Goal: Information Seeking & Learning: Learn about a topic

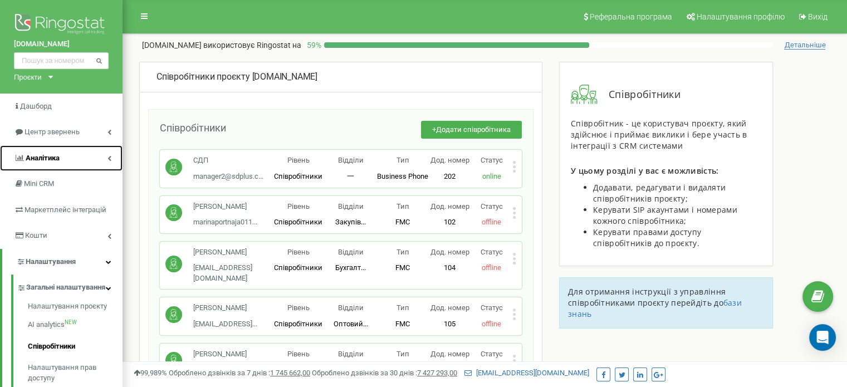
click at [65, 160] on link "Аналiтика" at bounding box center [61, 158] width 123 height 26
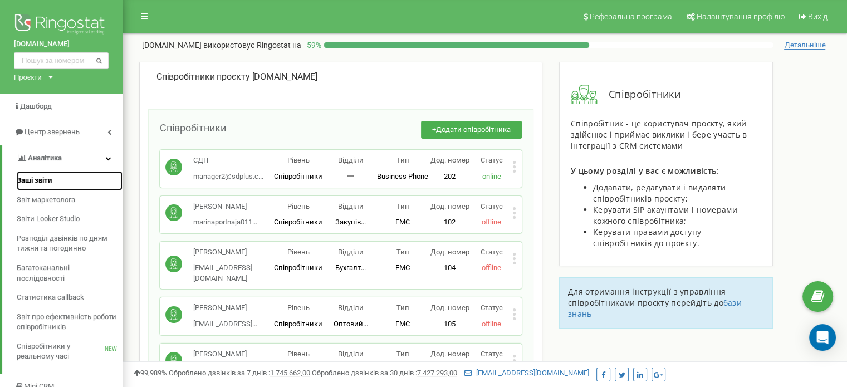
click at [40, 180] on span "Ваші звіти" at bounding box center [34, 180] width 35 height 11
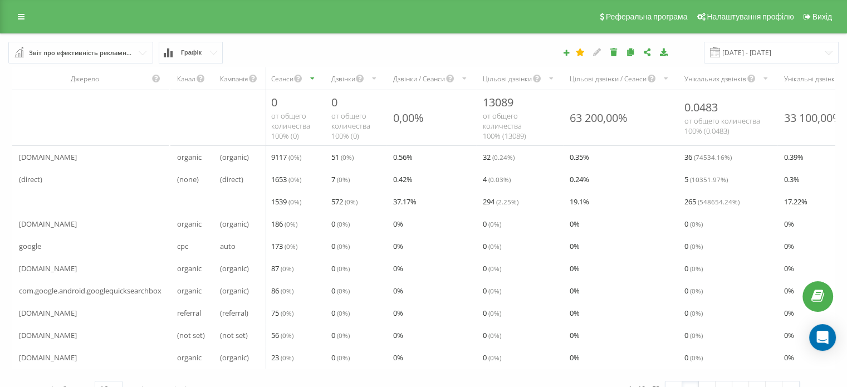
click at [102, 48] on div "Звіт про ефективність рекламних кампаній" at bounding box center [81, 53] width 105 height 12
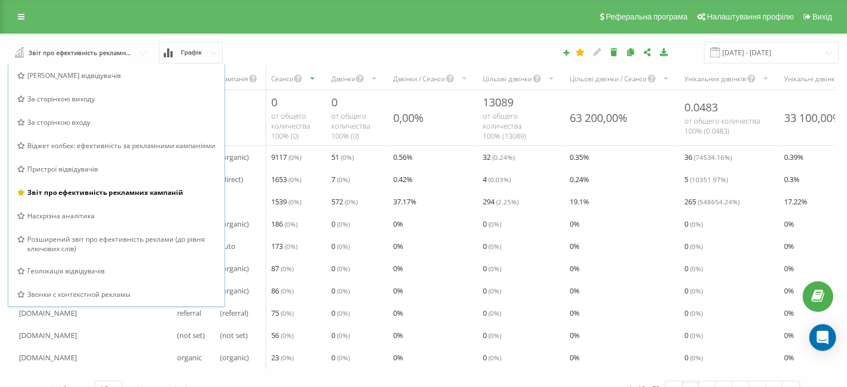
click at [214, 51] on icon at bounding box center [214, 53] width 8 height 4
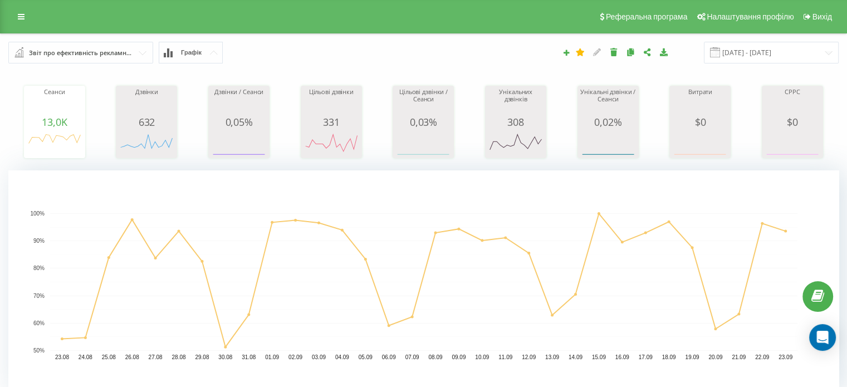
click at [216, 51] on icon at bounding box center [214, 53] width 8 height 4
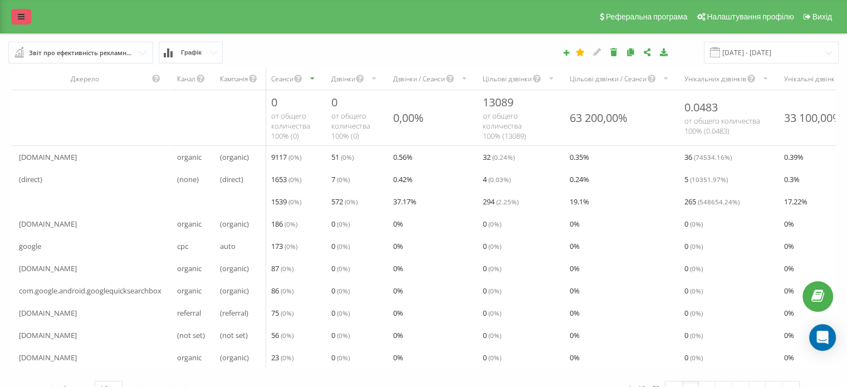
click at [23, 18] on icon at bounding box center [21, 17] width 7 height 8
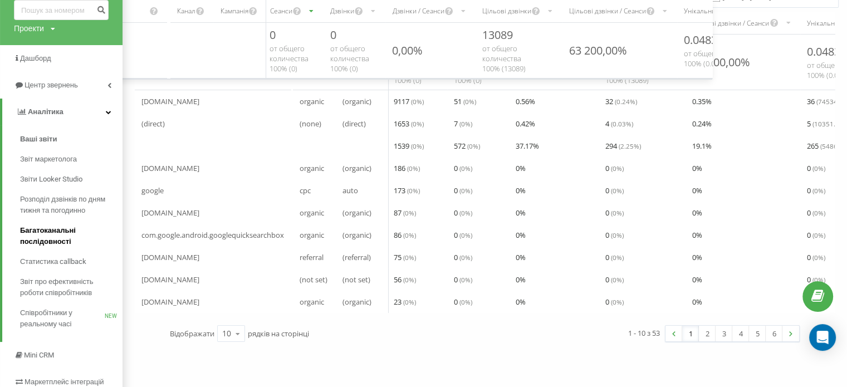
scroll to position [111, 0]
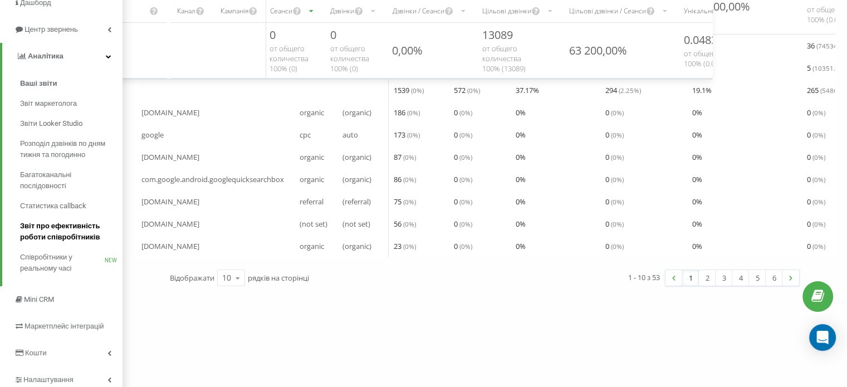
click at [61, 233] on span "Звіт про ефективність роботи співробітників" at bounding box center [68, 232] width 97 height 22
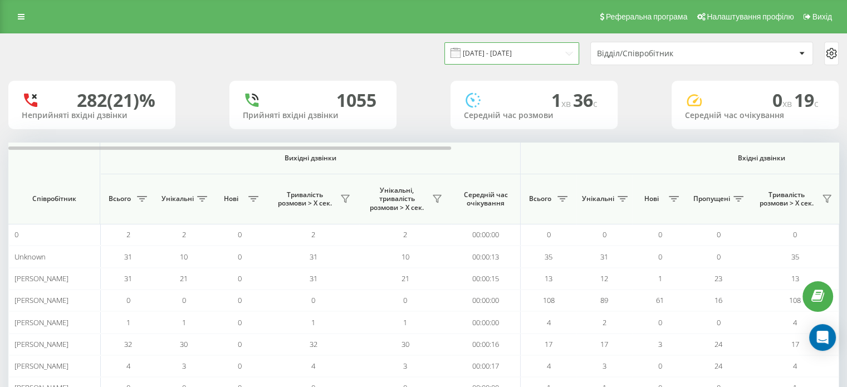
click at [566, 53] on input "[DATE] - [DATE]" at bounding box center [511, 53] width 135 height 22
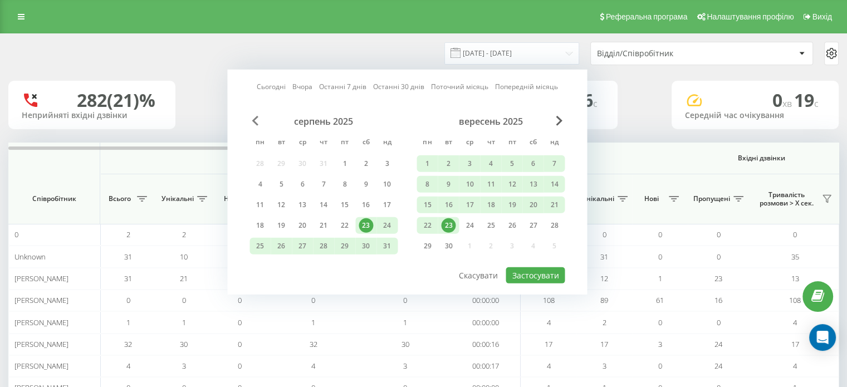
click at [258, 116] on span "Previous Month" at bounding box center [255, 121] width 7 height 10
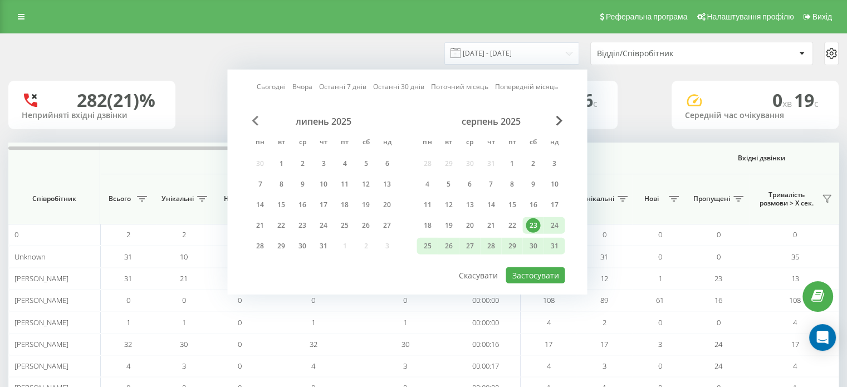
click at [257, 116] on span "Previous Month" at bounding box center [255, 121] width 7 height 10
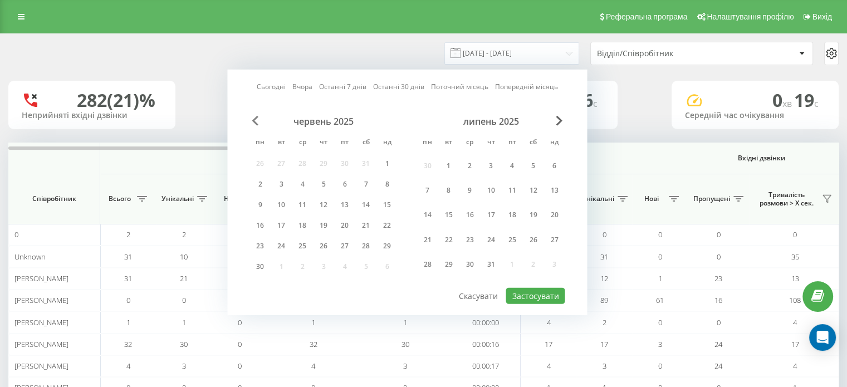
click at [257, 116] on span "Previous Month" at bounding box center [255, 121] width 7 height 10
click at [256, 118] on span "Previous Month" at bounding box center [255, 121] width 7 height 10
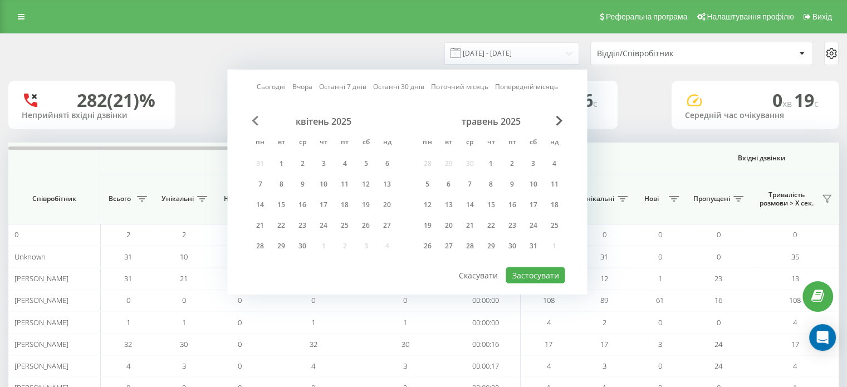
click at [255, 119] on span "Previous Month" at bounding box center [255, 121] width 7 height 10
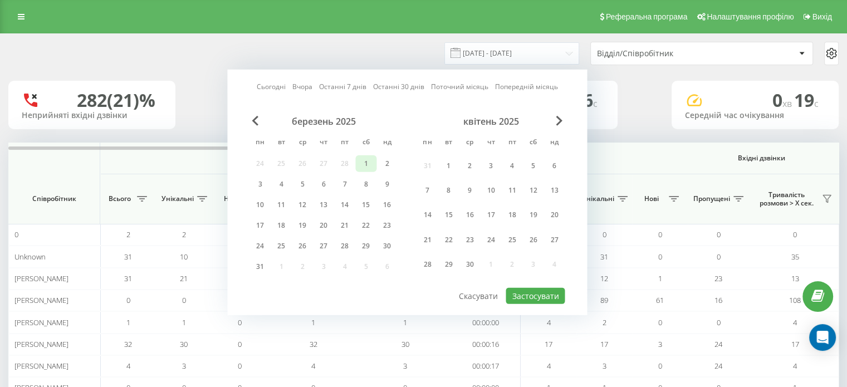
click at [365, 161] on div "1" at bounding box center [366, 164] width 14 height 14
click at [261, 263] on div "31" at bounding box center [260, 267] width 14 height 14
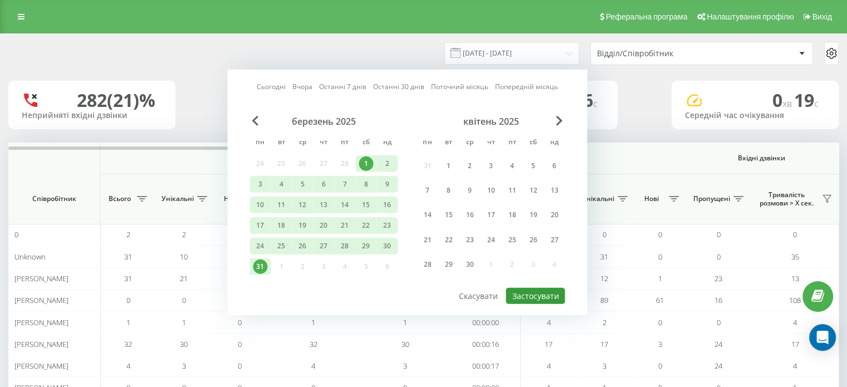
click at [541, 293] on button "Застосувати" at bounding box center [535, 296] width 59 height 16
type input "01.03.2025 - 31.03.2025"
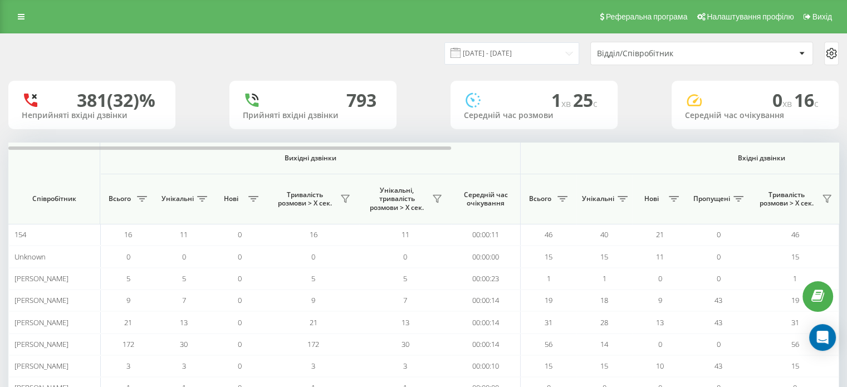
click at [782, 51] on div "Відділ/Співробітник" at bounding box center [696, 53] width 198 height 9
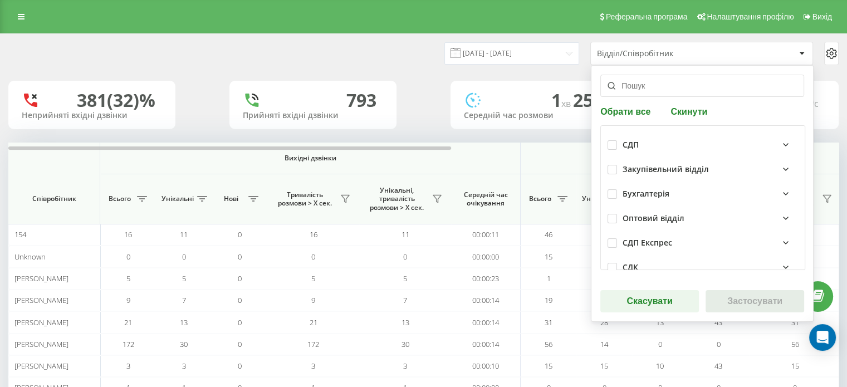
click at [622, 111] on button "Обрати все" at bounding box center [626, 111] width 53 height 11
checkbox input "true"
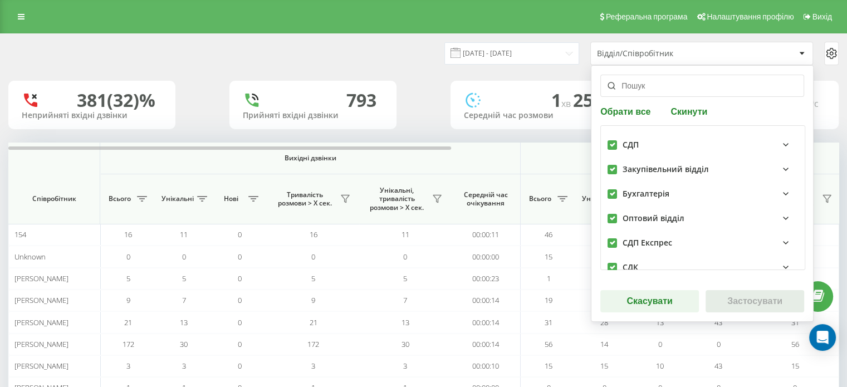
checkbox input "true"
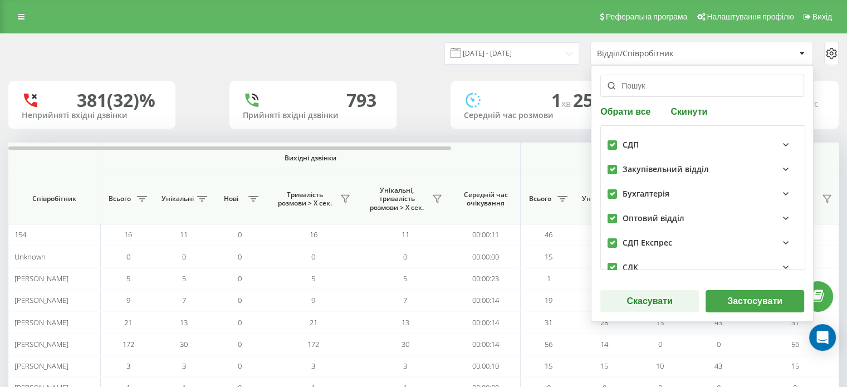
drag, startPoint x: 730, startPoint y: 291, endPoint x: 740, endPoint y: 299, distance: 11.9
click at [731, 294] on button "Застосувати" at bounding box center [755, 301] width 99 height 22
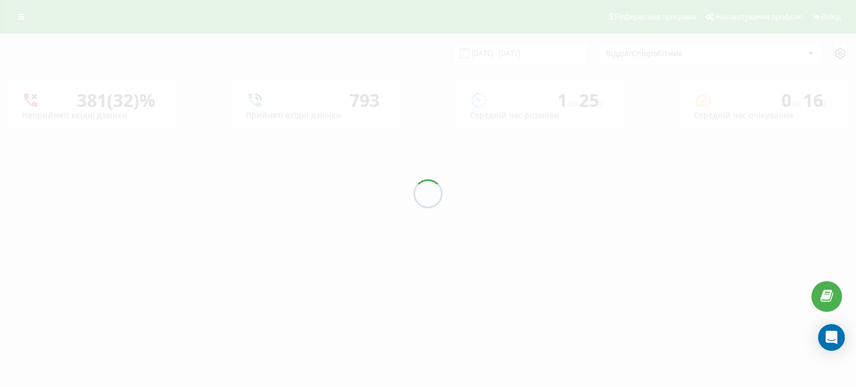
click at [741, 301] on div at bounding box center [428, 193] width 856 height 387
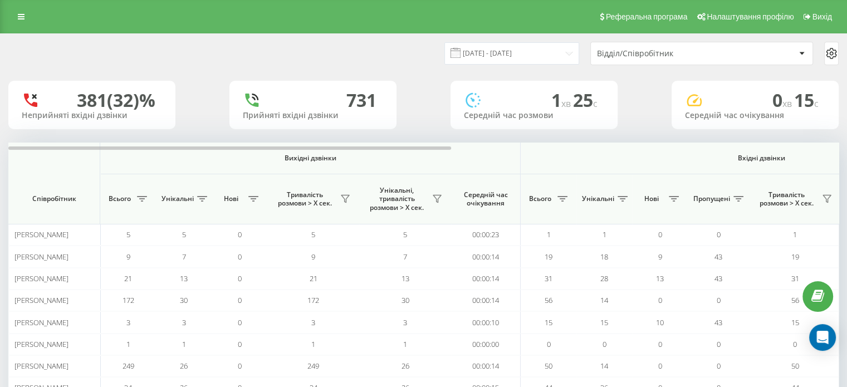
click at [682, 54] on div "Відділ/Співробітник" at bounding box center [663, 53] width 133 height 9
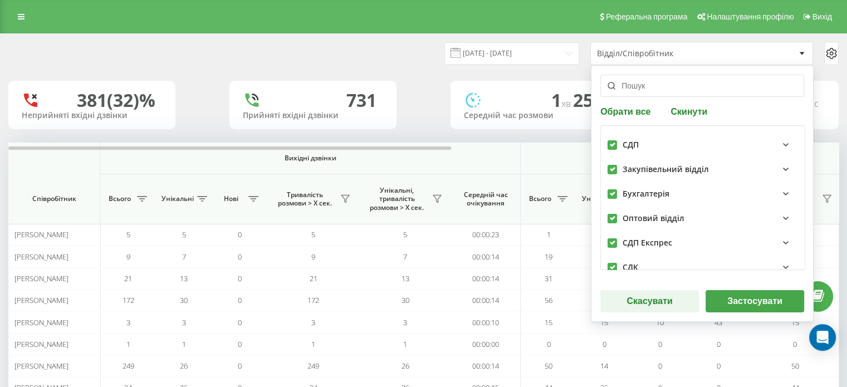
click at [667, 294] on button "Скасувати" at bounding box center [649, 301] width 99 height 22
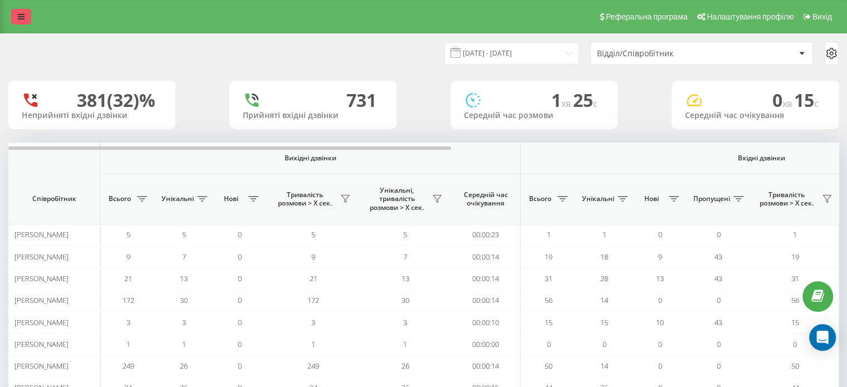
click at [18, 19] on icon at bounding box center [21, 17] width 7 height 8
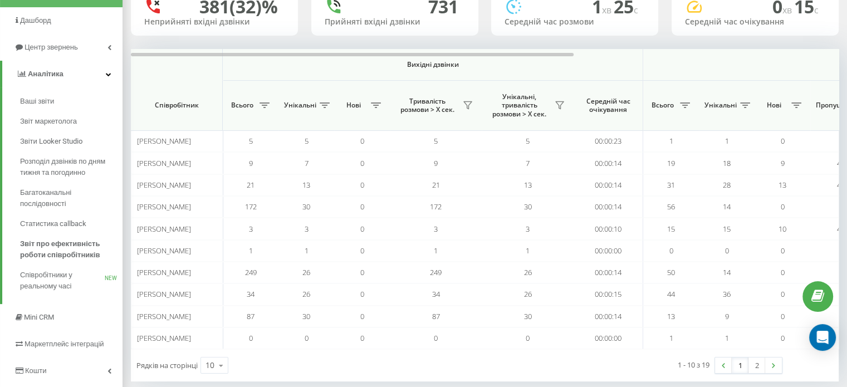
scroll to position [145, 0]
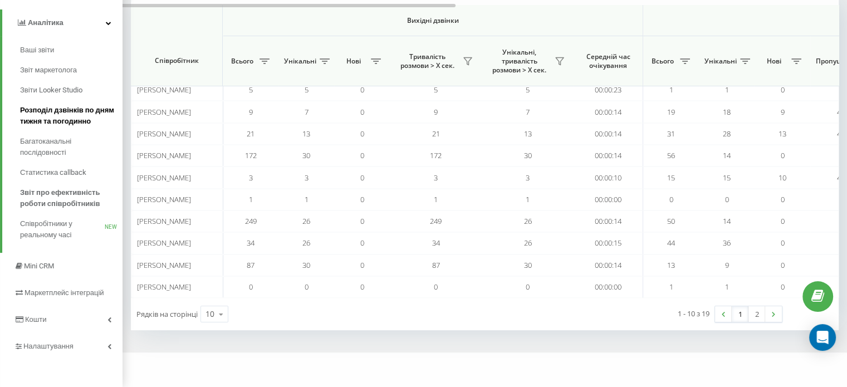
click at [41, 121] on span "Розподіл дзвінків по дням тижня та погодинно" at bounding box center [68, 116] width 97 height 22
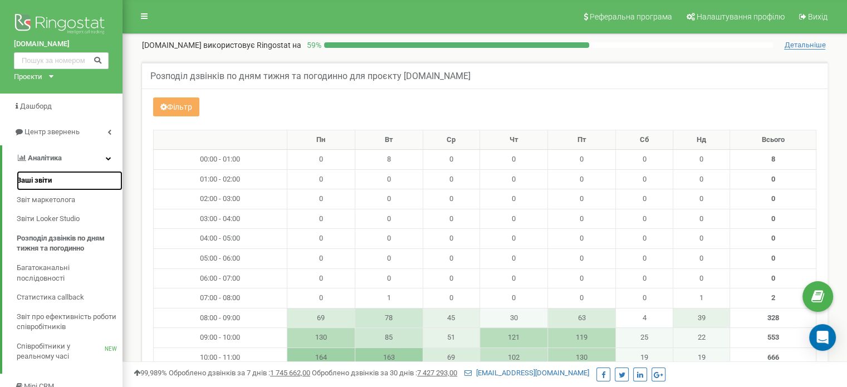
click at [47, 178] on span "Ваші звіти" at bounding box center [34, 180] width 35 height 11
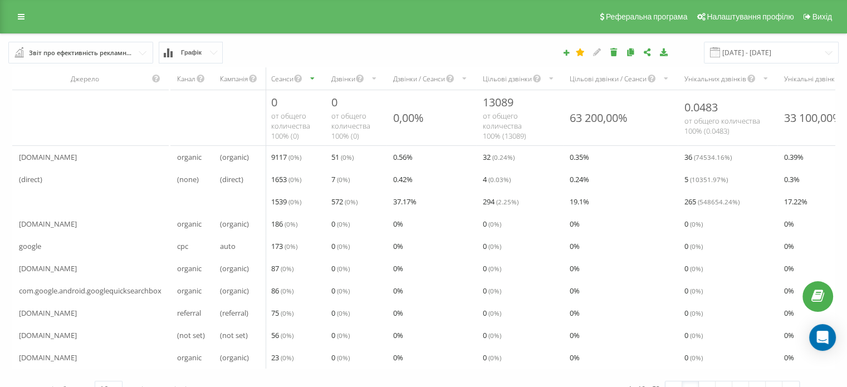
click at [134, 48] on input "text" at bounding box center [81, 52] width 144 height 20
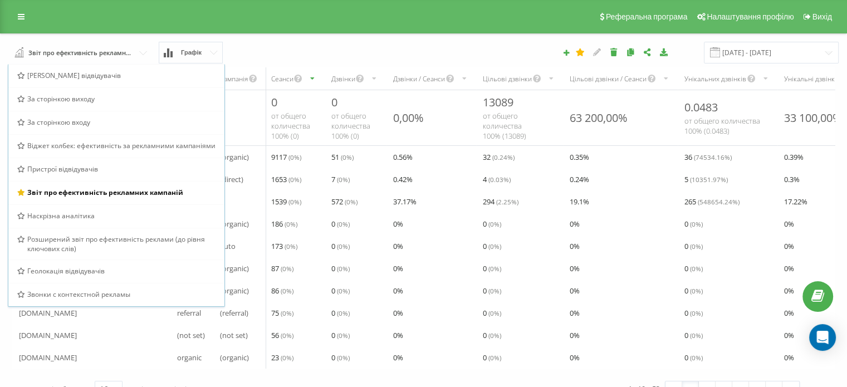
click at [10, 11] on div "Реферальна програма Налаштування профілю Вихід" at bounding box center [423, 16] width 847 height 33
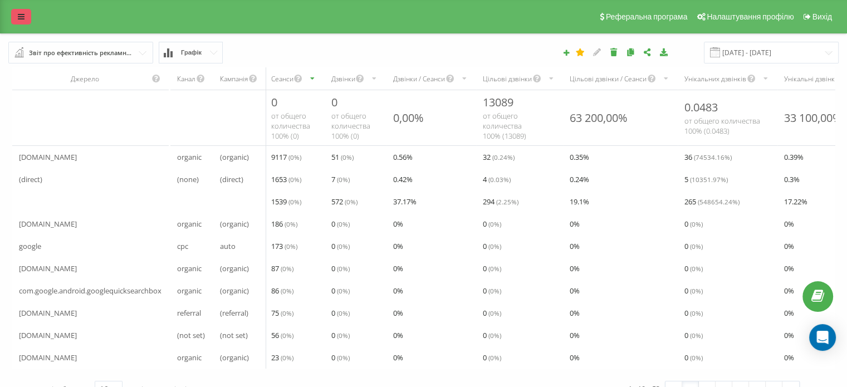
click at [12, 17] on link at bounding box center [21, 17] width 20 height 16
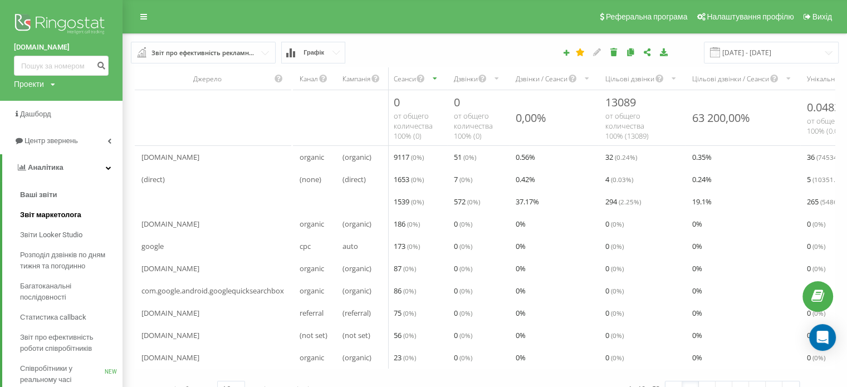
click at [67, 214] on span "Звіт маркетолога" at bounding box center [50, 214] width 61 height 11
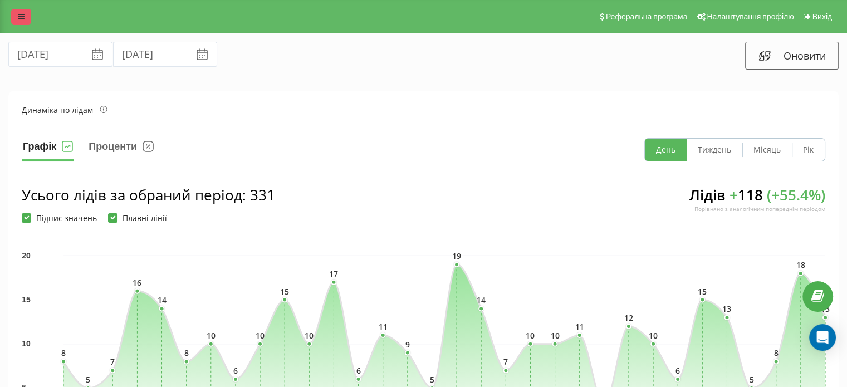
click at [22, 18] on icon at bounding box center [21, 17] width 7 height 8
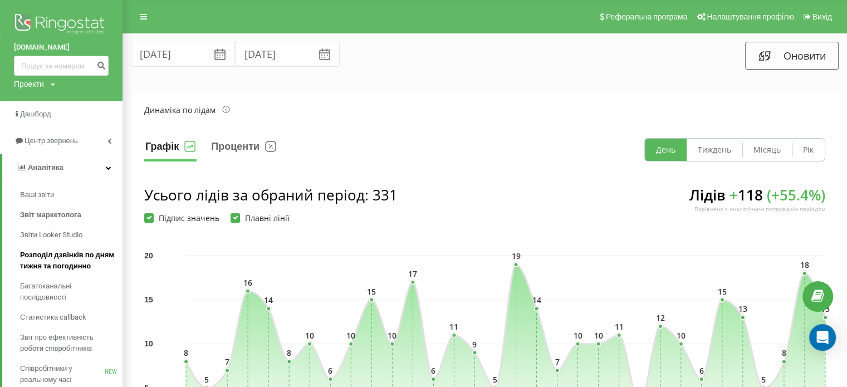
click at [57, 253] on span "Розподіл дзвінків по дням тижня та погодинно" at bounding box center [68, 261] width 97 height 22
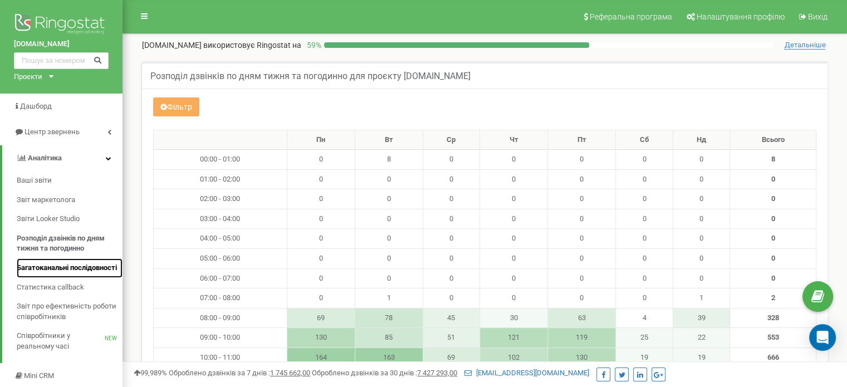
click at [57, 267] on span "Багатоканальні послідовності" at bounding box center [67, 268] width 100 height 11
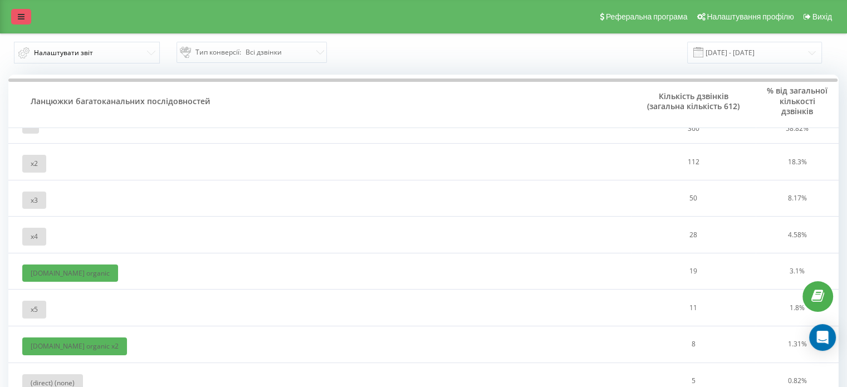
click at [25, 18] on link at bounding box center [21, 17] width 20 height 16
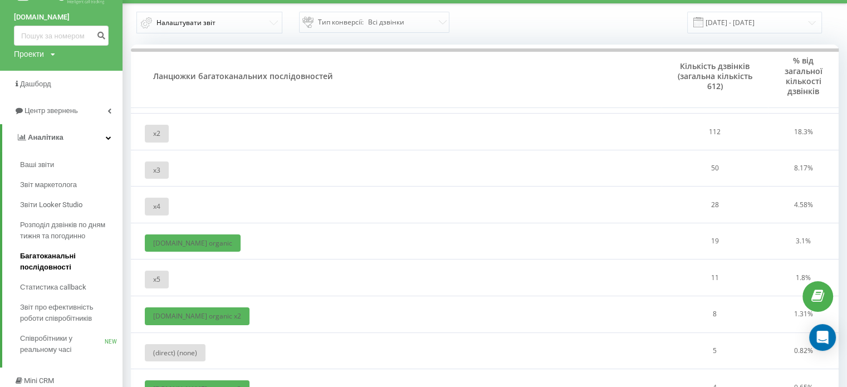
scroll to position [111, 0]
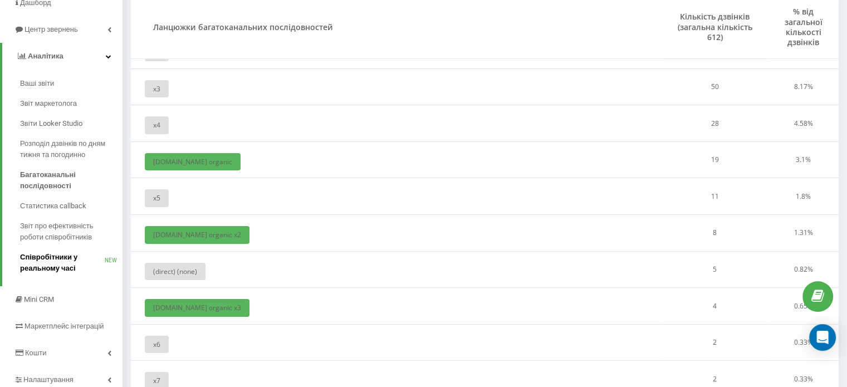
click at [57, 260] on span "Співробітники у реальному часі" at bounding box center [62, 263] width 85 height 22
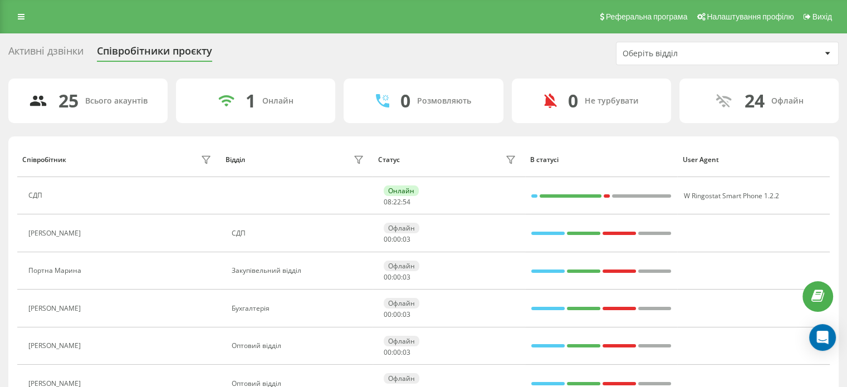
click at [47, 50] on div "Активні дзвінки" at bounding box center [45, 53] width 75 height 17
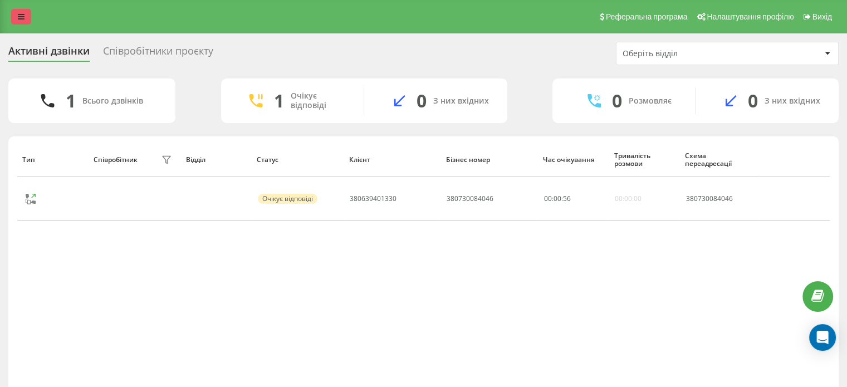
click at [21, 9] on link at bounding box center [21, 17] width 20 height 16
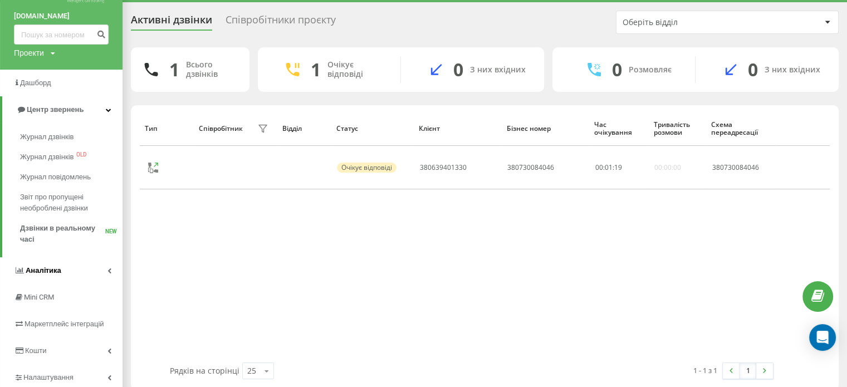
scroll to position [62, 0]
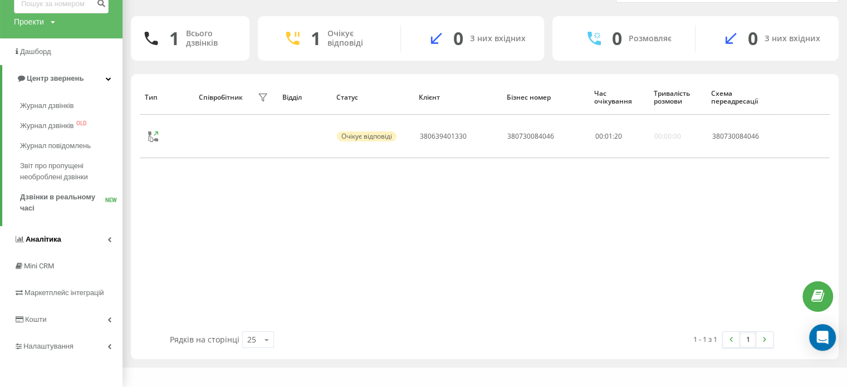
click at [110, 229] on link "Аналiтика" at bounding box center [61, 239] width 123 height 27
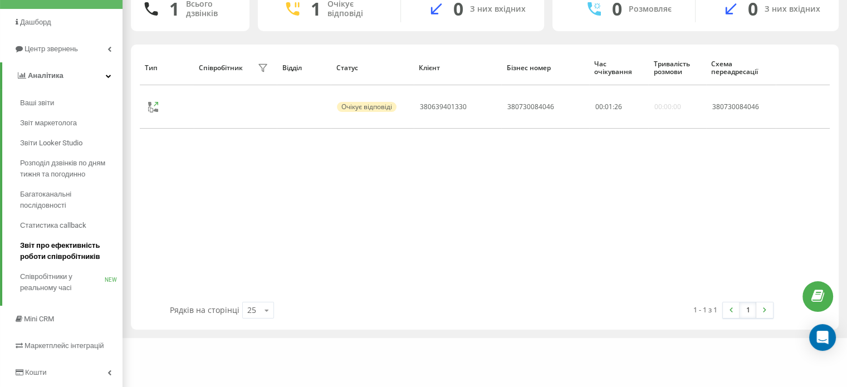
scroll to position [0, 0]
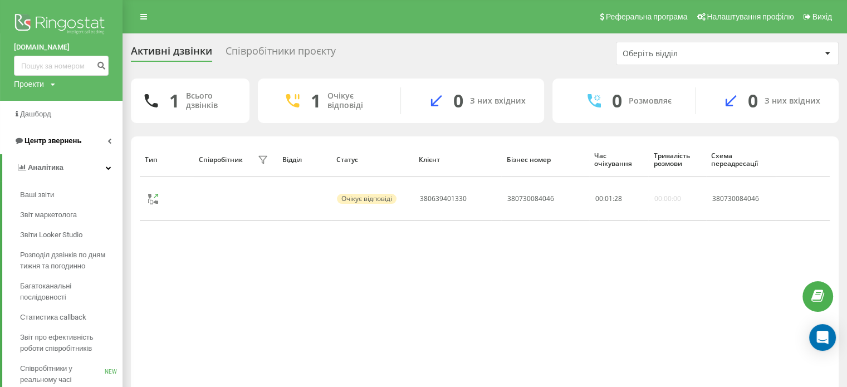
click at [110, 140] on icon at bounding box center [109, 141] width 4 height 6
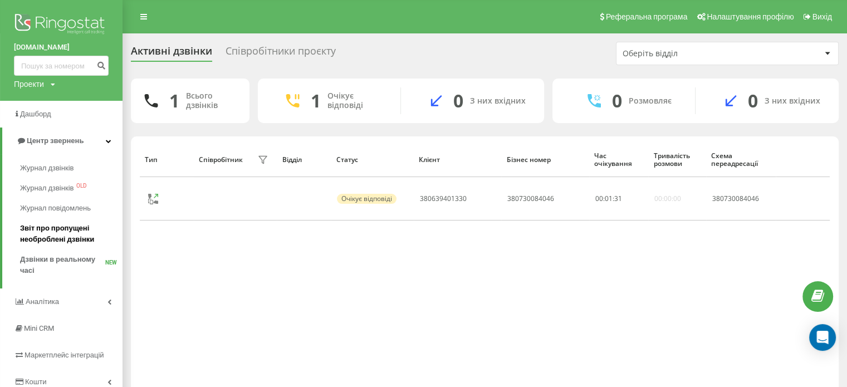
click at [65, 228] on span "Звіт про пропущені необроблені дзвінки" at bounding box center [68, 234] width 97 height 22
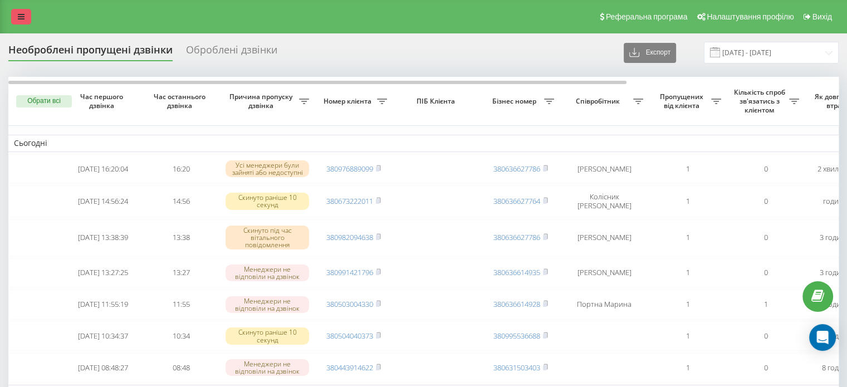
click at [22, 19] on icon at bounding box center [21, 17] width 7 height 8
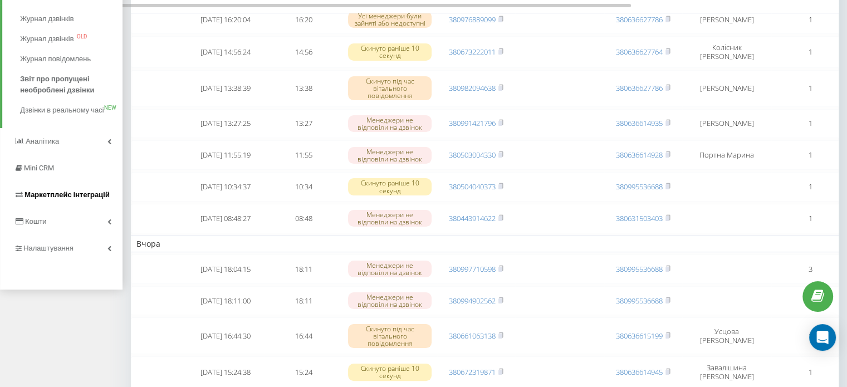
scroll to position [167, 0]
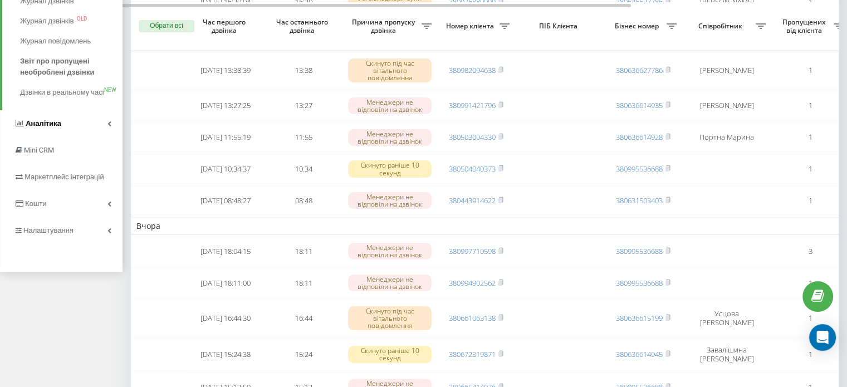
click at [58, 128] on span "Аналiтика" at bounding box center [44, 123] width 36 height 8
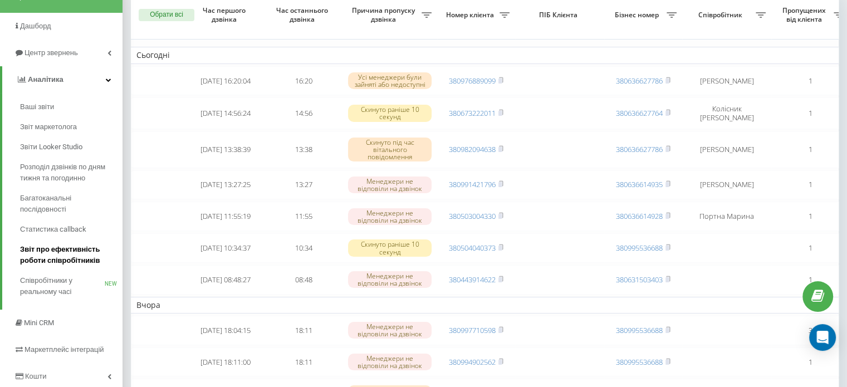
scroll to position [89, 0]
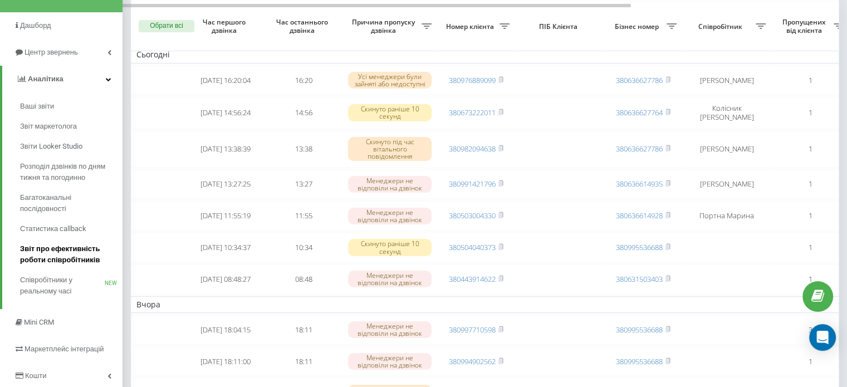
click at [62, 257] on span "Звіт про ефективність роботи співробітників" at bounding box center [68, 254] width 97 height 22
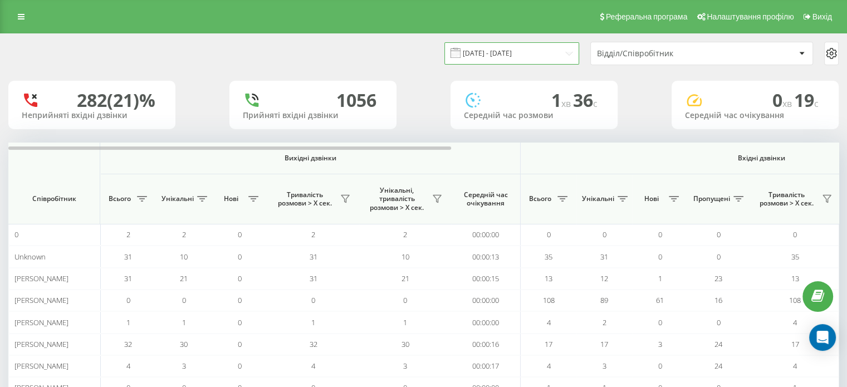
click at [564, 50] on input "[DATE] - [DATE]" at bounding box center [511, 53] width 135 height 22
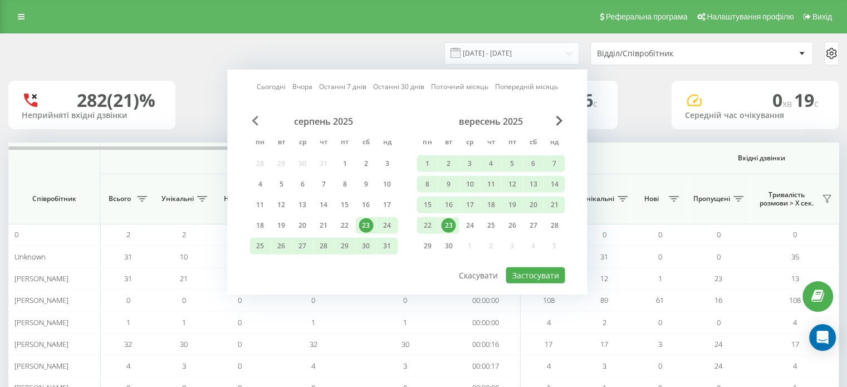
click at [254, 119] on span "Previous Month" at bounding box center [255, 121] width 7 height 10
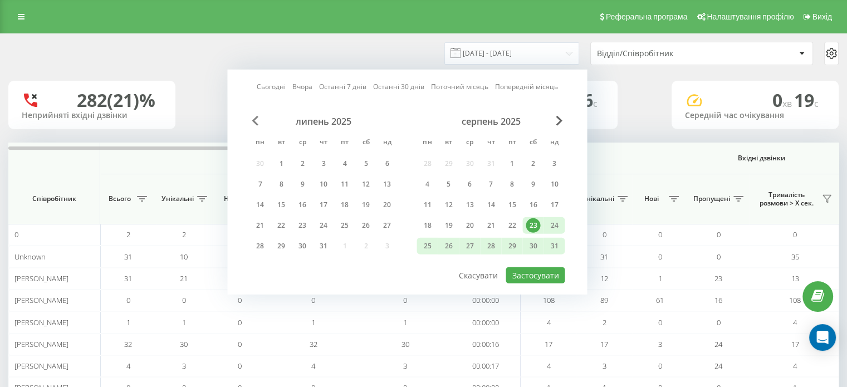
click at [254, 119] on span "Previous Month" at bounding box center [255, 121] width 7 height 10
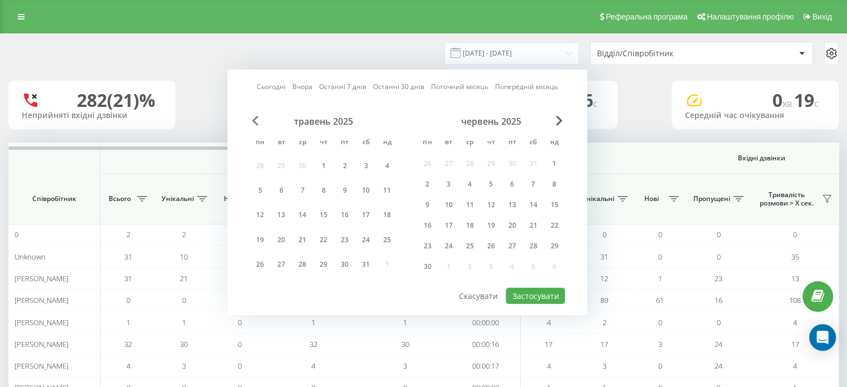
click at [254, 119] on span "Previous Month" at bounding box center [255, 121] width 7 height 10
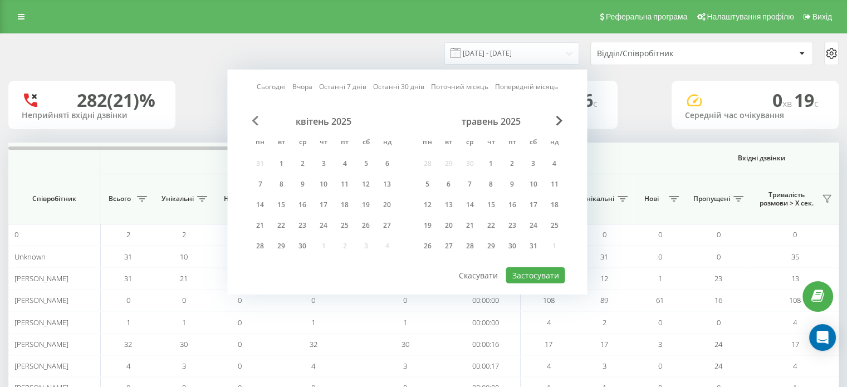
click at [254, 119] on span "Previous Month" at bounding box center [255, 121] width 7 height 10
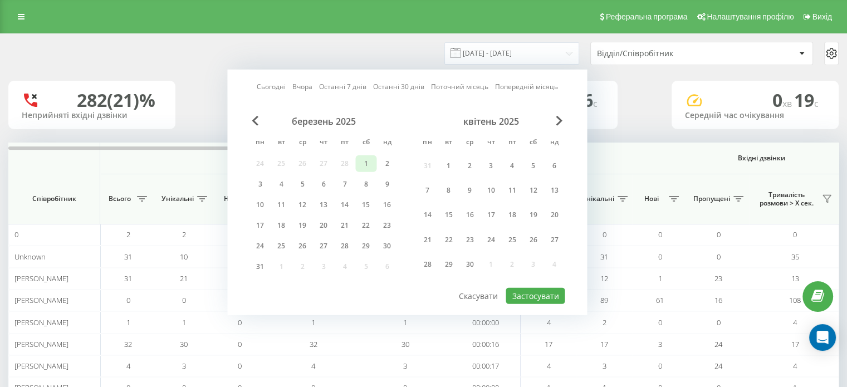
click at [363, 162] on div "1" at bounding box center [366, 164] width 14 height 14
click at [262, 263] on div "31" at bounding box center [260, 267] width 14 height 14
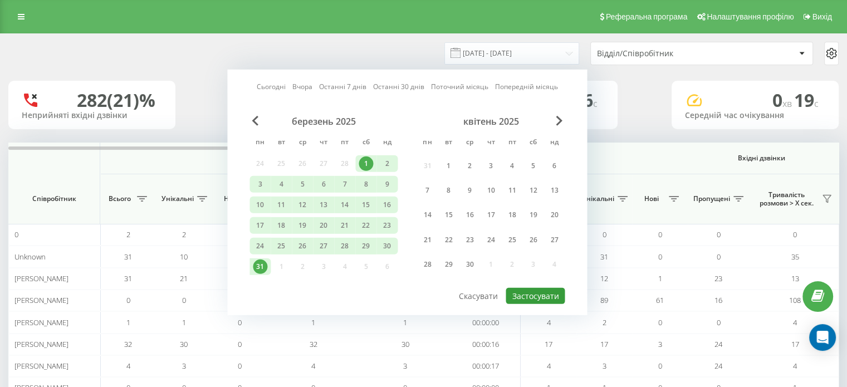
click at [555, 295] on button "Застосувати" at bounding box center [535, 296] width 59 height 16
type input "01.03.2025 - 31.03.2025"
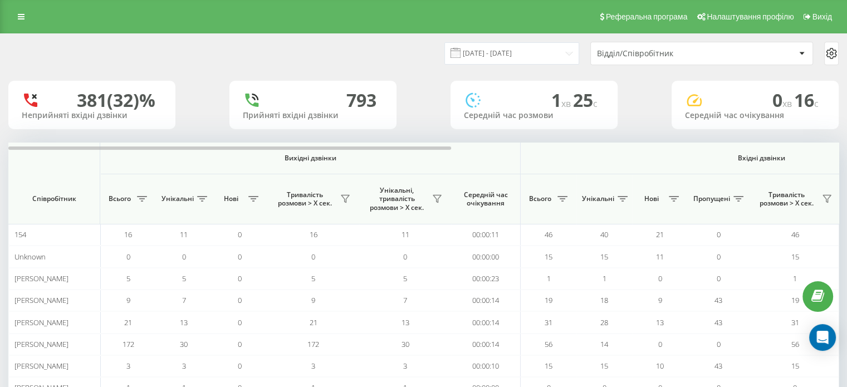
click at [799, 51] on div at bounding box center [801, 53] width 13 height 13
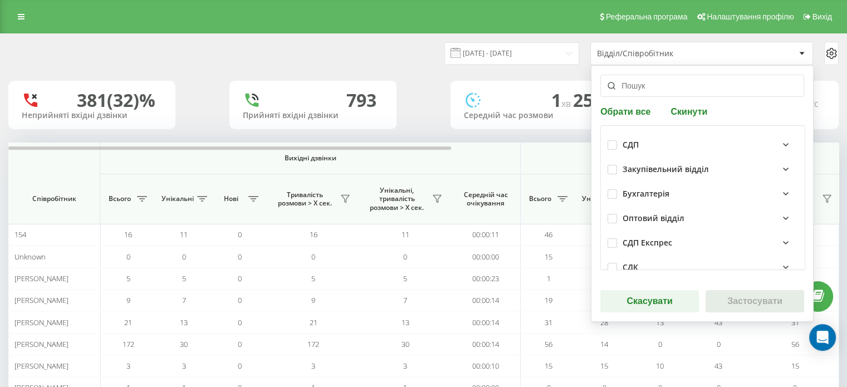
click at [637, 108] on button "Обрати все" at bounding box center [626, 111] width 53 height 11
checkbox input "true"
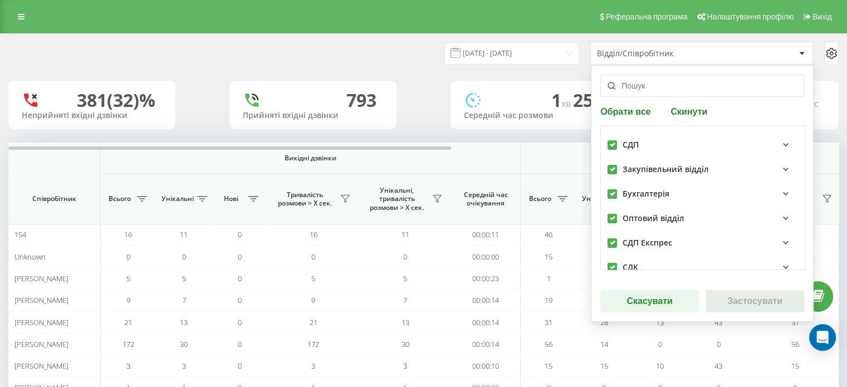
checkbox input "true"
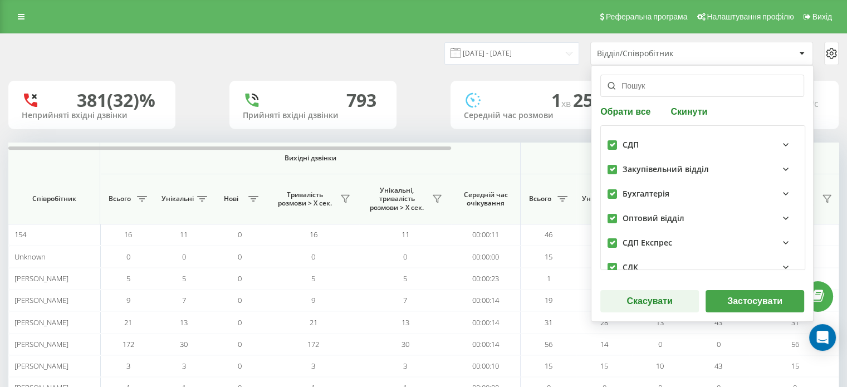
click at [779, 144] on icon at bounding box center [785, 144] width 13 height 13
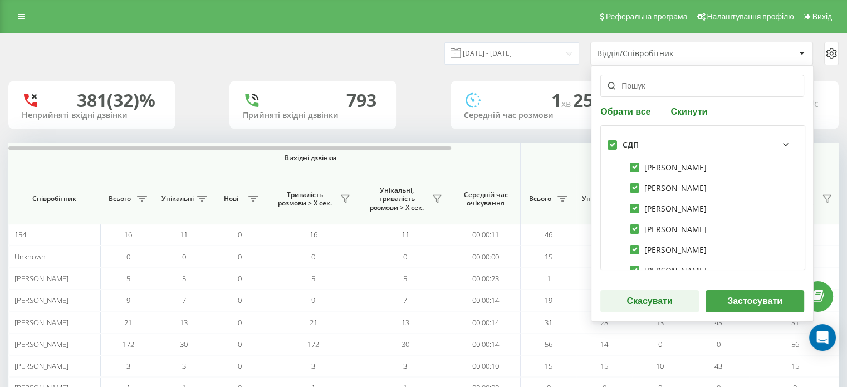
click at [647, 296] on button "Скасувати" at bounding box center [649, 301] width 99 height 22
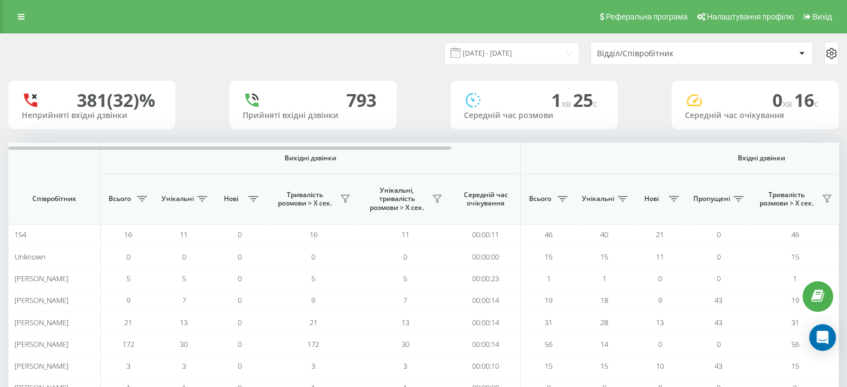
click at [835, 55] on icon at bounding box center [831, 53] width 13 height 13
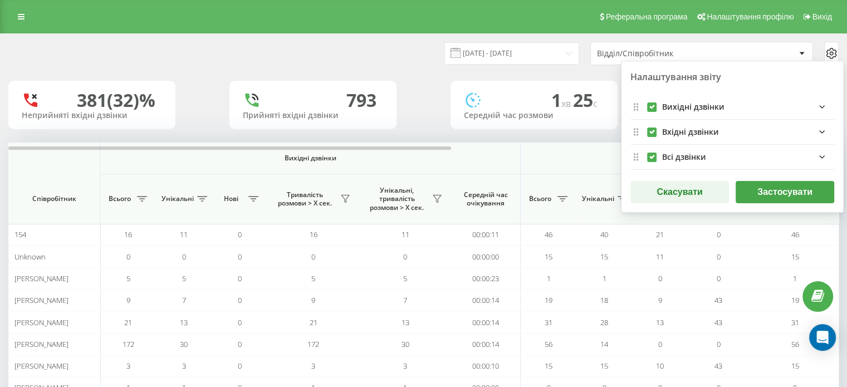
click at [815, 107] on icon "outgoingFields quote list" at bounding box center [821, 106] width 13 height 13
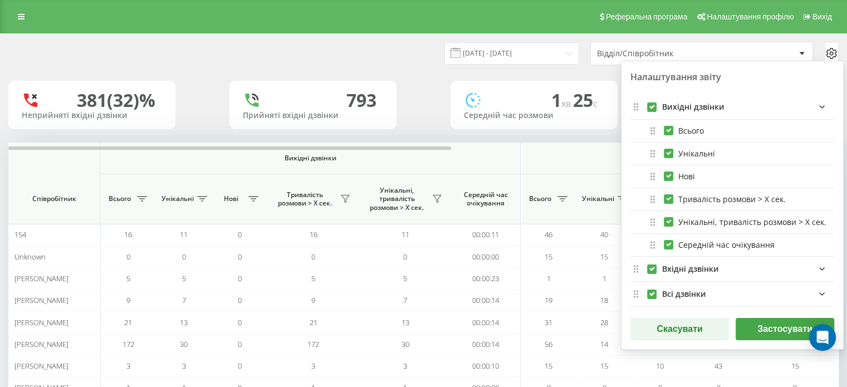
click at [823, 104] on icon "outgoingFields quote list" at bounding box center [821, 106] width 13 height 13
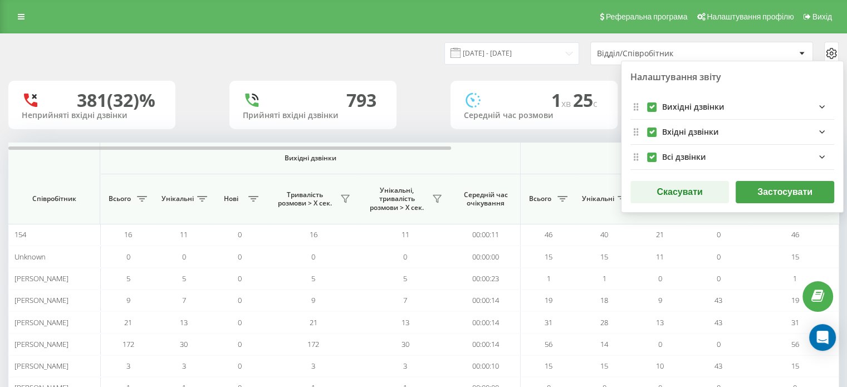
click at [689, 194] on button "Скасувати" at bounding box center [680, 192] width 99 height 22
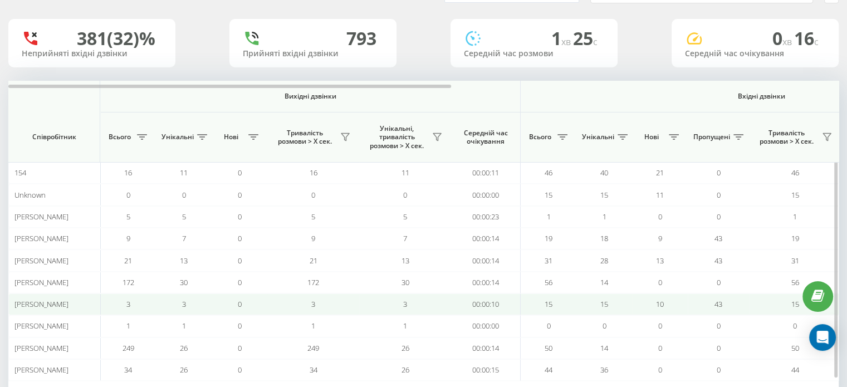
scroll to position [107, 0]
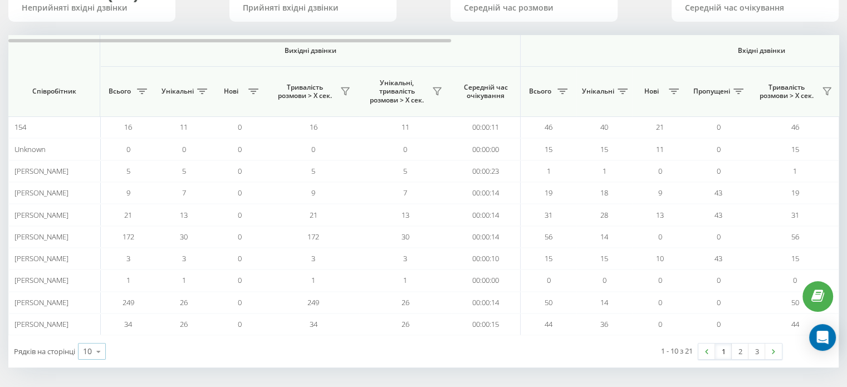
click at [102, 347] on icon at bounding box center [98, 352] width 17 height 22
click at [96, 334] on span "100" at bounding box center [89, 335] width 13 height 11
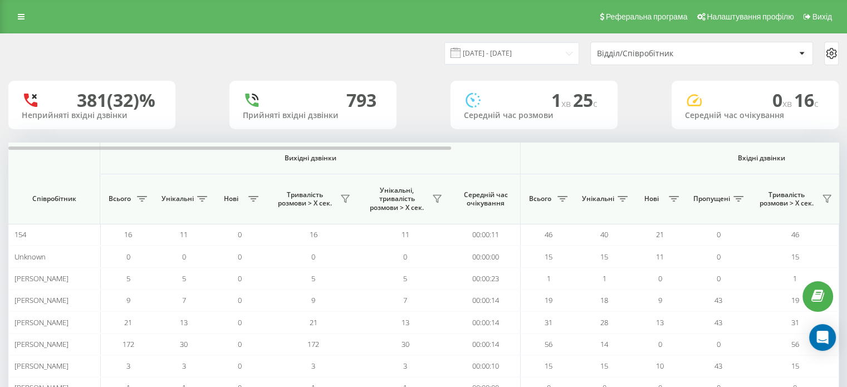
click at [828, 51] on icon at bounding box center [831, 53] width 13 height 13
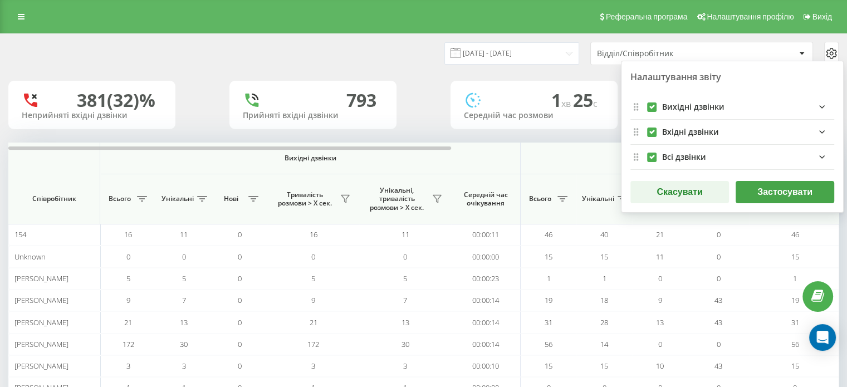
click at [828, 51] on icon at bounding box center [831, 53] width 13 height 13
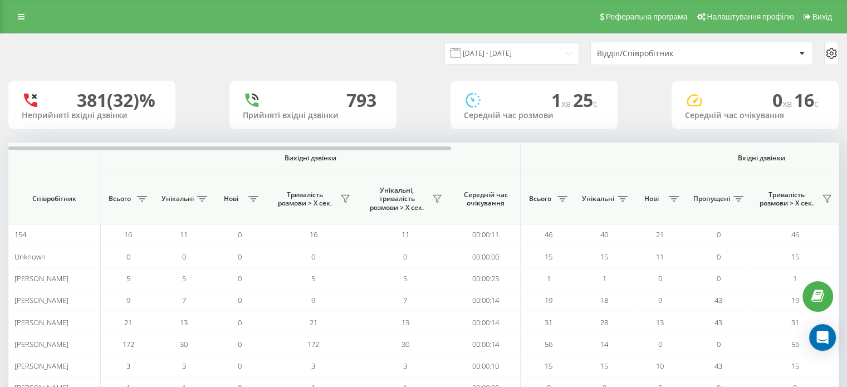
click at [795, 55] on div at bounding box center [801, 53] width 13 height 13
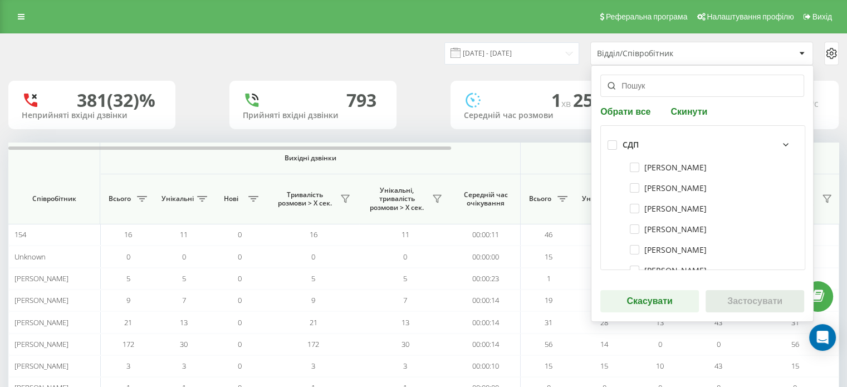
click at [633, 149] on div "СДП" at bounding box center [631, 144] width 16 height 9
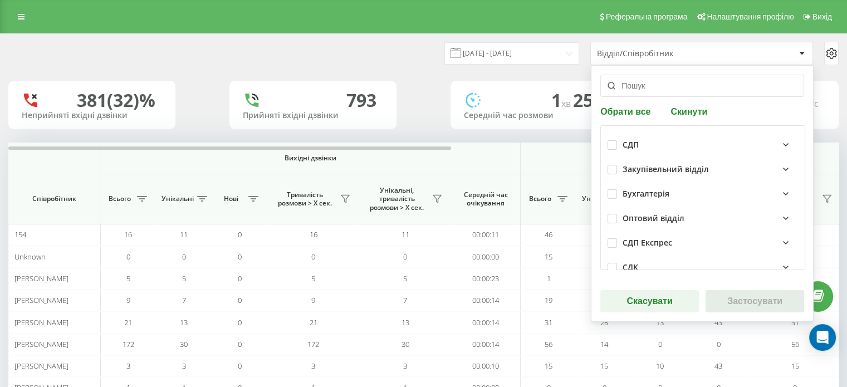
click at [631, 146] on div "СДП" at bounding box center [631, 144] width 16 height 9
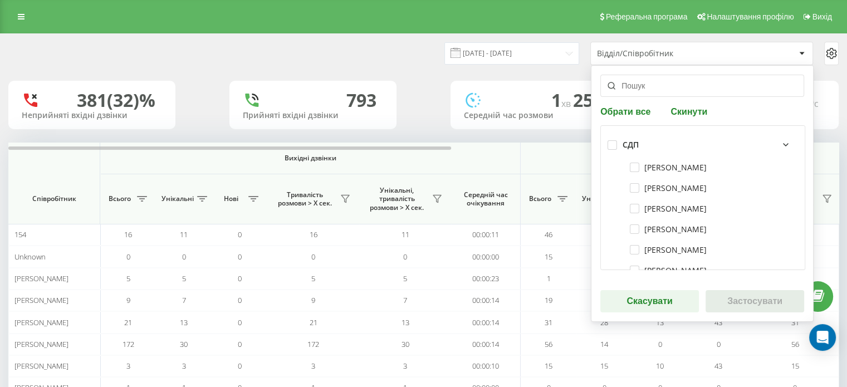
click at [614, 144] on div "СДП" at bounding box center [703, 145] width 190 height 25
click at [608, 140] on label at bounding box center [612, 140] width 9 height 0
checkbox input "true"
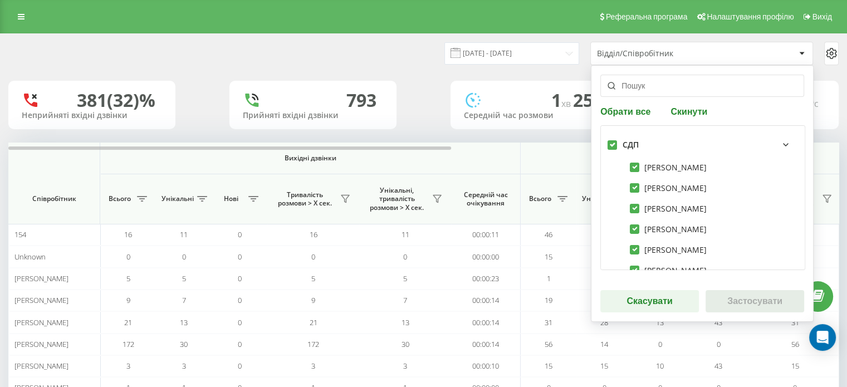
checkbox input "true"
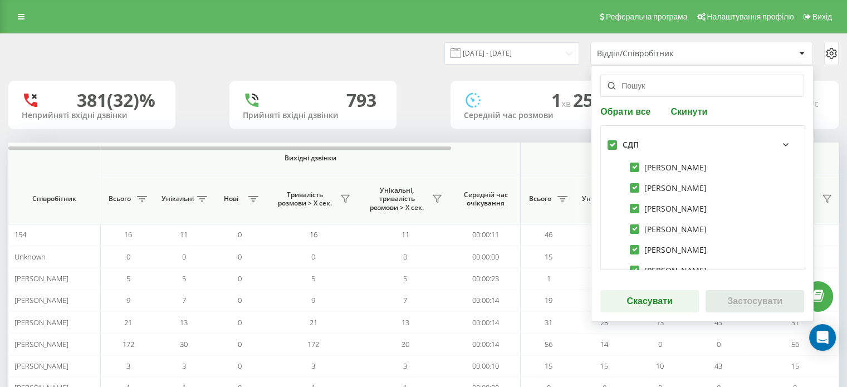
checkbox input "true"
click at [779, 143] on icon at bounding box center [785, 144] width 13 height 13
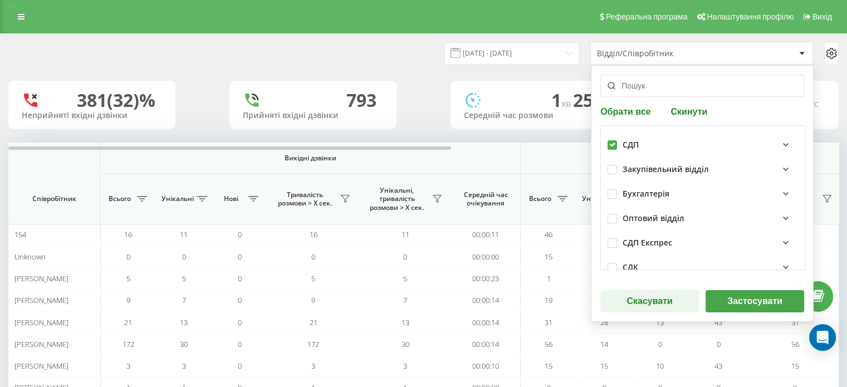
drag, startPoint x: 629, startPoint y: 110, endPoint x: 631, endPoint y: 135, distance: 25.1
click at [629, 110] on button "Обрати все" at bounding box center [626, 111] width 53 height 11
checkbox input "true"
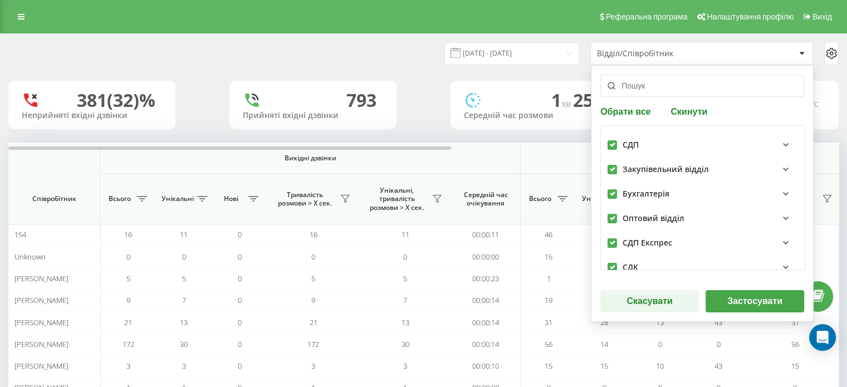
checkbox input "true"
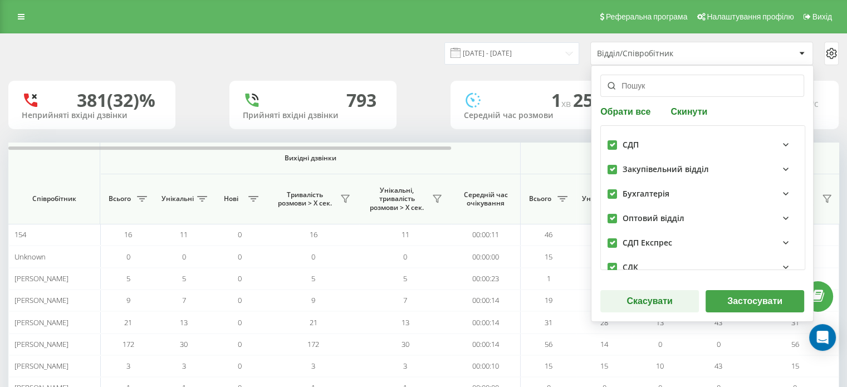
click at [740, 298] on button "Застосувати" at bounding box center [755, 301] width 99 height 22
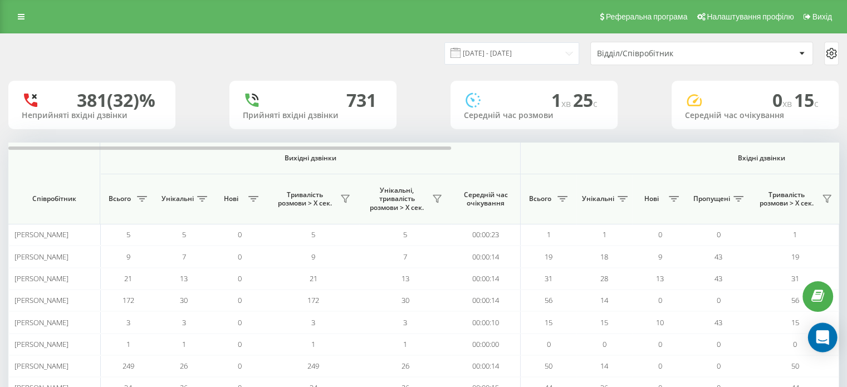
click at [822, 330] on div "Open Intercom Messenger" at bounding box center [823, 338] width 30 height 30
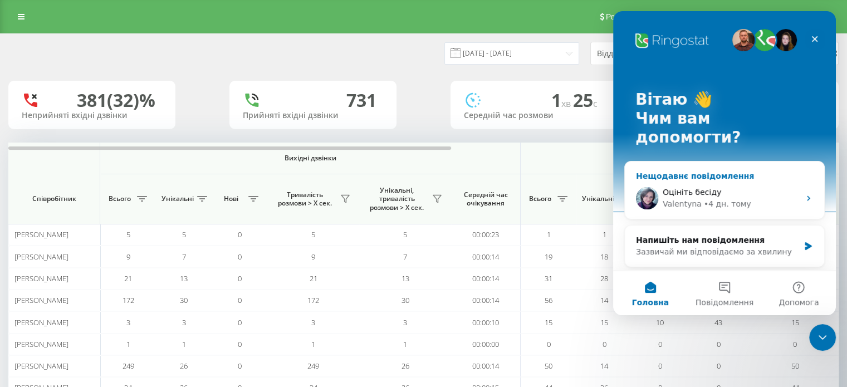
scroll to position [56, 0]
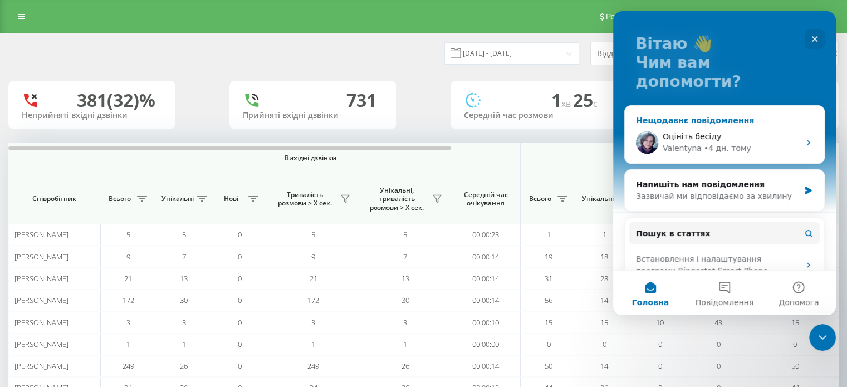
click at [730, 143] on div "• 4 дн. тому" at bounding box center [727, 149] width 47 height 12
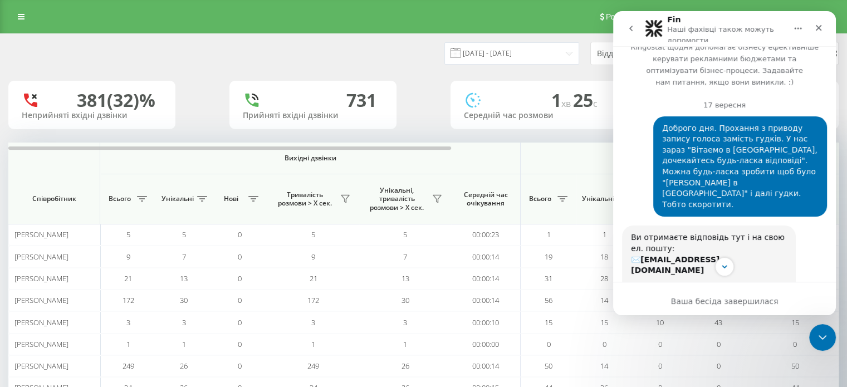
scroll to position [0, 0]
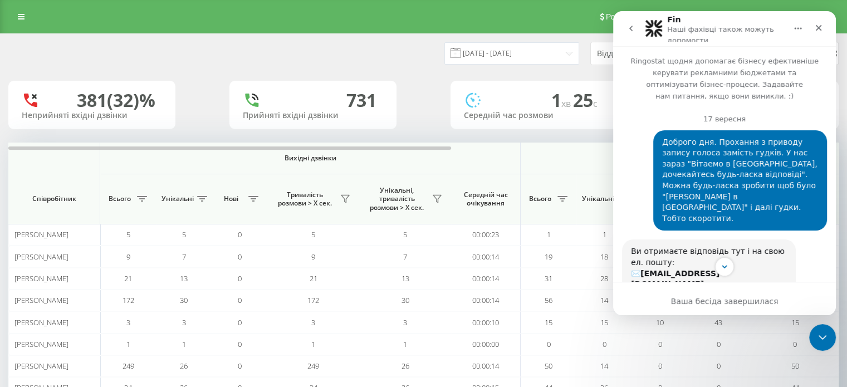
click at [633, 23] on button "go back" at bounding box center [630, 28] width 21 height 21
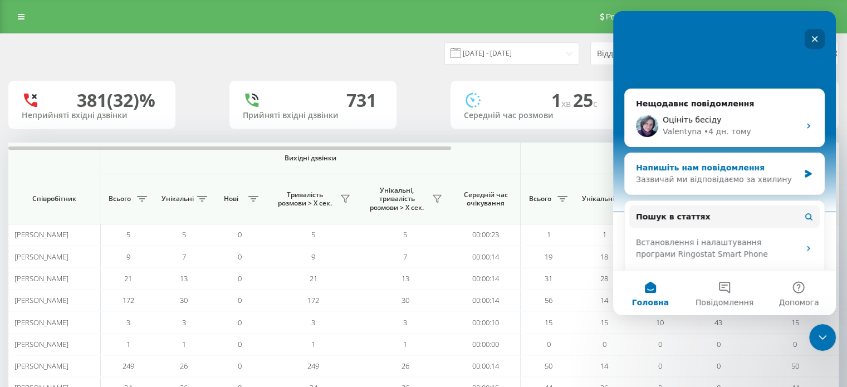
scroll to position [167, 0]
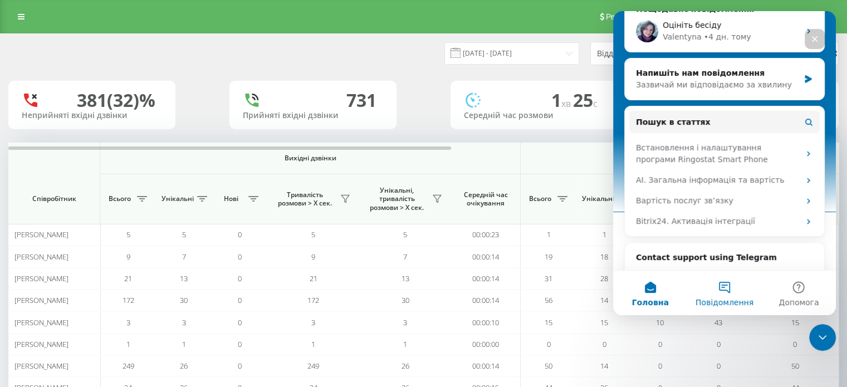
click at [727, 295] on button "Повідомлення" at bounding box center [724, 293] width 74 height 45
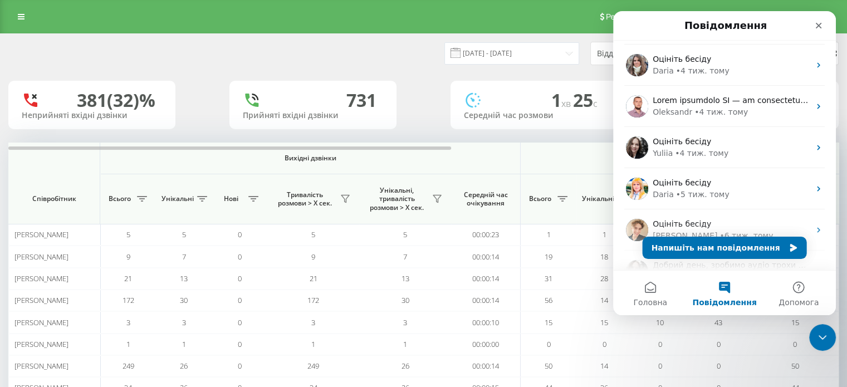
scroll to position [227, 0]
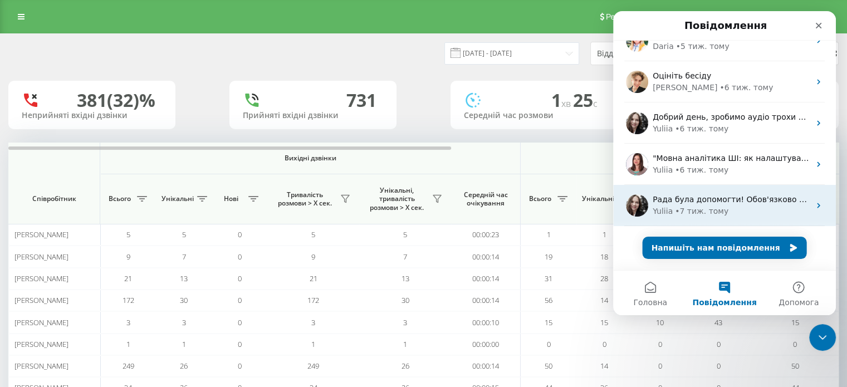
click at [746, 209] on div "Yuliia • 7 тиж. тому" at bounding box center [731, 212] width 157 height 12
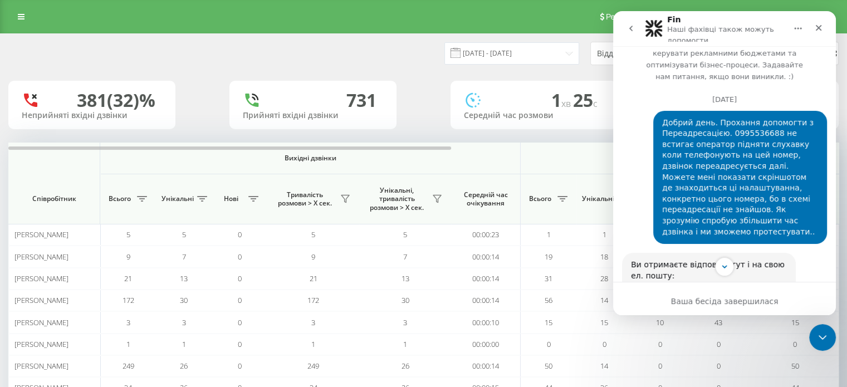
scroll to position [0, 0]
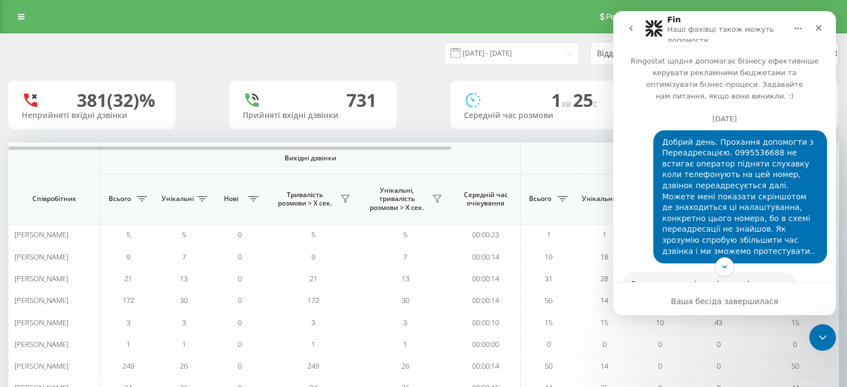
click at [629, 28] on icon "go back" at bounding box center [630, 29] width 3 height 6
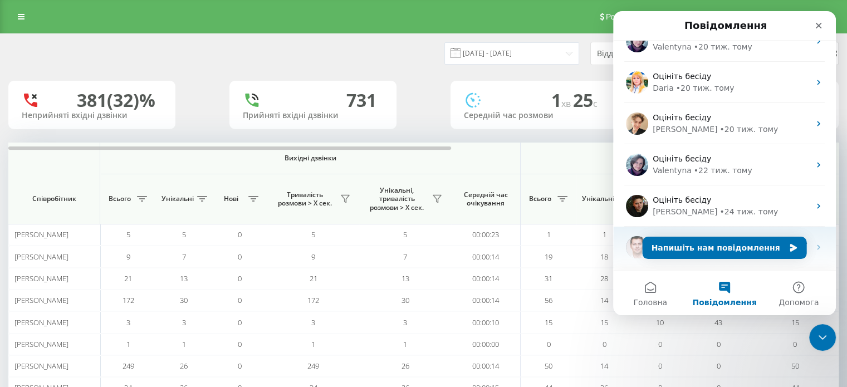
scroll to position [639, 0]
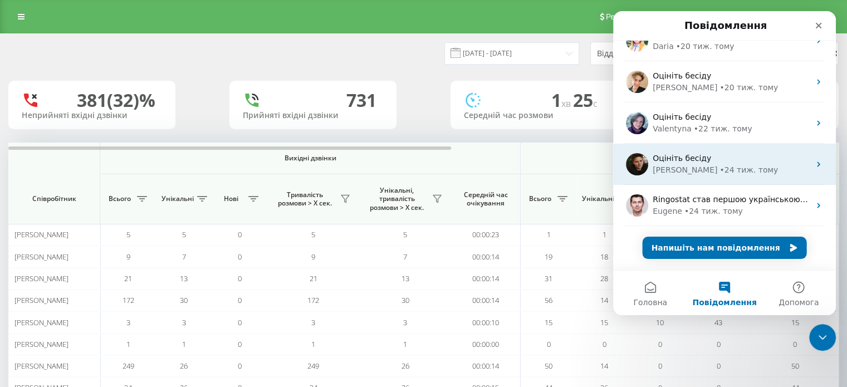
click at [720, 164] on div "• 24 тиж. тому" at bounding box center [749, 170] width 58 height 12
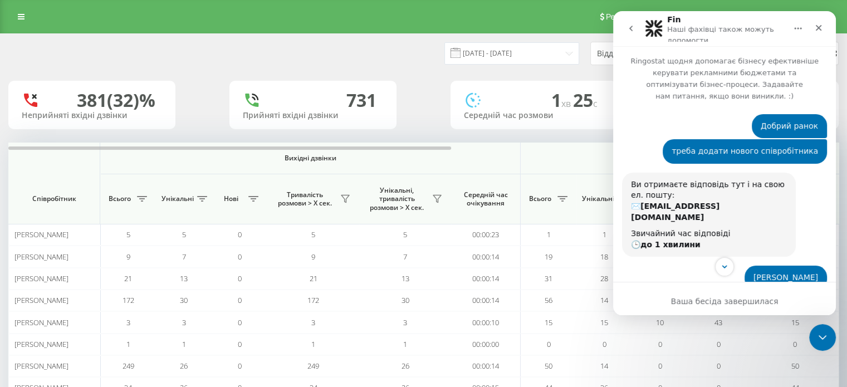
scroll to position [0, 0]
click at [632, 31] on icon "go back" at bounding box center [630, 29] width 3 height 6
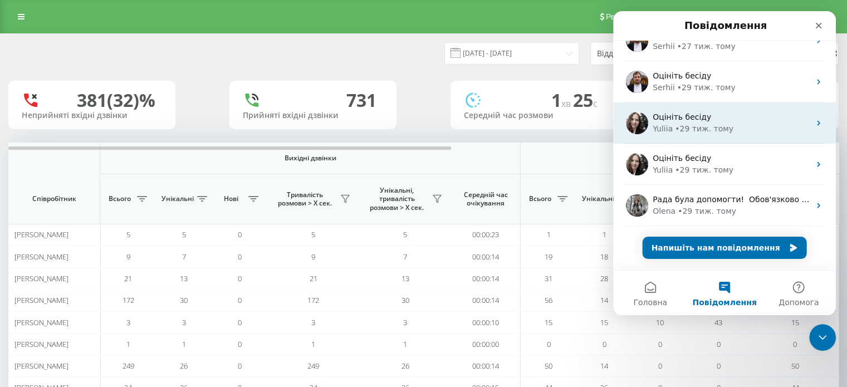
scroll to position [995, 0]
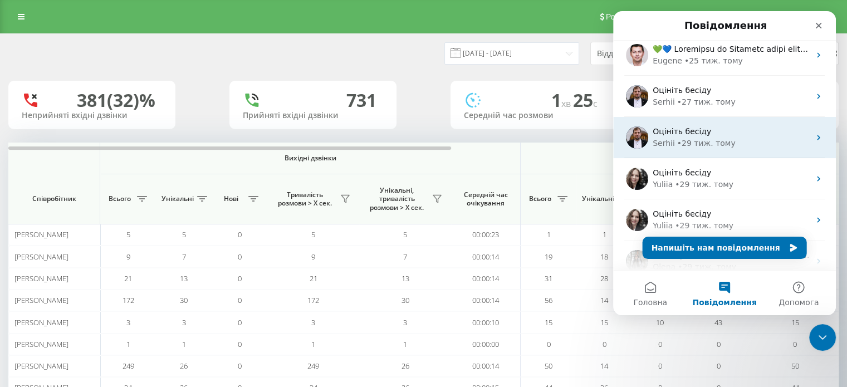
click at [719, 133] on div "Оцініть бесіду" at bounding box center [731, 132] width 157 height 12
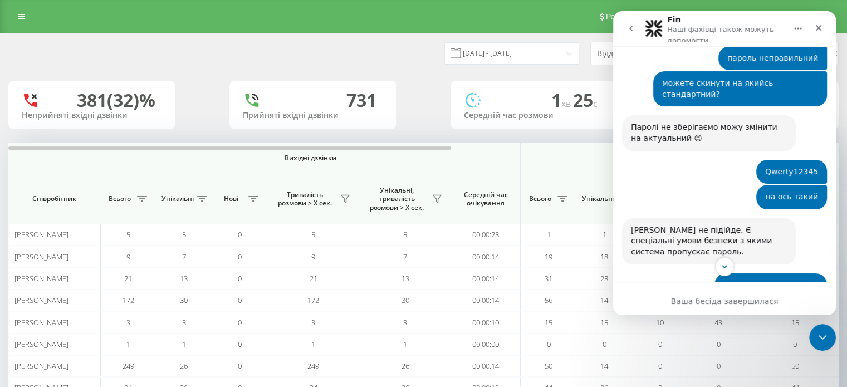
scroll to position [278, 0]
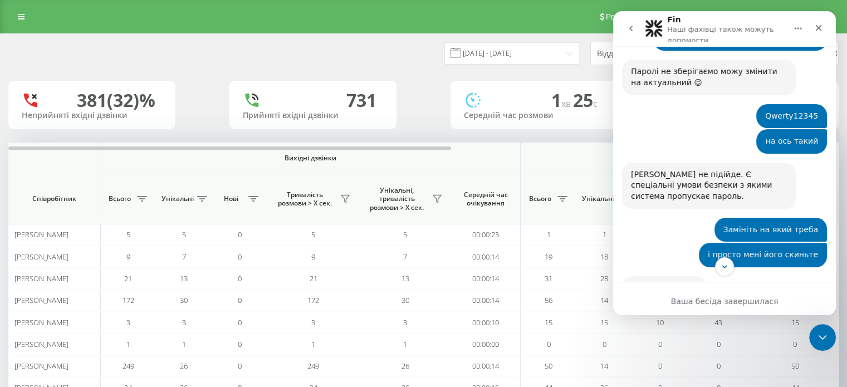
click at [628, 32] on icon "go back" at bounding box center [631, 28] width 9 height 9
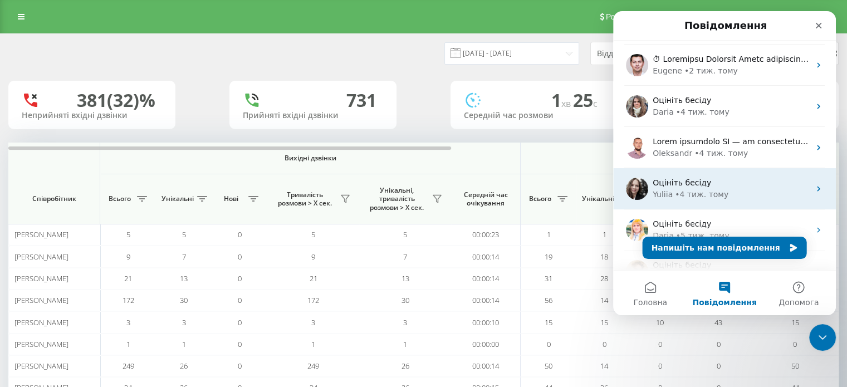
scroll to position [56, 0]
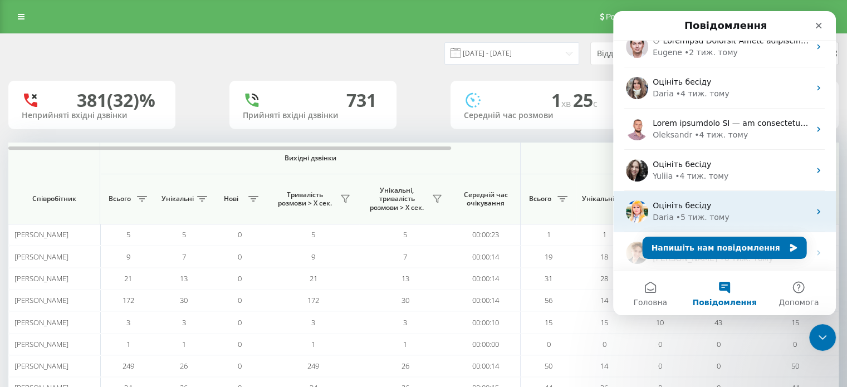
click at [672, 202] on span "Оцініть бесіду" at bounding box center [682, 205] width 58 height 9
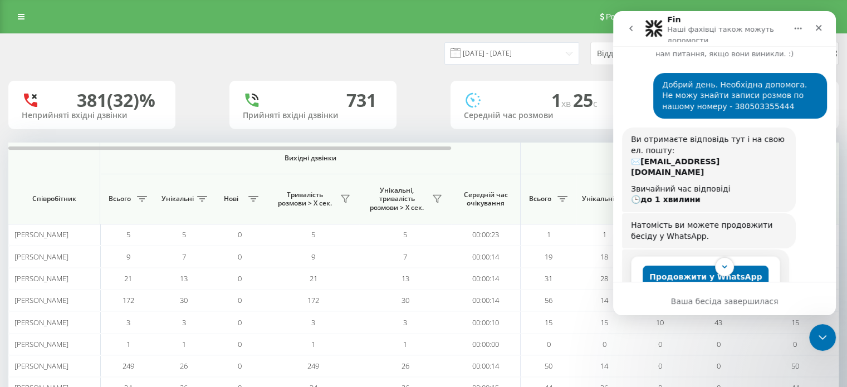
scroll to position [0, 0]
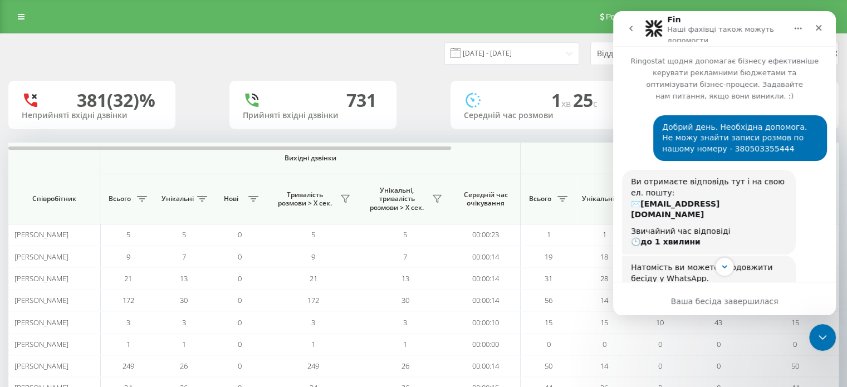
click at [632, 31] on icon "go back" at bounding box center [630, 29] width 3 height 6
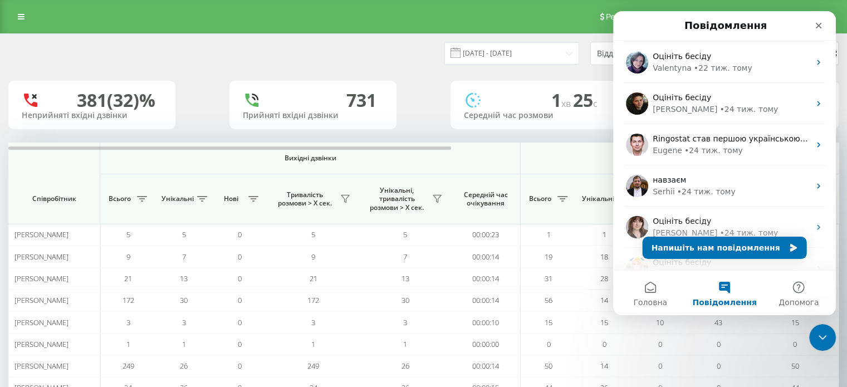
scroll to position [724, 0]
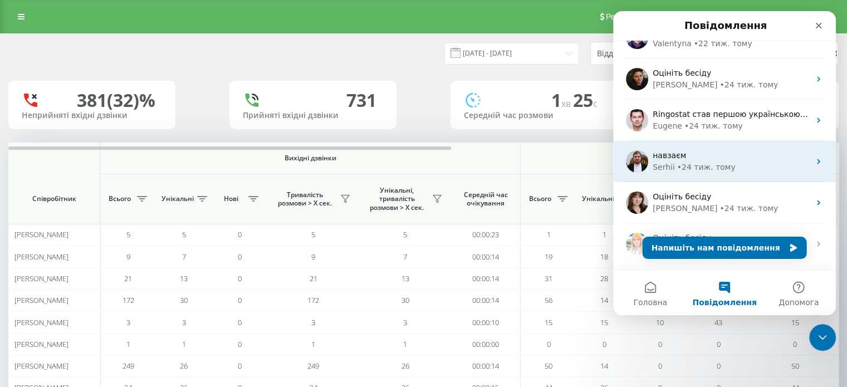
click at [702, 160] on div "навзаєм" at bounding box center [731, 156] width 157 height 12
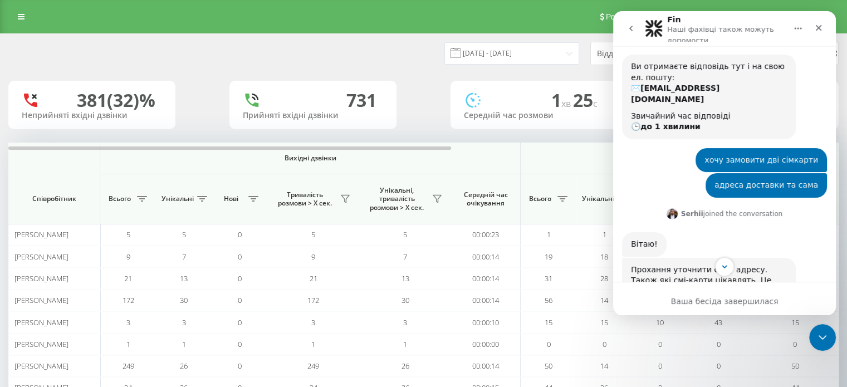
scroll to position [0, 0]
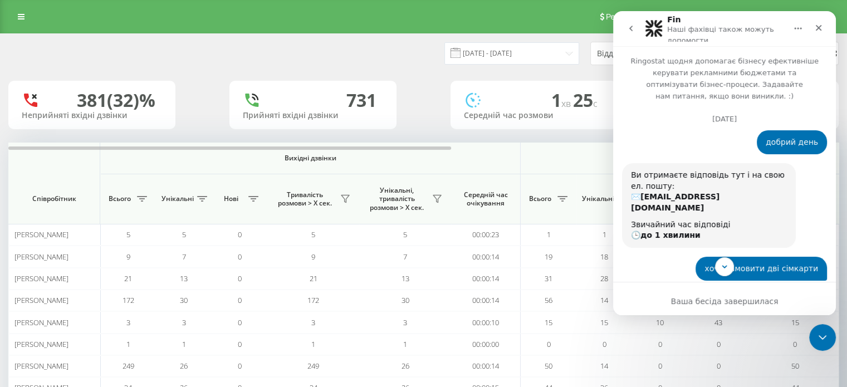
click at [627, 31] on icon "go back" at bounding box center [631, 28] width 9 height 9
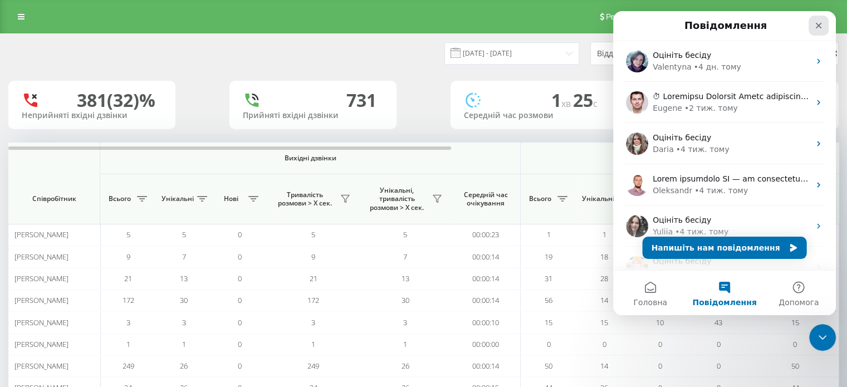
click at [825, 31] on div "Закрити" at bounding box center [819, 26] width 20 height 20
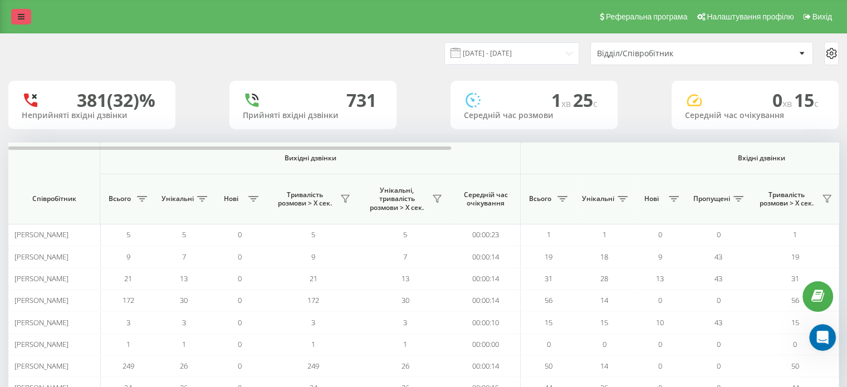
click at [19, 11] on link at bounding box center [21, 17] width 20 height 16
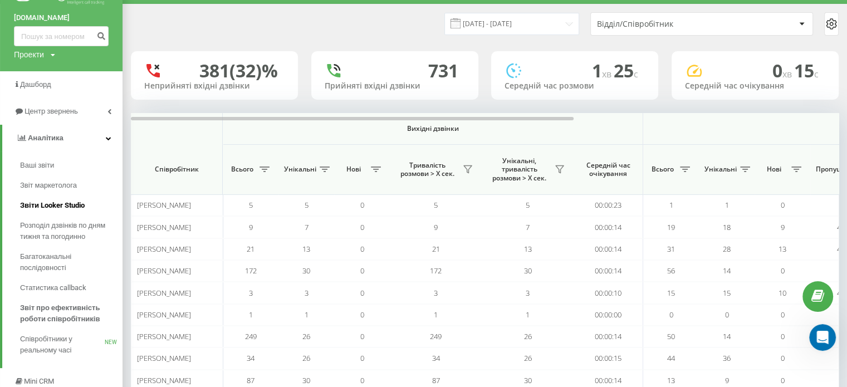
scroll to position [56, 0]
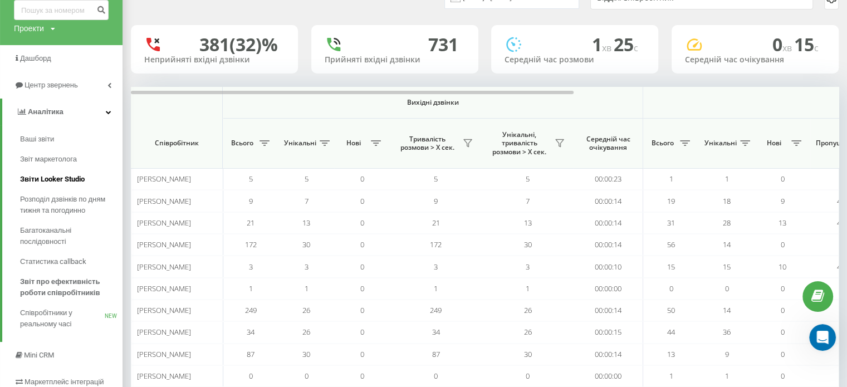
click at [69, 178] on span "Звіти Looker Studio" at bounding box center [52, 179] width 65 height 11
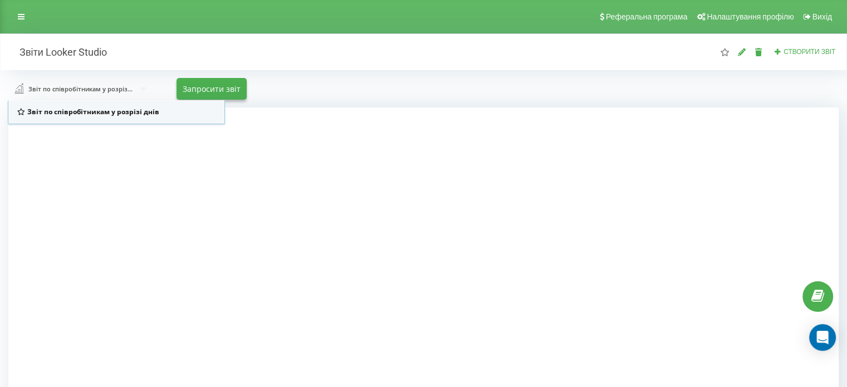
click at [109, 114] on span "Звіт по співробітникам у розрізі днів" at bounding box center [93, 111] width 132 height 9
click at [799, 179] on div at bounding box center [423, 300] width 830 height 387
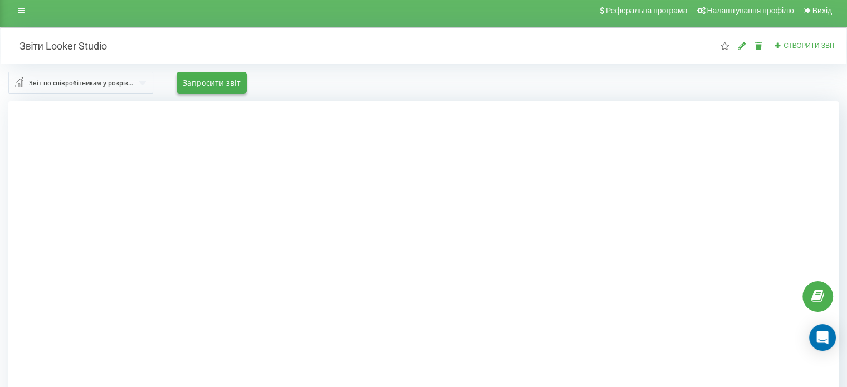
scroll to position [4, 0]
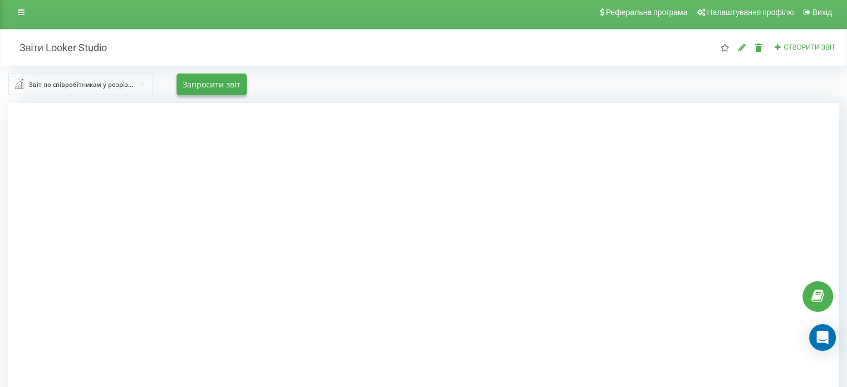
click at [770, 199] on div at bounding box center [423, 296] width 830 height 387
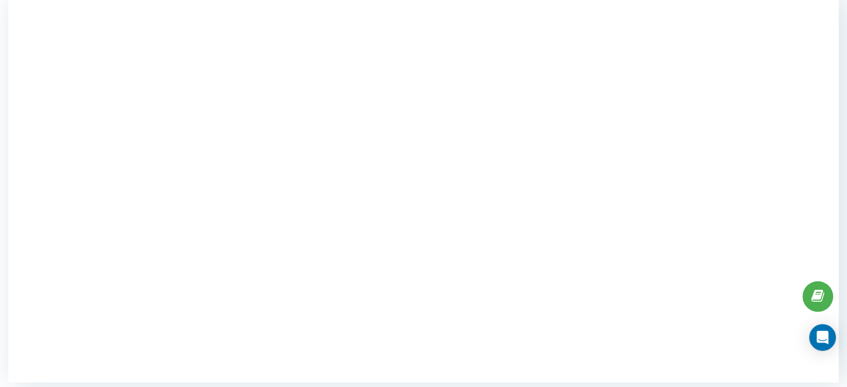
scroll to position [116, 0]
click at [820, 58] on div at bounding box center [423, 185] width 830 height 387
click at [782, 106] on div at bounding box center [423, 185] width 830 height 387
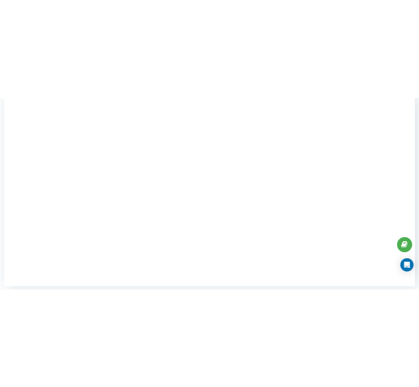
scroll to position [116, 0]
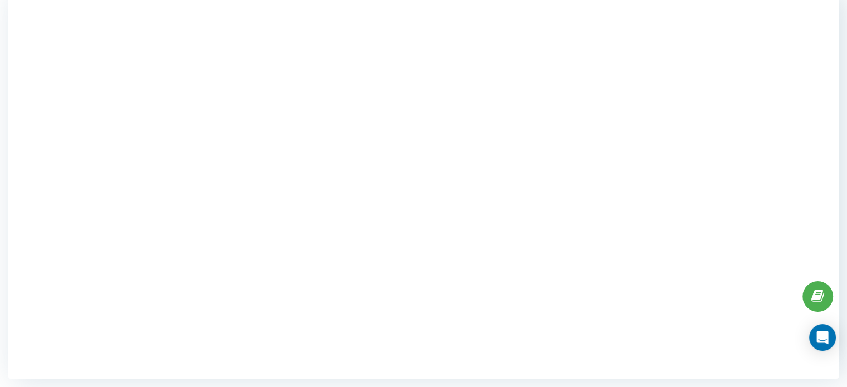
click at [713, 165] on div at bounding box center [423, 185] width 830 height 387
click at [735, 114] on div at bounding box center [423, 185] width 830 height 387
click at [757, 53] on div at bounding box center [423, 185] width 830 height 387
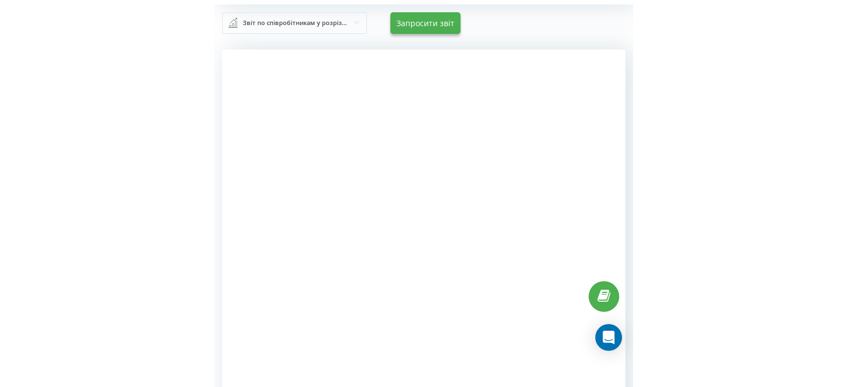
scroll to position [82, 0]
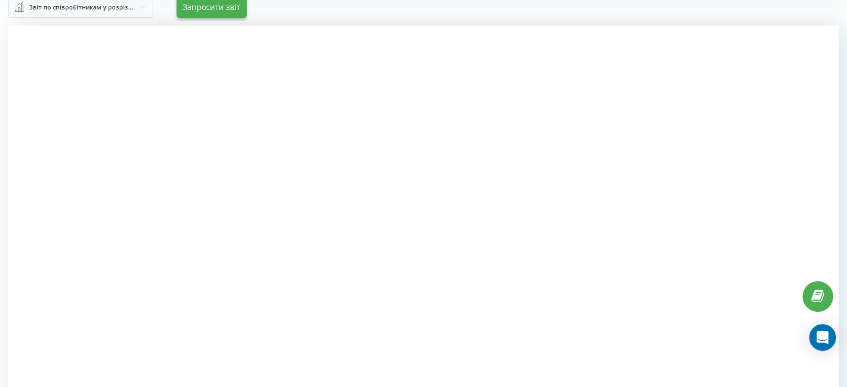
click at [77, 9] on div "Звіт по співробітникам у розрізі днів" at bounding box center [81, 7] width 105 height 12
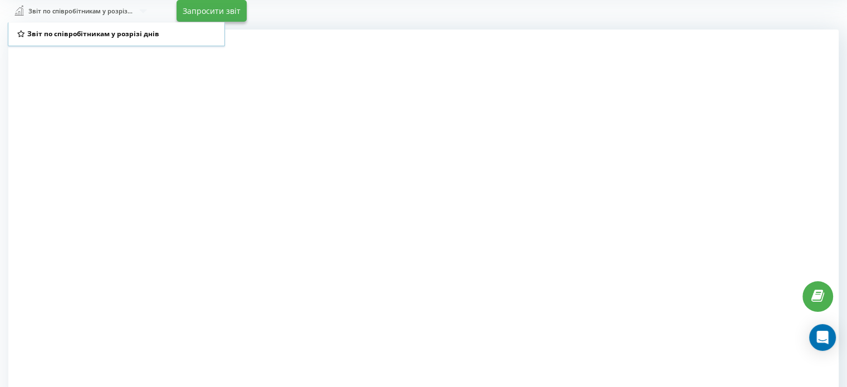
drag, startPoint x: 71, startPoint y: 36, endPoint x: 66, endPoint y: 2, distance: 34.3
click at [71, 35] on span "Звіт по співробітникам у розрізі днів" at bounding box center [93, 33] width 132 height 9
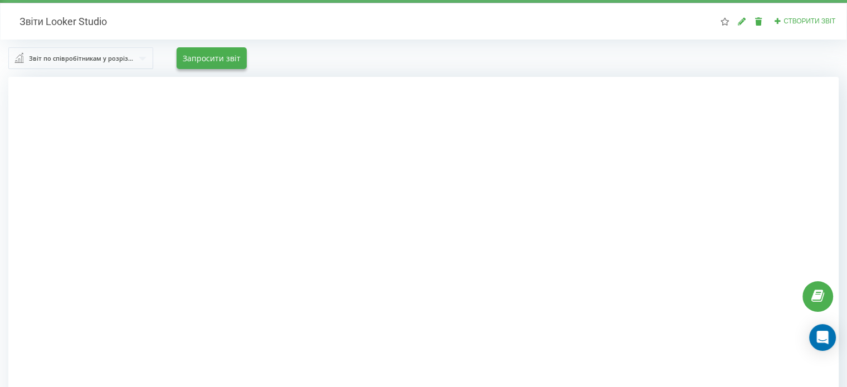
scroll to position [0, 0]
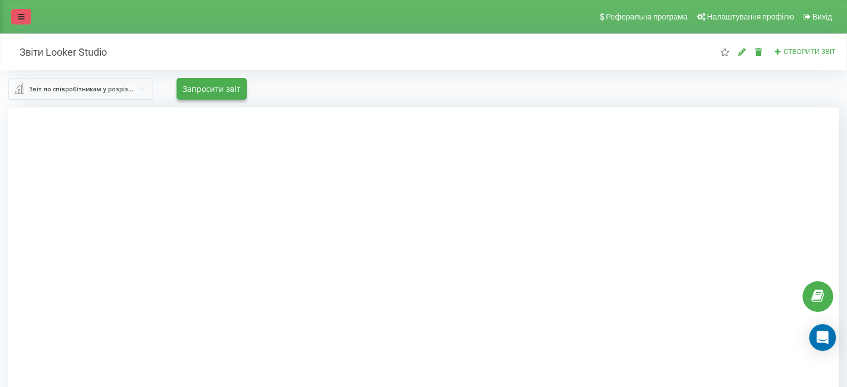
click at [26, 15] on link at bounding box center [21, 17] width 20 height 16
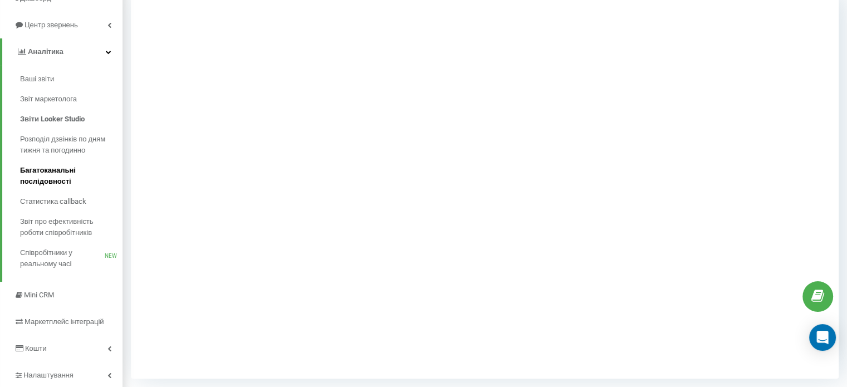
scroll to position [145, 0]
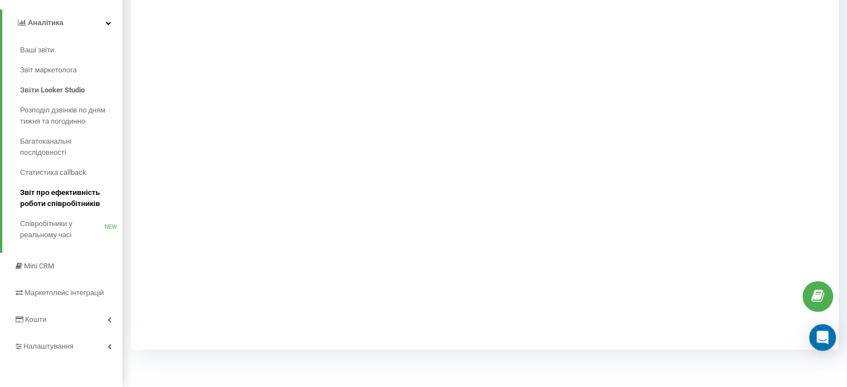
click at [53, 192] on span "Звіт про ефективність роботи співробітників" at bounding box center [68, 198] width 97 height 22
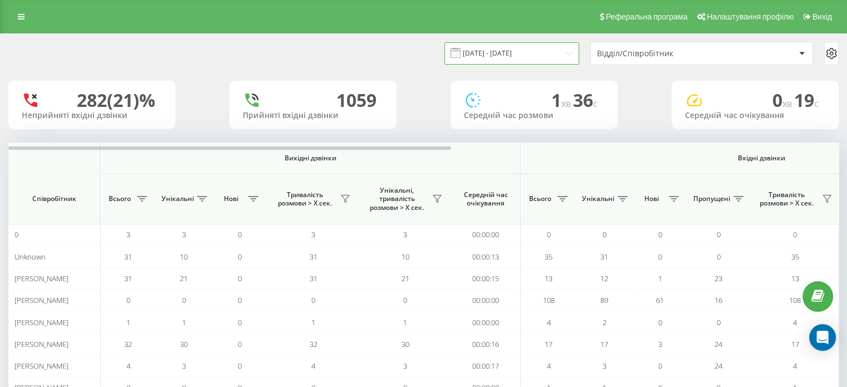
click at [560, 53] on input "[DATE] - [DATE]" at bounding box center [511, 53] width 135 height 22
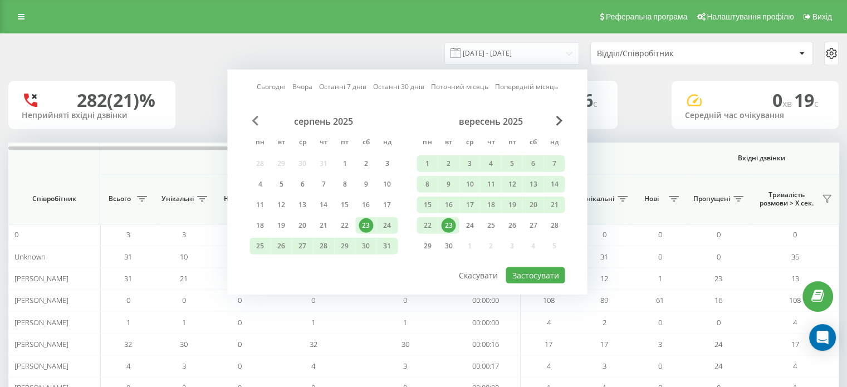
click at [252, 117] on span "Previous Month" at bounding box center [255, 121] width 7 height 10
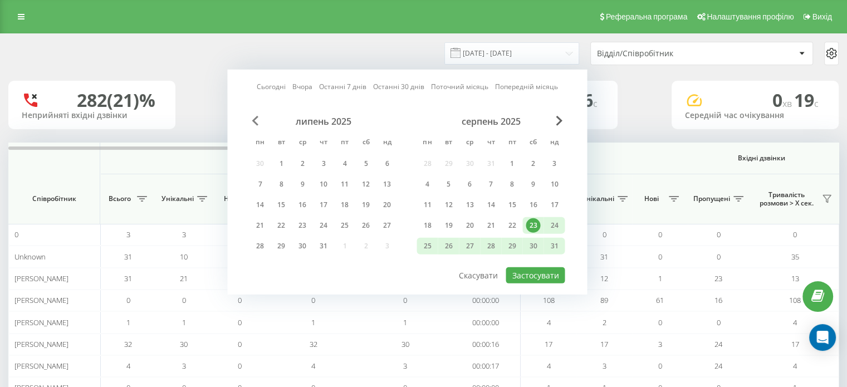
click at [252, 117] on span "Previous Month" at bounding box center [255, 121] width 7 height 10
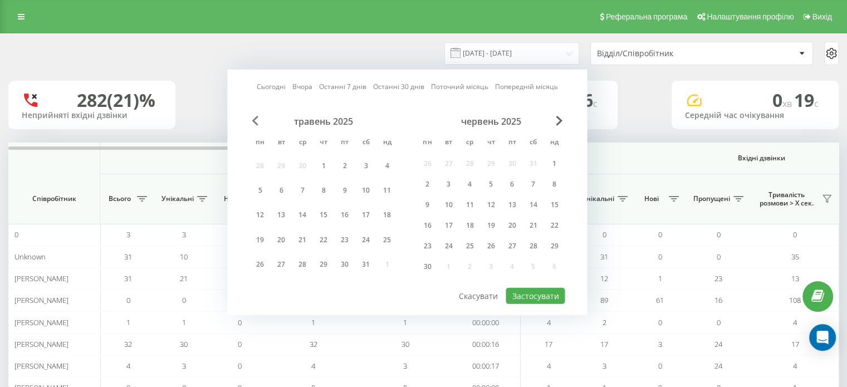
click at [252, 117] on span "Previous Month" at bounding box center [255, 121] width 7 height 10
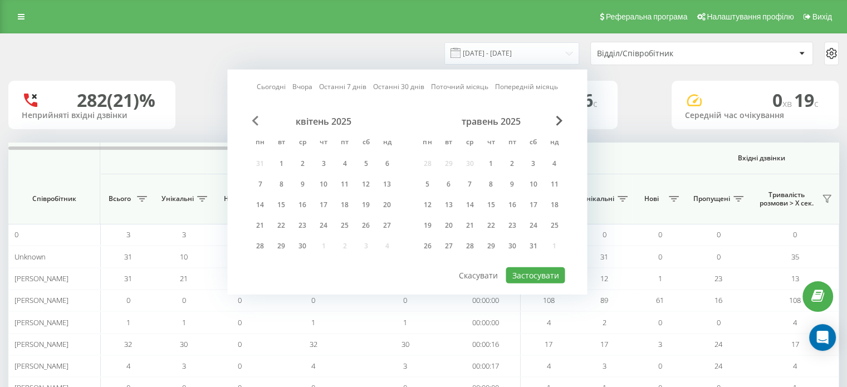
click at [252, 117] on span "Previous Month" at bounding box center [255, 121] width 7 height 10
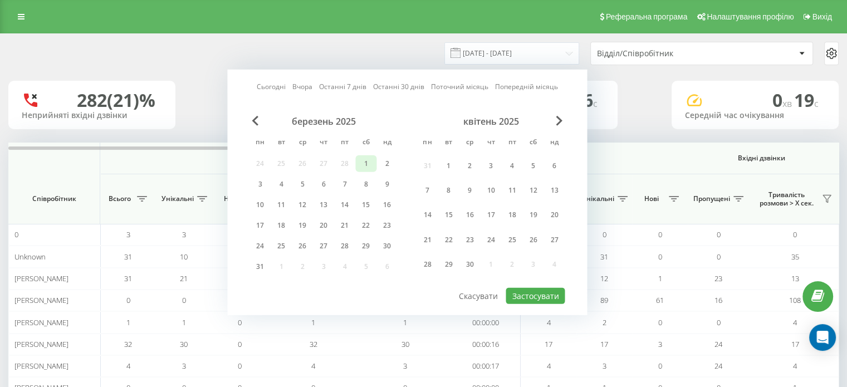
click at [365, 160] on div "1" at bounding box center [366, 164] width 14 height 14
click at [262, 265] on div "31" at bounding box center [260, 267] width 14 height 14
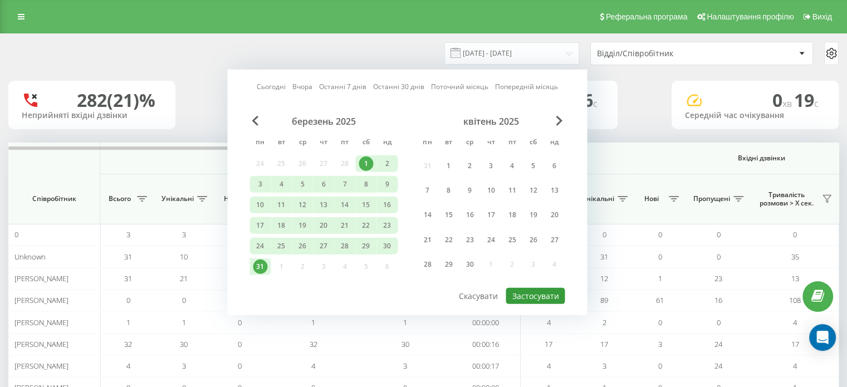
click at [522, 294] on button "Застосувати" at bounding box center [535, 296] width 59 height 16
type input "[DATE] - [DATE]"
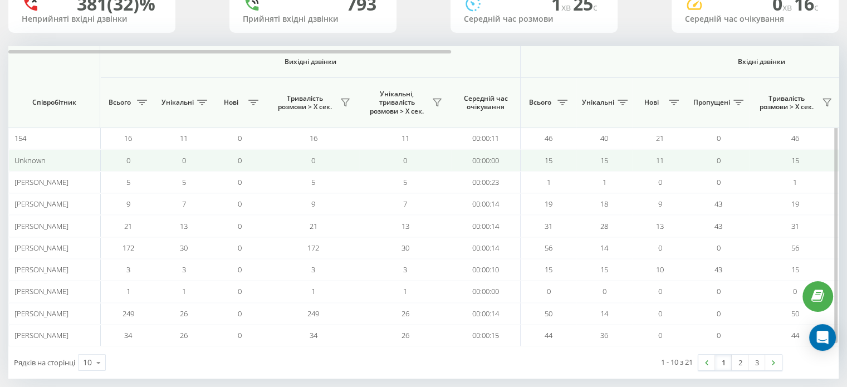
scroll to position [107, 0]
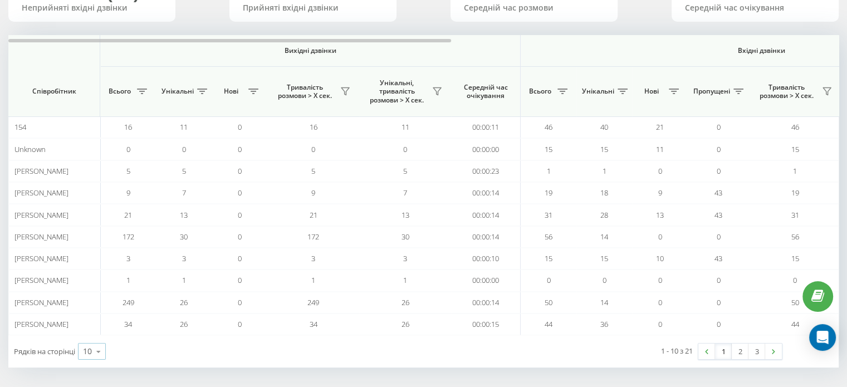
click at [94, 348] on icon at bounding box center [98, 352] width 17 height 22
click at [92, 330] on span "100" at bounding box center [89, 335] width 13 height 11
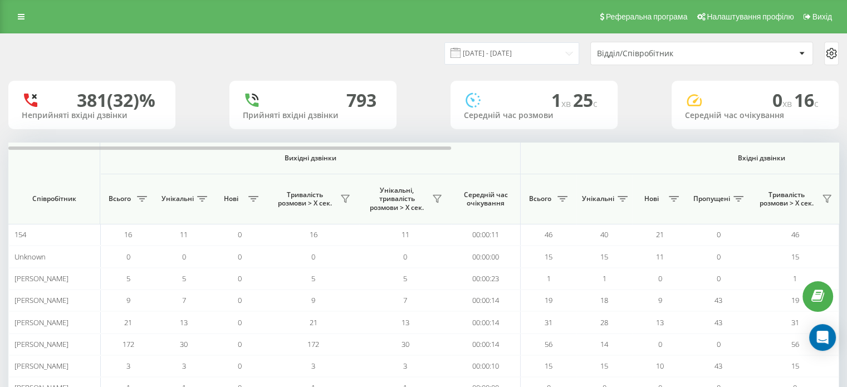
drag, startPoint x: 800, startPoint y: 60, endPoint x: 801, endPoint y: 52, distance: 8.0
click at [800, 58] on div at bounding box center [801, 53] width 13 height 13
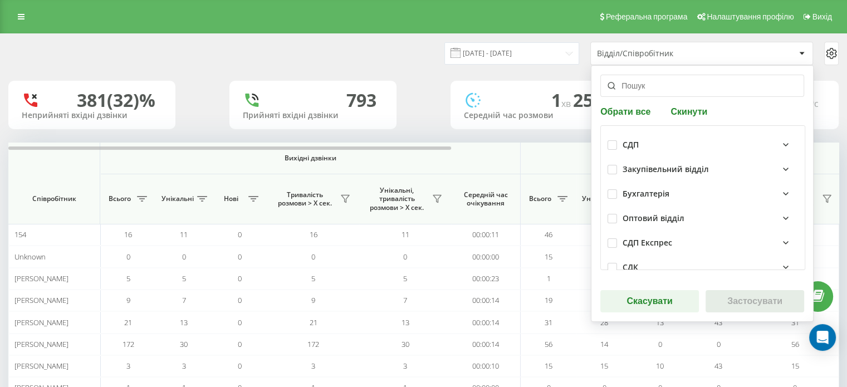
click at [632, 115] on button "Обрати все" at bounding box center [626, 111] width 53 height 11
checkbox input "true"
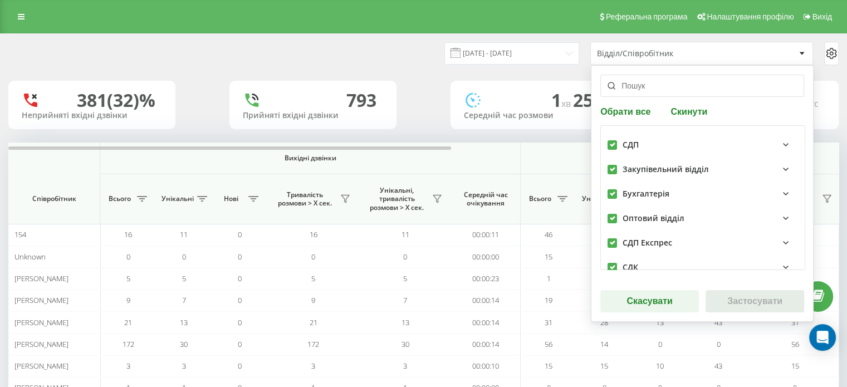
checkbox input "true"
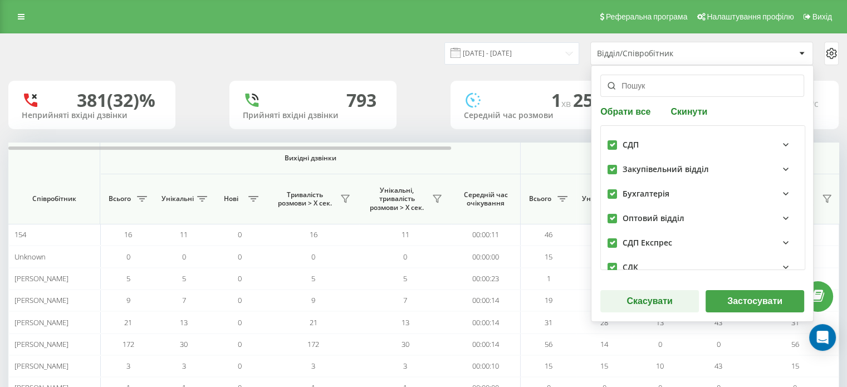
click at [737, 302] on button "Застосувати" at bounding box center [755, 301] width 99 height 22
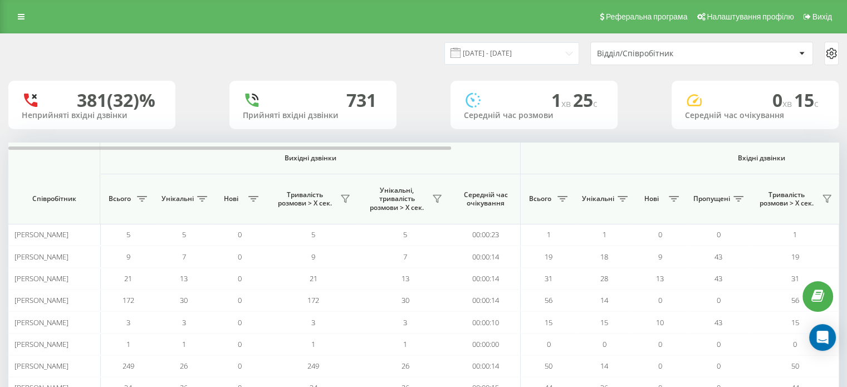
click at [827, 53] on icon at bounding box center [831, 53] width 9 height 10
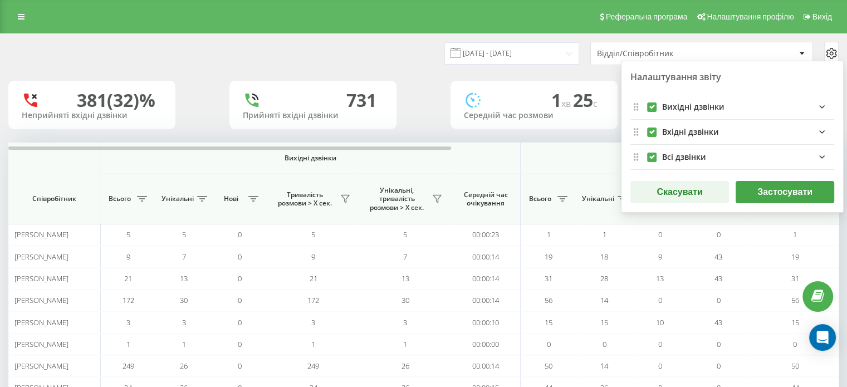
click at [820, 109] on icon "outgoingFields quote list" at bounding box center [821, 106] width 13 height 13
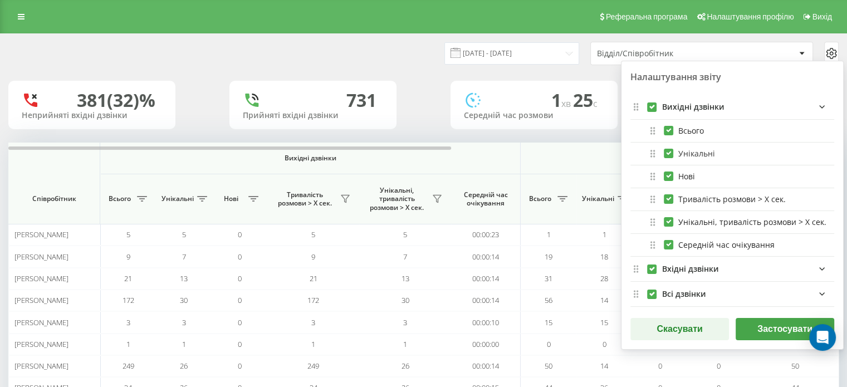
click at [669, 154] on label "Унікальні" at bounding box center [689, 153] width 51 height 9
checkbox input "false"
click at [668, 180] on label "Нові" at bounding box center [679, 176] width 31 height 9
checkbox input "false"
click at [666, 242] on label "Середній час очікування" at bounding box center [719, 244] width 111 height 9
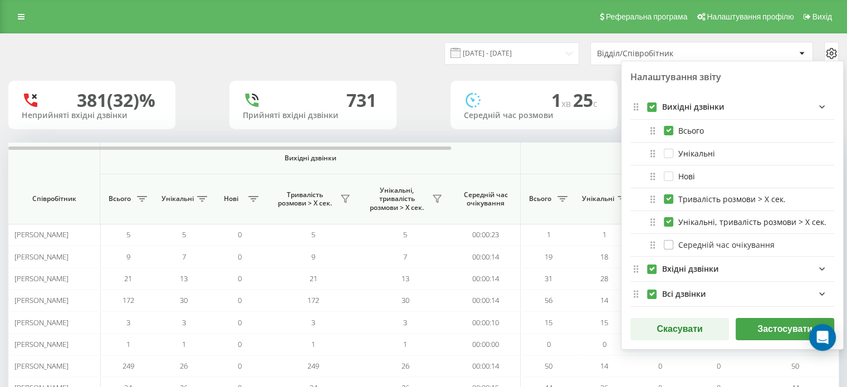
checkbox input "false"
drag, startPoint x: 668, startPoint y: 229, endPoint x: 669, endPoint y: 211, distance: 18.5
click at [668, 228] on div "Унікальні, тривалість розмови > Х сек." at bounding box center [733, 222] width 204 height 23
click at [669, 202] on label "Тривалість розмови > Х сек." at bounding box center [725, 198] width 122 height 9
checkbox input "false"
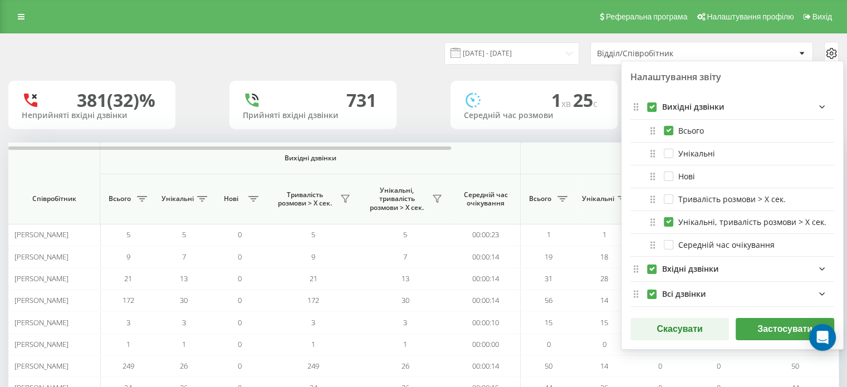
click at [669, 223] on div "Всього Унікальні Нові Тривалість розмови > Х сек. Унікальні, тривалість розмови…" at bounding box center [733, 188] width 204 height 137
drag, startPoint x: 822, startPoint y: 268, endPoint x: 717, endPoint y: 218, distance: 115.8
click at [751, 213] on div "Вихідні дзвінки Всього Унікальні Нові Тривалість розмови > Х сек. Унікальні, тр…" at bounding box center [733, 201] width 204 height 212
click at [668, 220] on label "Унікальні, тривалість розмови > Х сек." at bounding box center [745, 221] width 163 height 9
checkbox input "false"
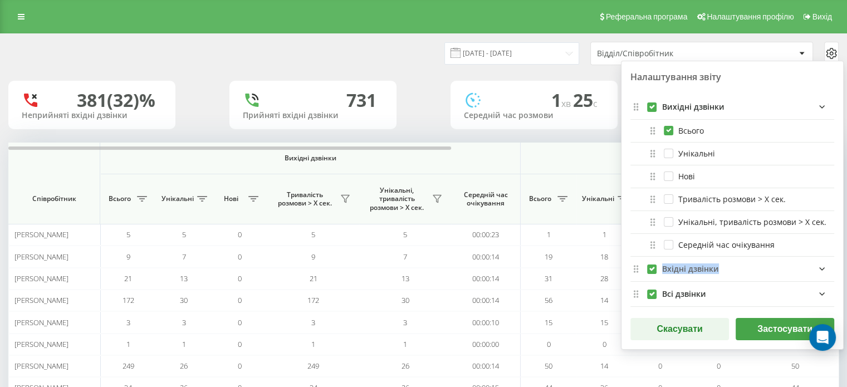
click at [819, 267] on icon "incomingFields quote list" at bounding box center [821, 268] width 13 height 13
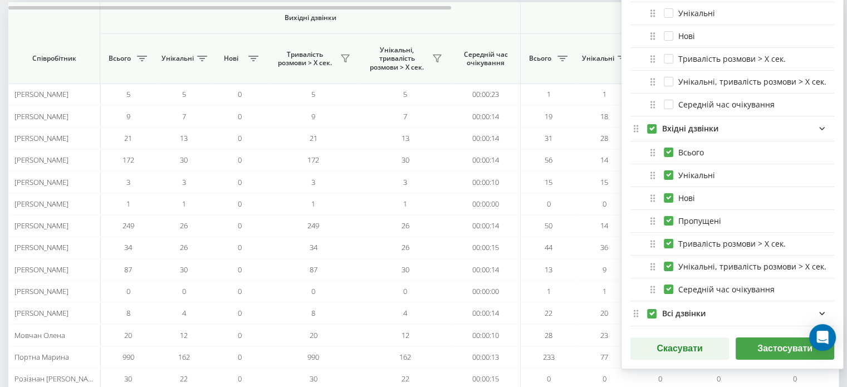
scroll to position [167, 0]
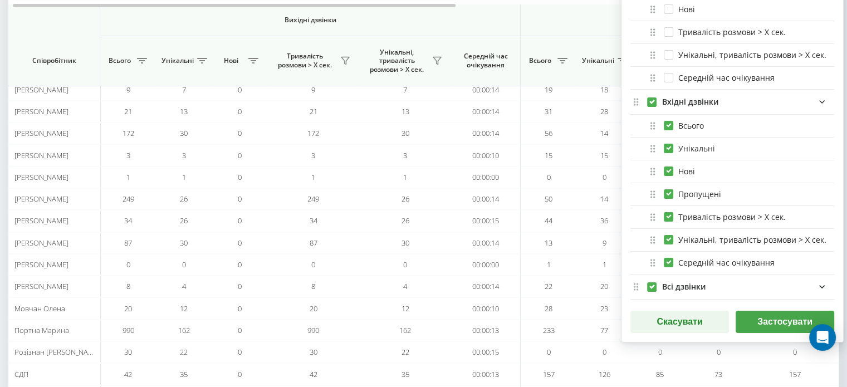
click at [667, 144] on label "Унікальні" at bounding box center [689, 148] width 51 height 9
checkbox input "false"
click at [666, 171] on label "Нові" at bounding box center [679, 171] width 31 height 9
checkbox input "false"
click at [666, 193] on label "Пропущені" at bounding box center [692, 193] width 57 height 9
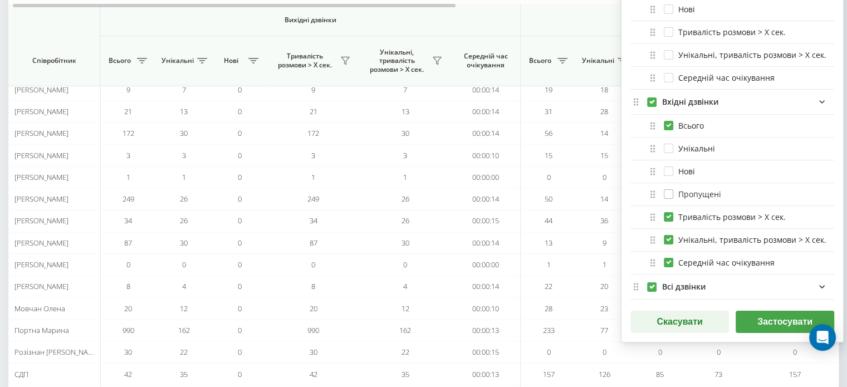
checkbox input "false"
click at [668, 214] on label "Тривалість розмови > Х сек." at bounding box center [725, 216] width 122 height 9
checkbox input "false"
click at [668, 235] on label "Унікальні, тривалість розмови > Х сек." at bounding box center [745, 239] width 163 height 9
checkbox input "false"
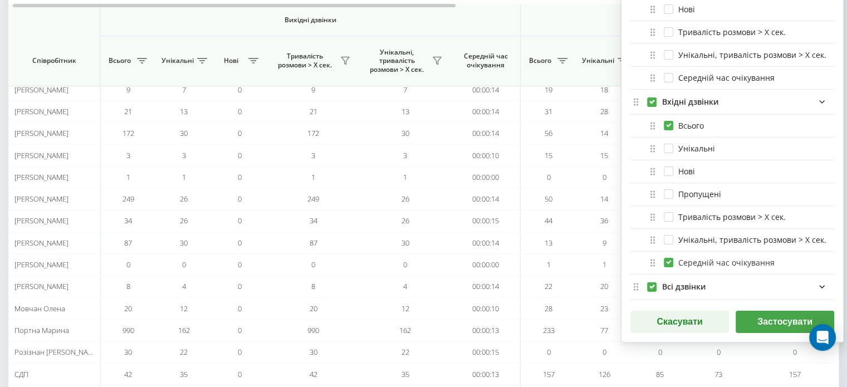
click at [668, 262] on label "Середній час очікування" at bounding box center [719, 262] width 111 height 9
checkbox input "false"
click at [819, 284] on icon "allFields quote list" at bounding box center [821, 286] width 13 height 13
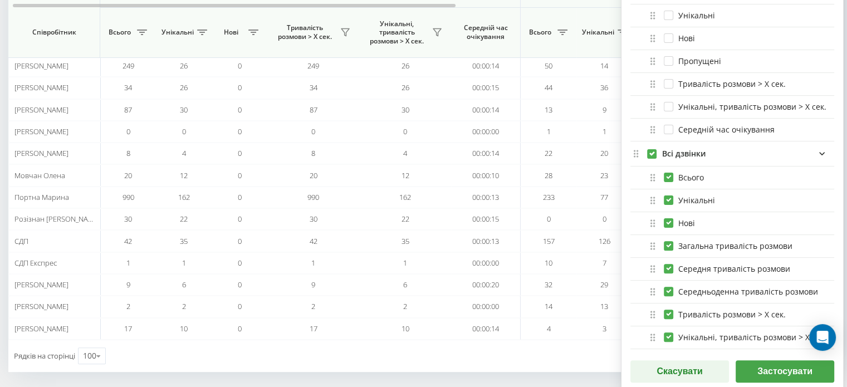
scroll to position [303, 0]
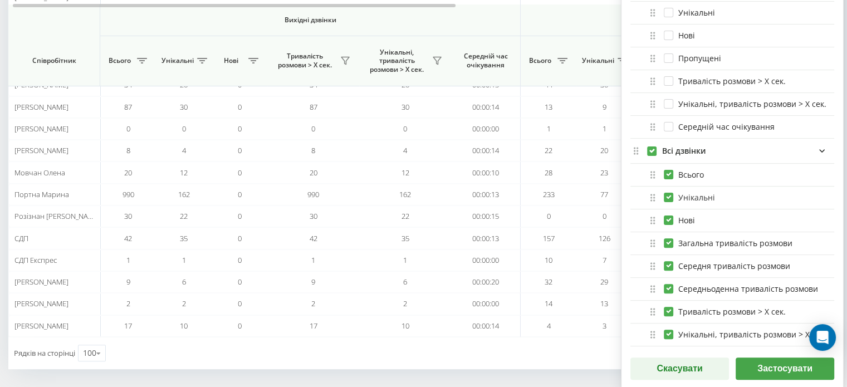
click at [667, 195] on label "Унікальні" at bounding box center [689, 197] width 51 height 9
checkbox input "false"
click at [667, 218] on label "Нові" at bounding box center [679, 220] width 31 height 9
checkbox input "false"
click at [668, 239] on label "Загальна тривалість розмови" at bounding box center [728, 242] width 129 height 9
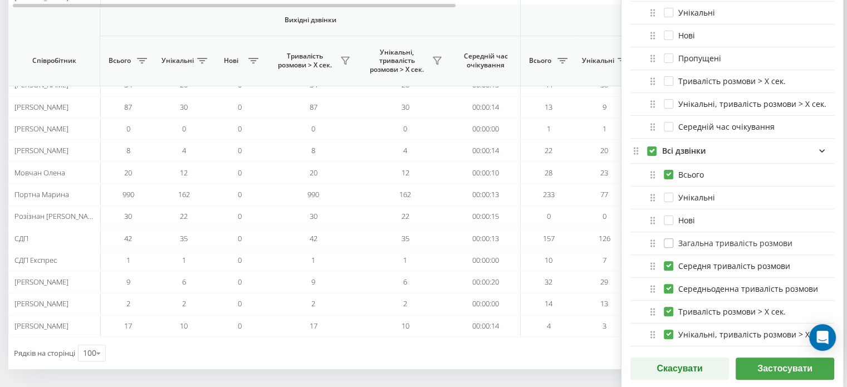
checkbox input "false"
click at [666, 262] on label "Середня тривалість розмови" at bounding box center [727, 265] width 126 height 9
checkbox input "false"
click at [666, 285] on label "Середньоденна тривалість розмови" at bounding box center [741, 288] width 154 height 9
checkbox input "false"
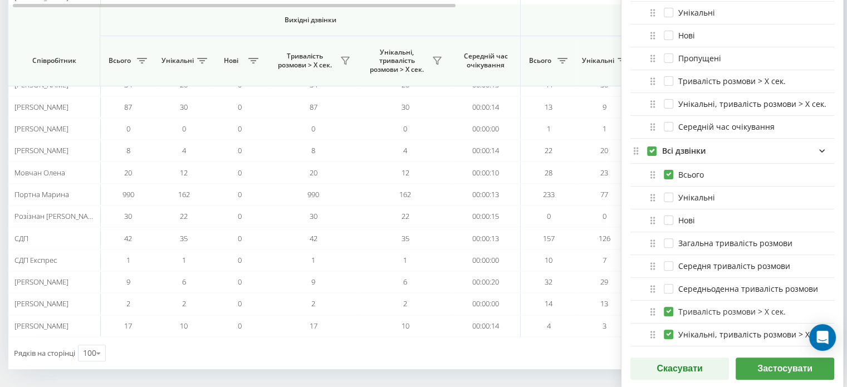
click at [666, 309] on label "Тривалість розмови > Х сек." at bounding box center [725, 311] width 122 height 9
checkbox input "false"
click at [669, 334] on label "Унікальні, тривалість розмови > Х сек." at bounding box center [745, 334] width 163 height 9
checkbox input "false"
click at [759, 363] on button "Застосувати" at bounding box center [785, 369] width 99 height 22
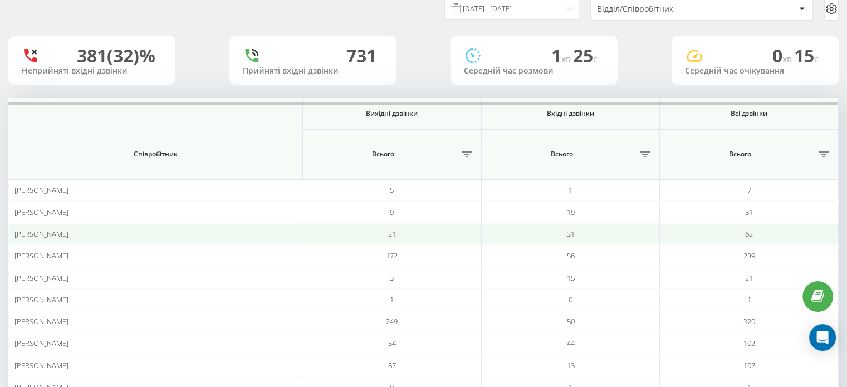
scroll to position [0, 0]
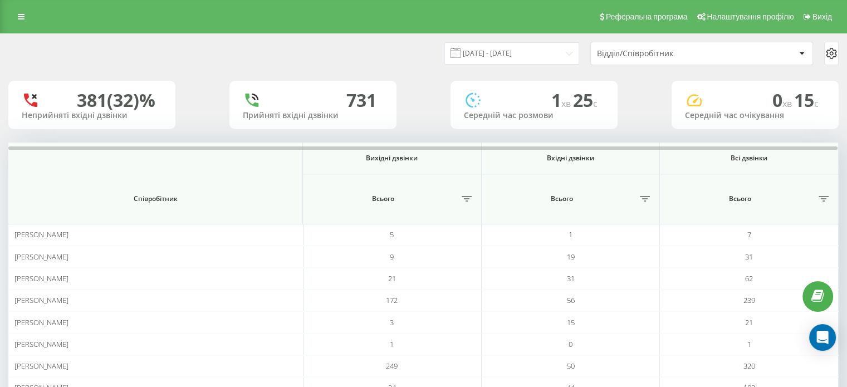
click at [717, 45] on div "Відділ/Співробітник" at bounding box center [702, 53] width 222 height 22
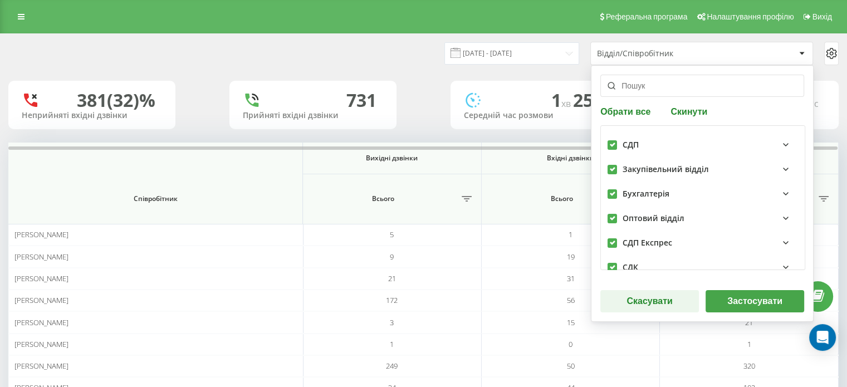
click at [717, 45] on div "Відділ/Співробітник" at bounding box center [702, 53] width 222 height 22
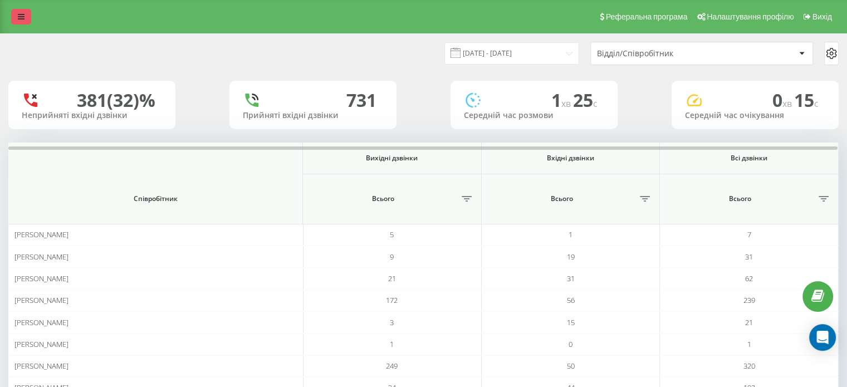
click at [17, 12] on link at bounding box center [21, 17] width 20 height 16
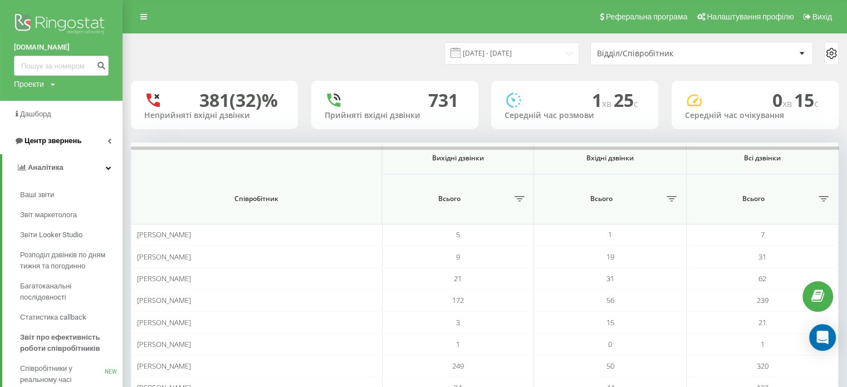
click at [74, 142] on span "Центр звернень" at bounding box center [53, 140] width 57 height 8
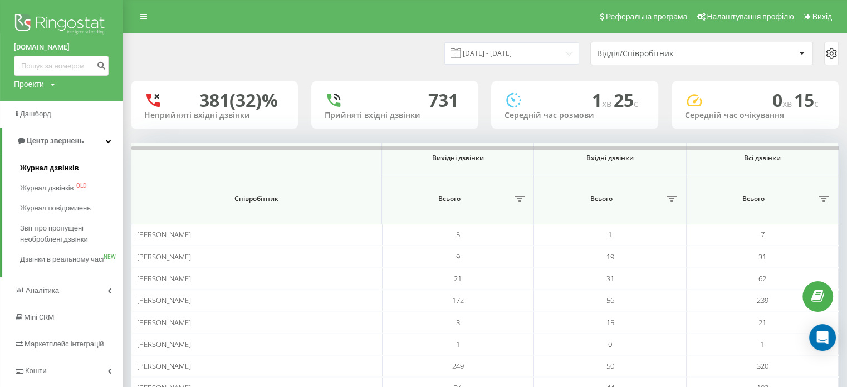
click at [48, 167] on span "Журнал дзвінків" at bounding box center [49, 168] width 59 height 11
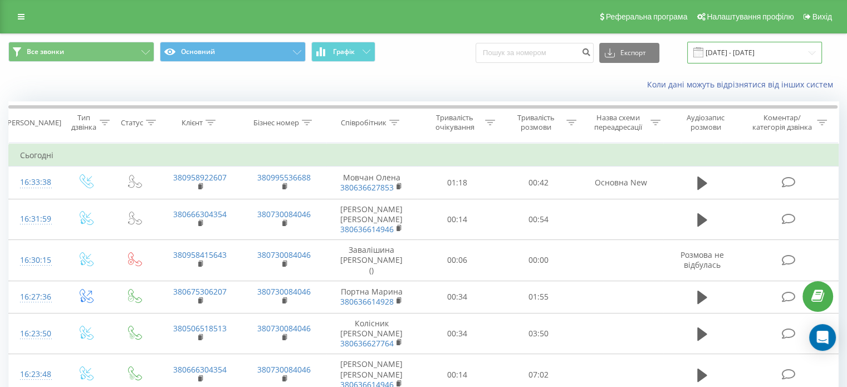
click at [815, 46] on input "[DATE] - [DATE]" at bounding box center [754, 53] width 135 height 22
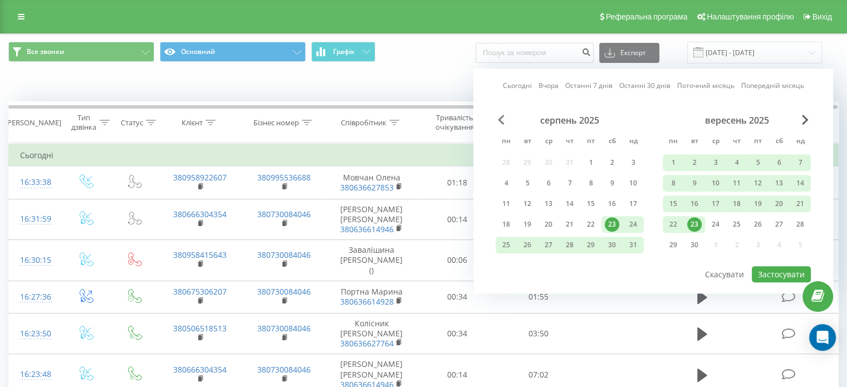
click at [502, 121] on span "Previous Month" at bounding box center [501, 120] width 7 height 10
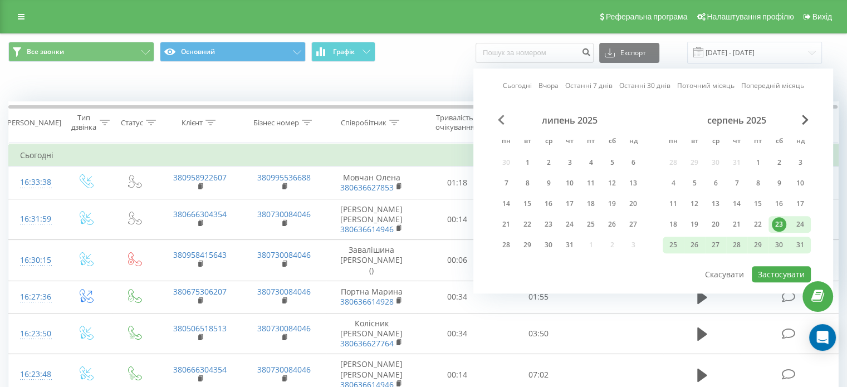
click at [501, 120] on span "Previous Month" at bounding box center [501, 120] width 7 height 10
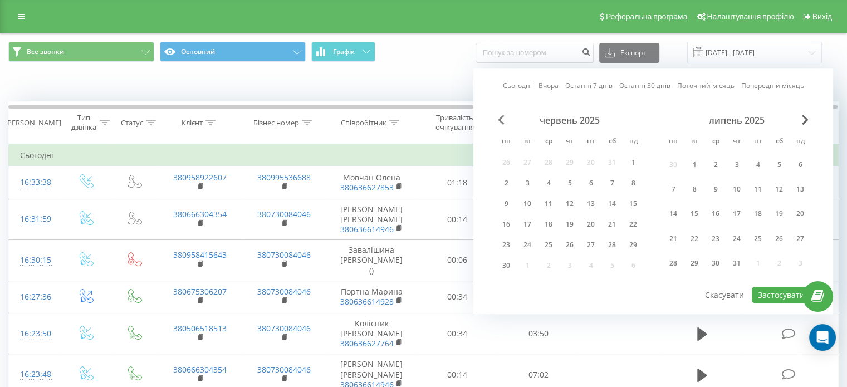
click at [501, 120] on span "Previous Month" at bounding box center [501, 120] width 7 height 10
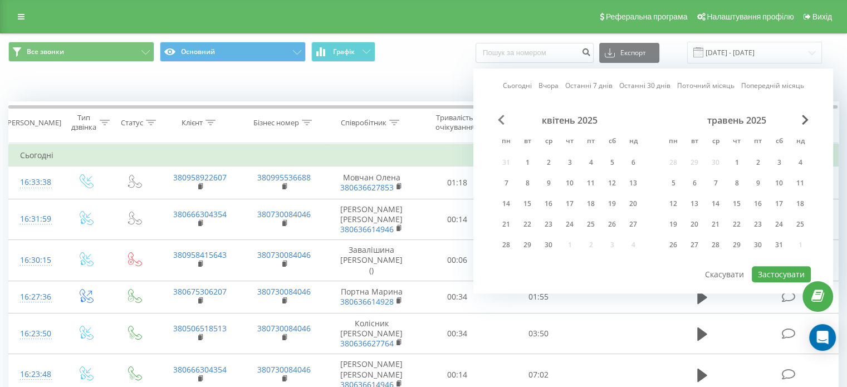
click at [501, 120] on span "Previous Month" at bounding box center [501, 120] width 7 height 10
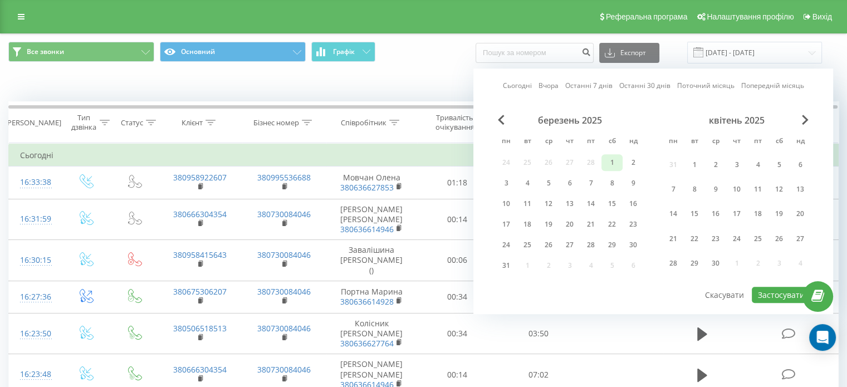
click at [609, 159] on div "1" at bounding box center [612, 162] width 14 height 14
click at [508, 260] on div "31" at bounding box center [506, 265] width 14 height 14
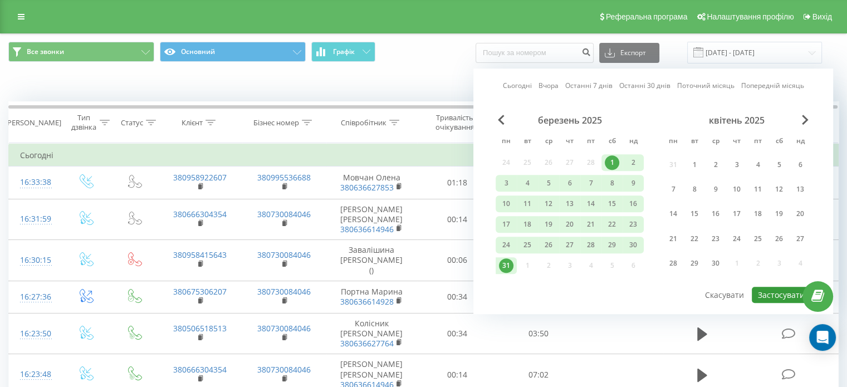
click at [784, 293] on button "Застосувати" at bounding box center [781, 295] width 59 height 16
type input "01.03.2025 - 31.03.2025"
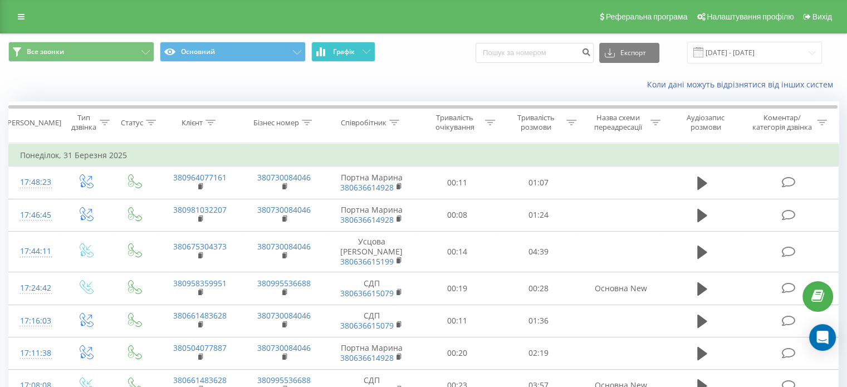
click at [365, 52] on icon at bounding box center [367, 52] width 8 height 4
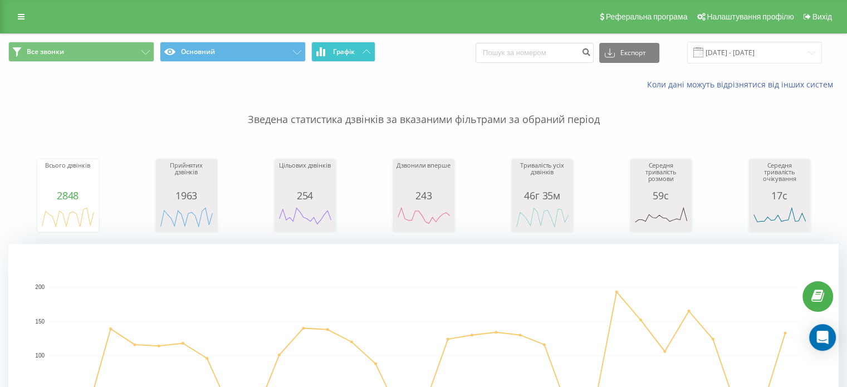
click at [364, 52] on icon at bounding box center [367, 52] width 8 height 4
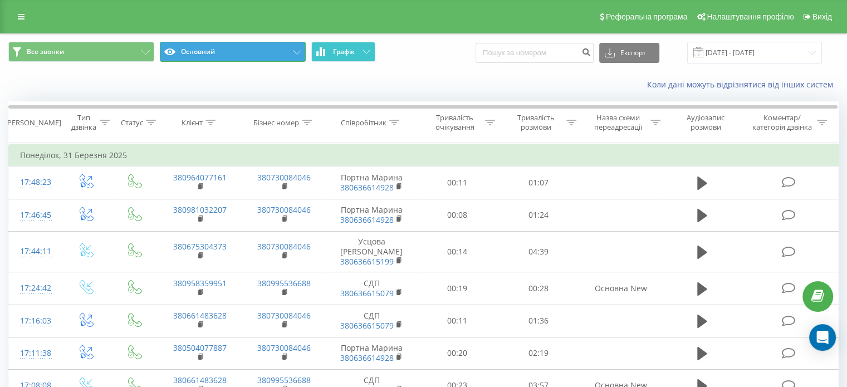
click at [231, 48] on button "Основний" at bounding box center [233, 52] width 146 height 20
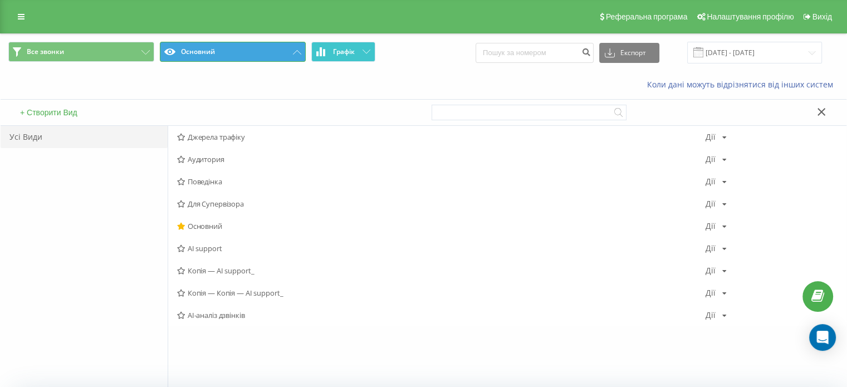
click at [231, 48] on button "Основний" at bounding box center [233, 52] width 146 height 20
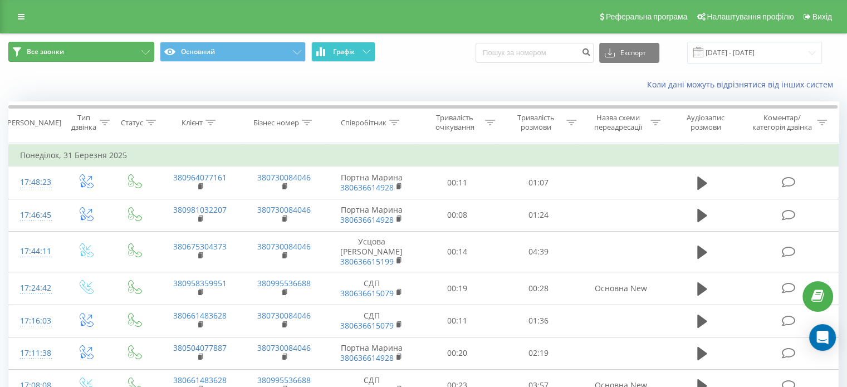
click at [124, 49] on button "Все звонки" at bounding box center [81, 52] width 146 height 20
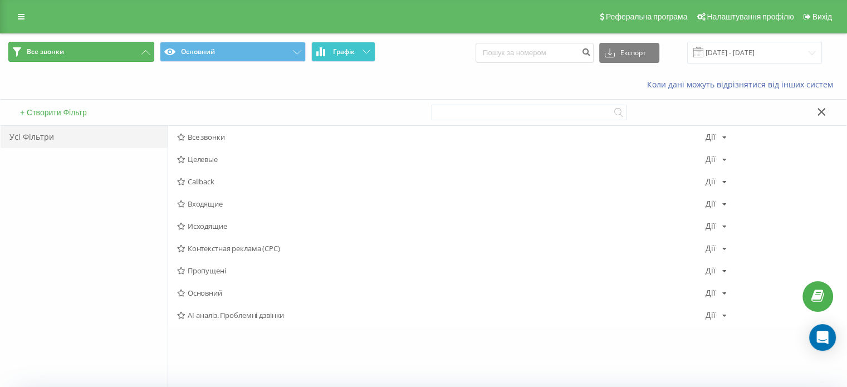
click at [124, 49] on button "Все звонки" at bounding box center [81, 52] width 146 height 20
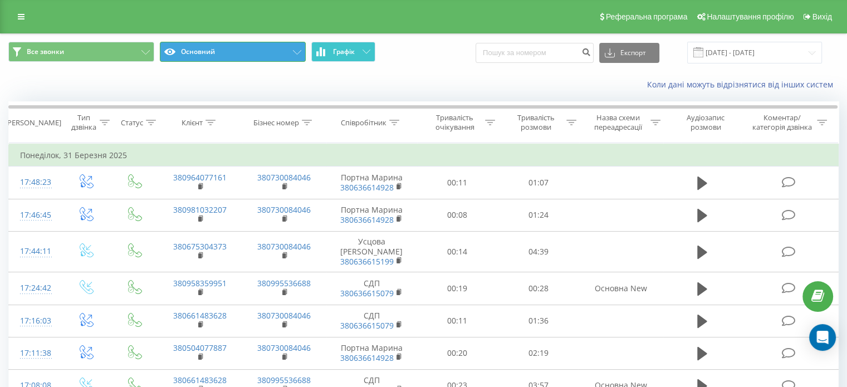
click at [229, 48] on button "Основний" at bounding box center [233, 52] width 146 height 20
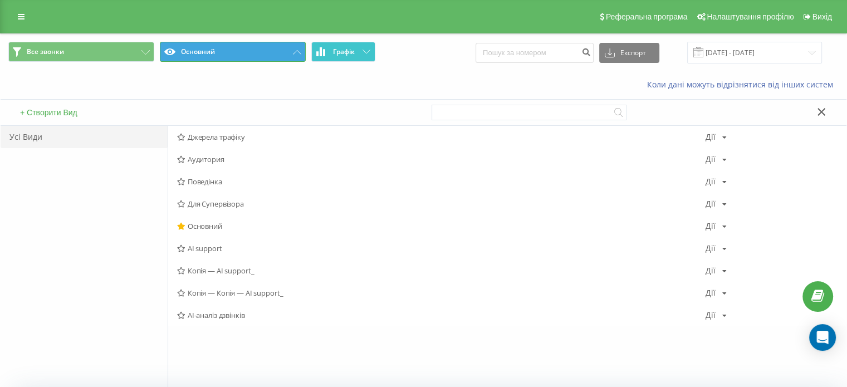
click at [229, 48] on button "Основний" at bounding box center [233, 52] width 146 height 20
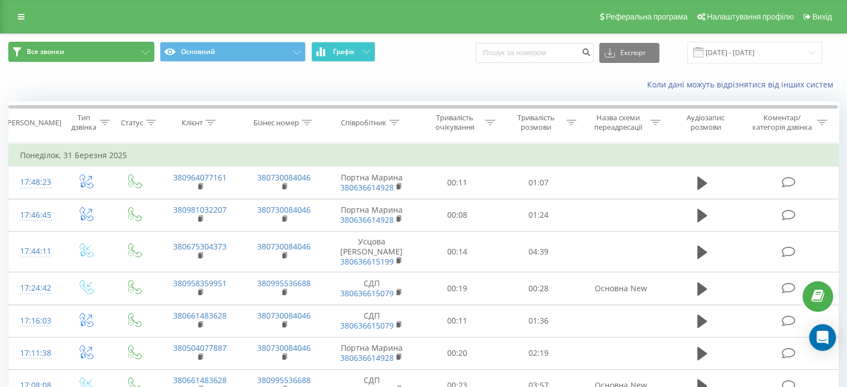
click at [43, 55] on span "Все звонки" at bounding box center [45, 51] width 37 height 9
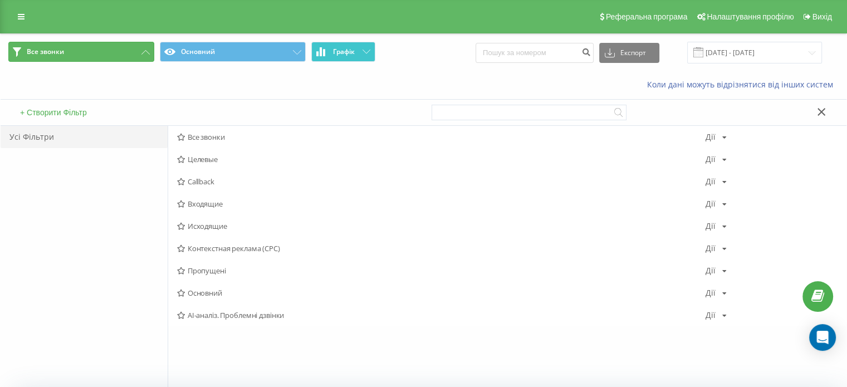
click at [45, 47] on span "Все звонки" at bounding box center [45, 51] width 37 height 9
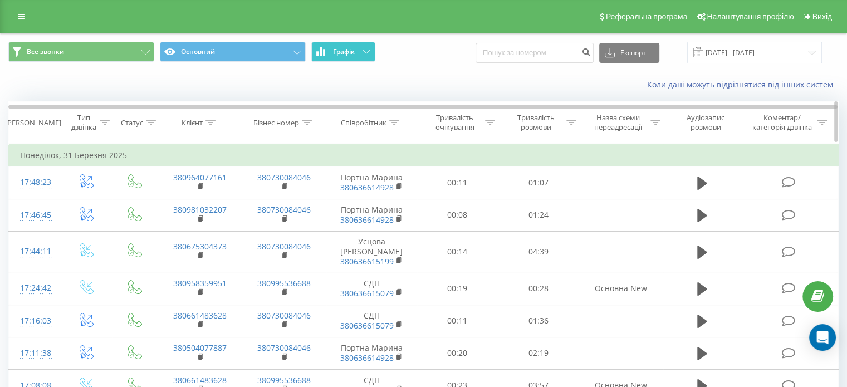
click at [393, 126] on div at bounding box center [394, 122] width 10 height 9
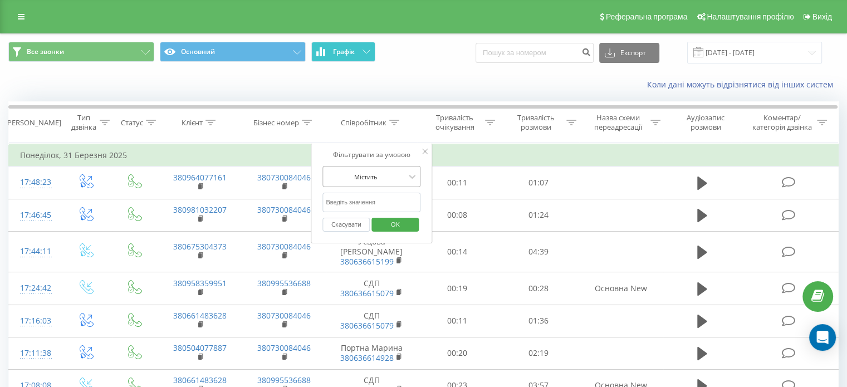
click at [398, 175] on div at bounding box center [365, 177] width 79 height 11
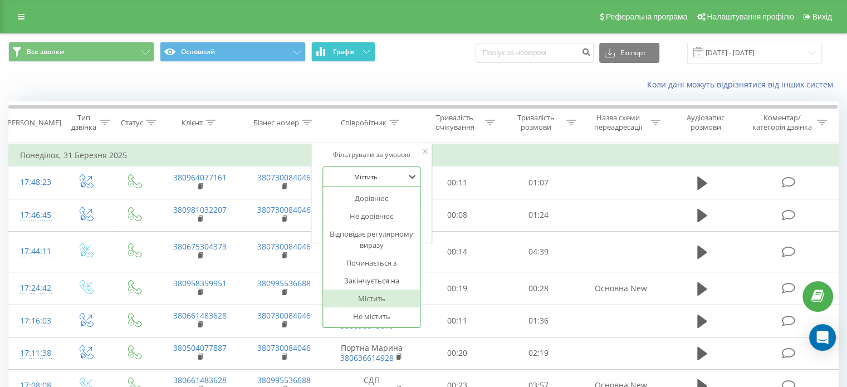
click at [398, 175] on div at bounding box center [365, 177] width 79 height 11
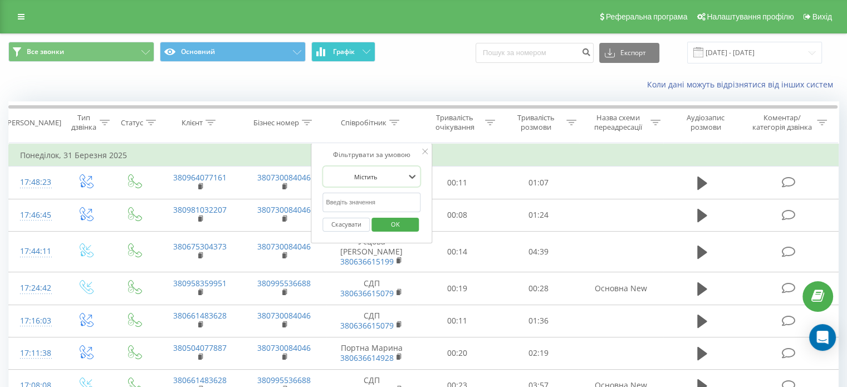
click at [397, 201] on input "text" at bounding box center [371, 202] width 98 height 19
click at [397, 200] on input "text" at bounding box center [371, 202] width 98 height 19
click at [22, 15] on icon at bounding box center [21, 17] width 7 height 8
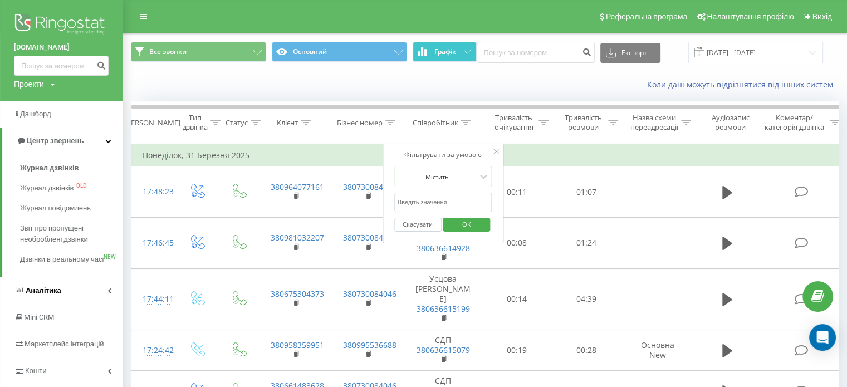
click at [53, 295] on span "Аналiтика" at bounding box center [44, 290] width 36 height 8
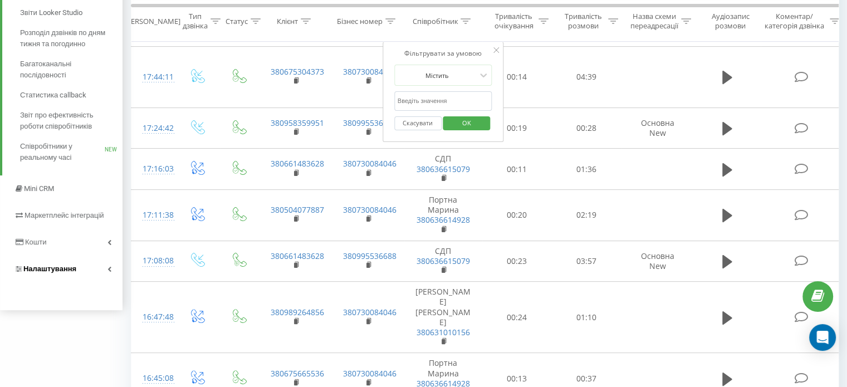
scroll to position [223, 0]
click at [417, 123] on button "Скасувати" at bounding box center [417, 123] width 47 height 14
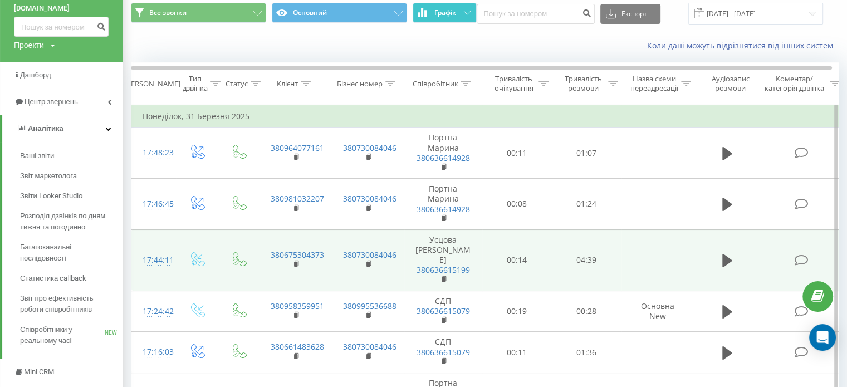
scroll to position [0, 0]
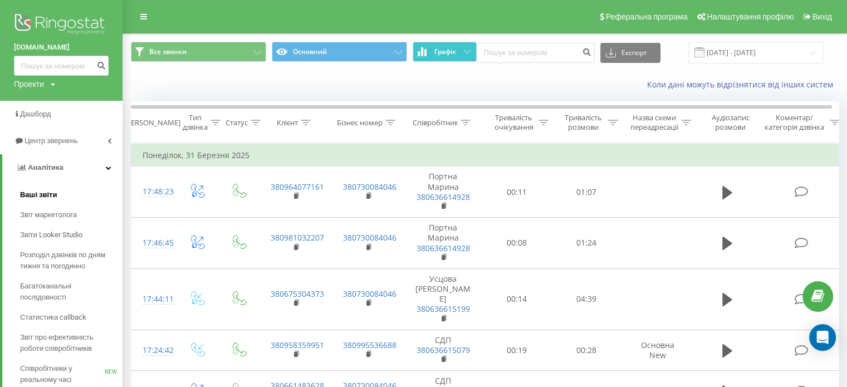
click at [53, 192] on span "Ваші звіти" at bounding box center [38, 194] width 37 height 11
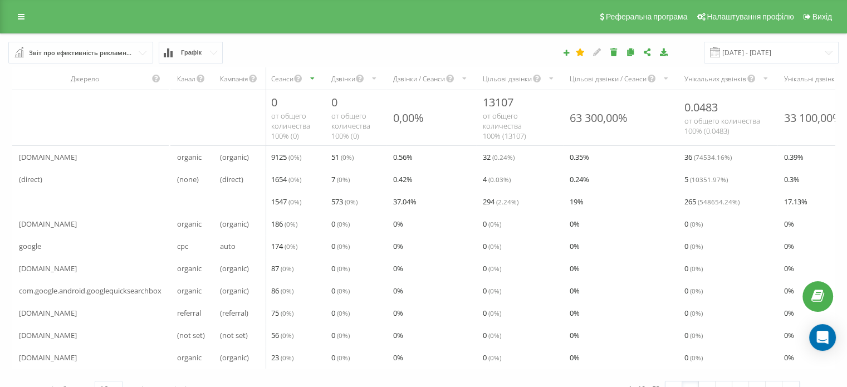
drag, startPoint x: 765, startPoint y: 13, endPoint x: 374, endPoint y: 58, distance: 393.0
click at [373, 58] on div "[DATE] - [DATE]" at bounding box center [582, 53] width 529 height 22
click at [138, 55] on input "text" at bounding box center [81, 52] width 144 height 20
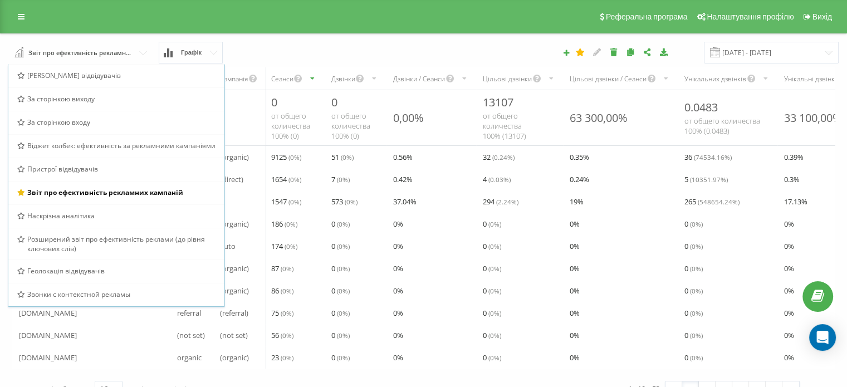
click at [274, 55] on div "Звіт про ефективність рекламних кампаній Браузер відвідувачів За сторінкою вихо…" at bounding box center [159, 53] width 317 height 22
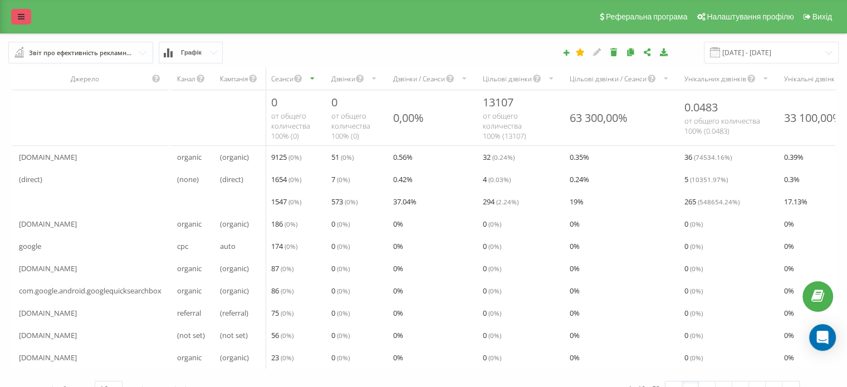
click at [25, 17] on link at bounding box center [21, 17] width 20 height 16
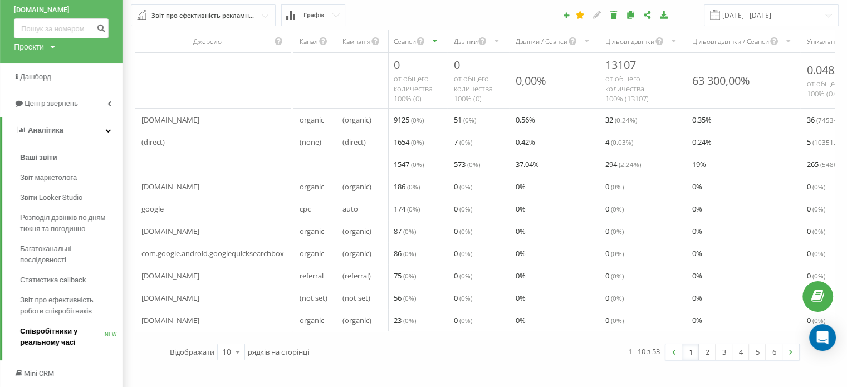
scroll to position [111, 0]
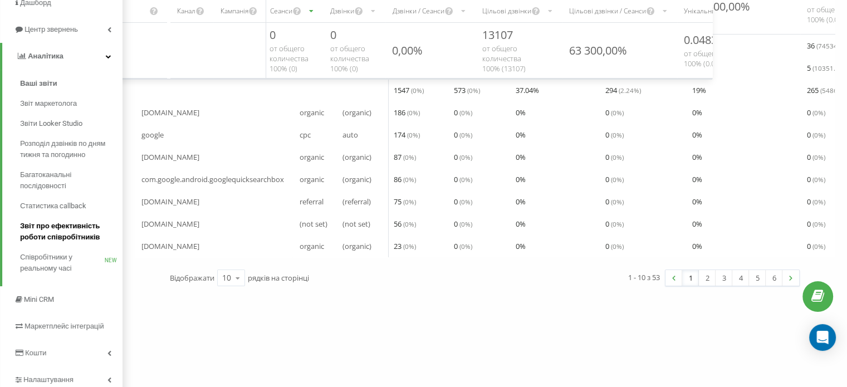
click at [51, 223] on span "Звіт про ефективність роботи співробітників" at bounding box center [68, 232] width 97 height 22
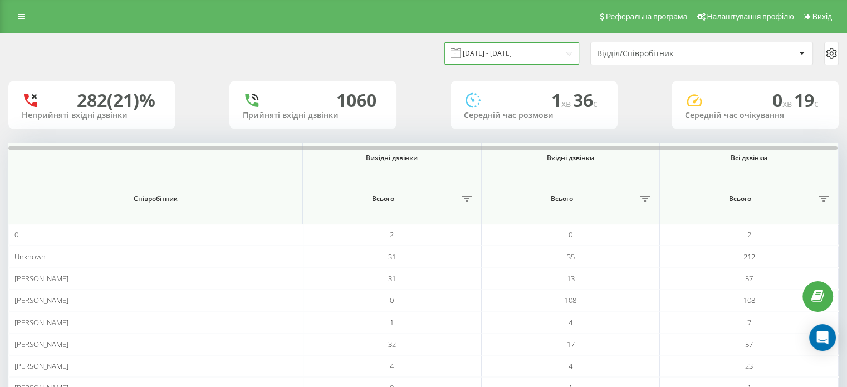
click at [565, 48] on input "[DATE] - [DATE]" at bounding box center [511, 53] width 135 height 22
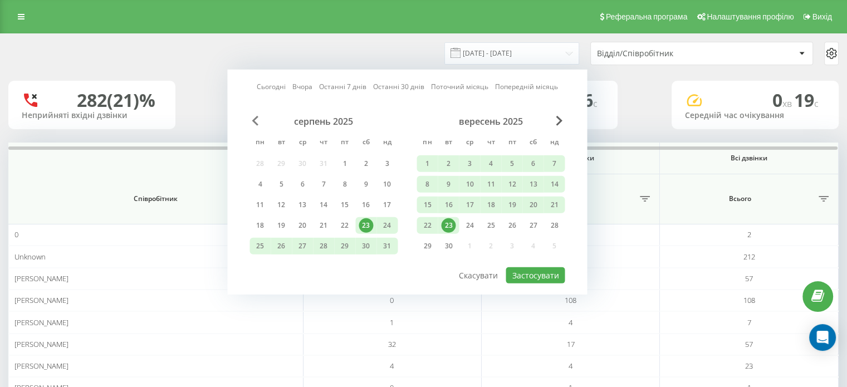
click at [255, 119] on span "Previous Month" at bounding box center [255, 121] width 7 height 10
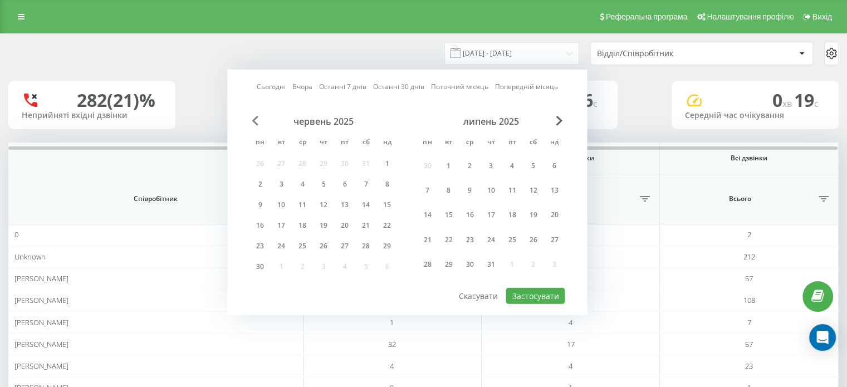
click at [255, 119] on span "Previous Month" at bounding box center [255, 121] width 7 height 10
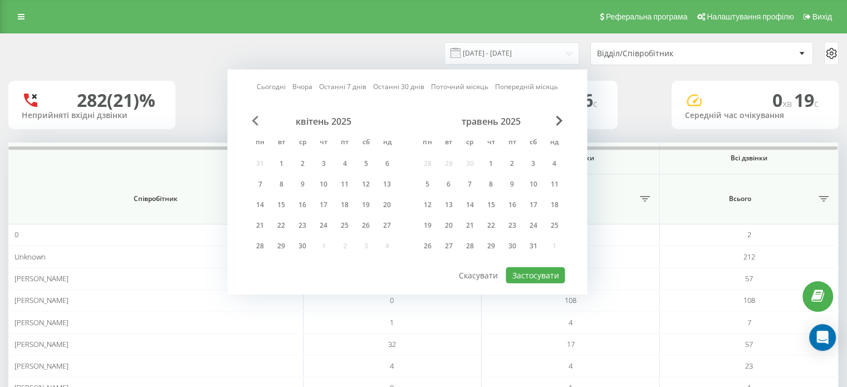
click at [255, 119] on span "Previous Month" at bounding box center [255, 121] width 7 height 10
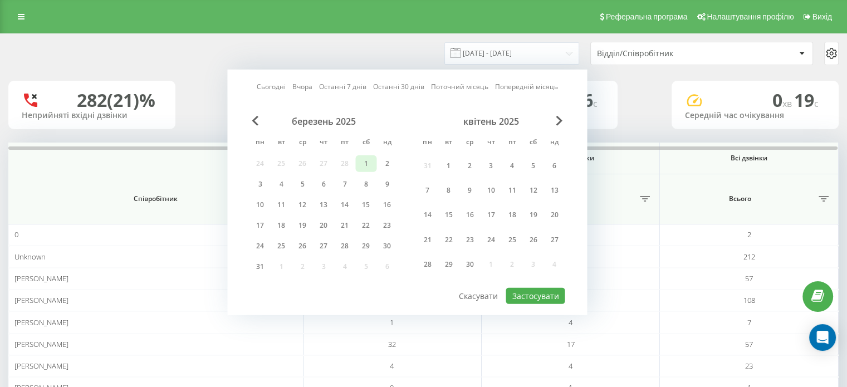
click at [363, 163] on div "1" at bounding box center [366, 164] width 14 height 14
click at [256, 266] on div "31" at bounding box center [260, 267] width 14 height 14
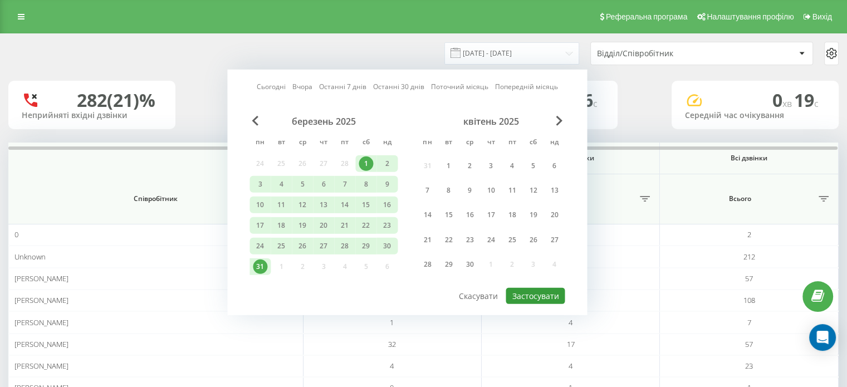
click at [520, 294] on button "Застосувати" at bounding box center [535, 296] width 59 height 16
type input "[DATE] - [DATE]"
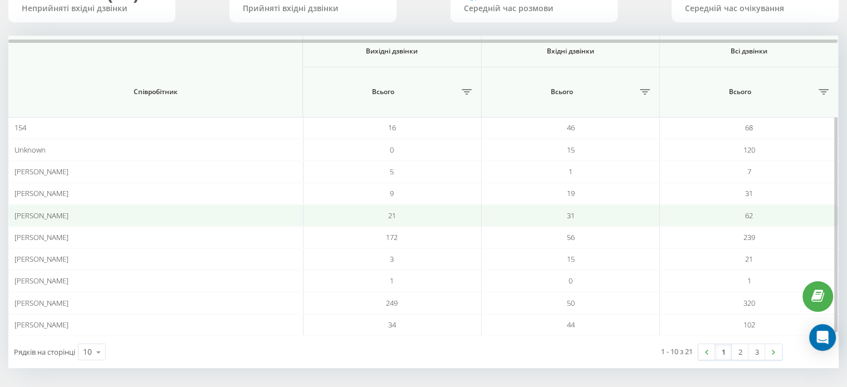
scroll to position [107, 0]
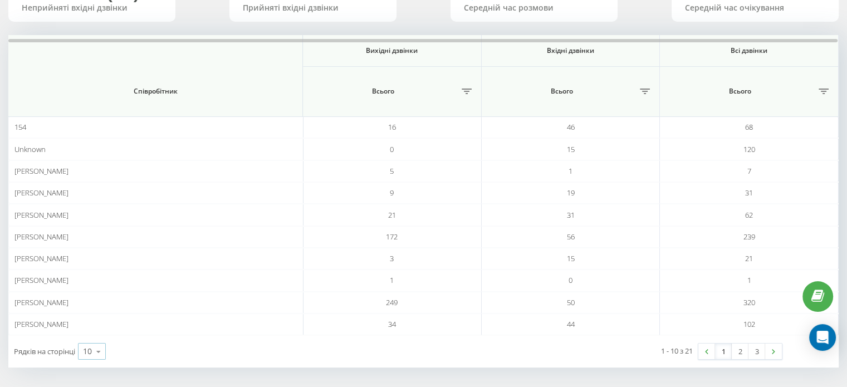
click at [99, 349] on icon at bounding box center [98, 352] width 17 height 22
click at [96, 335] on span "100" at bounding box center [89, 335] width 13 height 11
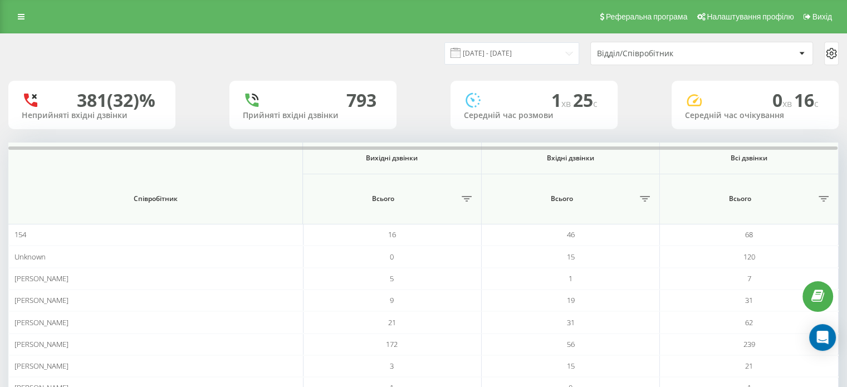
click at [790, 52] on div "Відділ/Співробітник" at bounding box center [696, 53] width 198 height 9
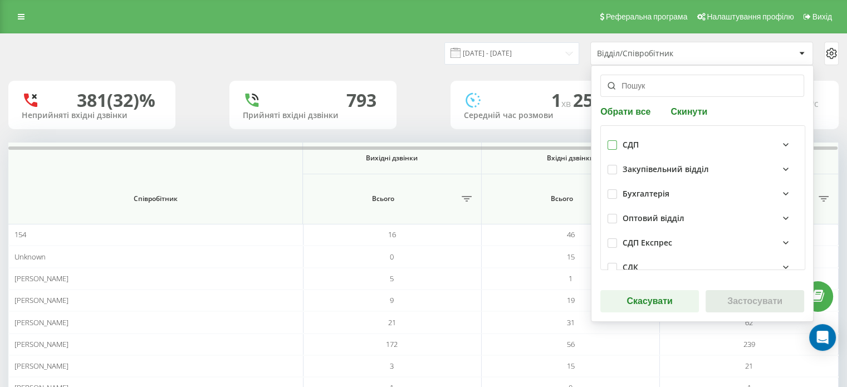
click at [609, 140] on label at bounding box center [612, 140] width 9 height 0
checkbox input "true"
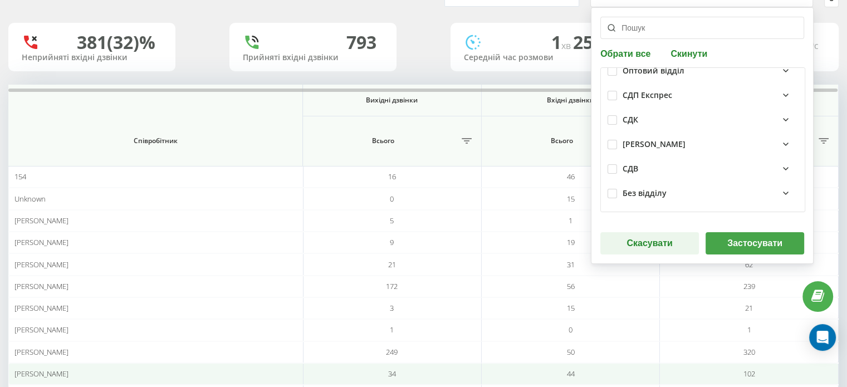
scroll to position [223, 0]
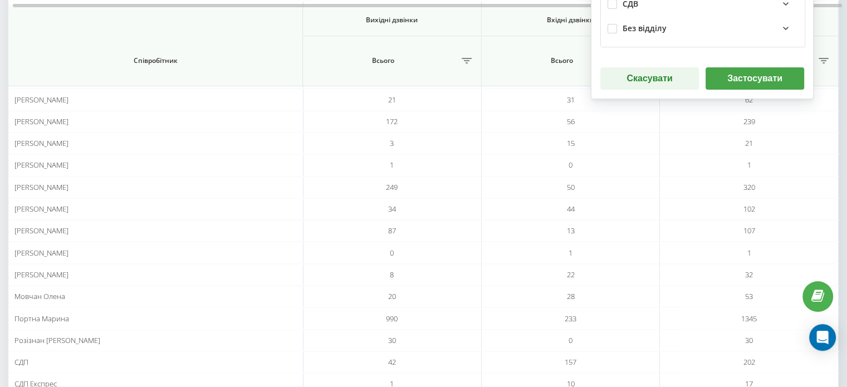
click at [734, 86] on button "Застосувати" at bounding box center [755, 78] width 99 height 22
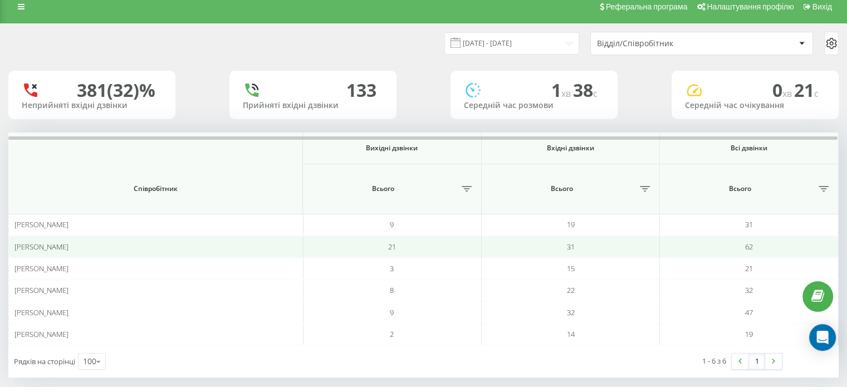
scroll to position [0, 0]
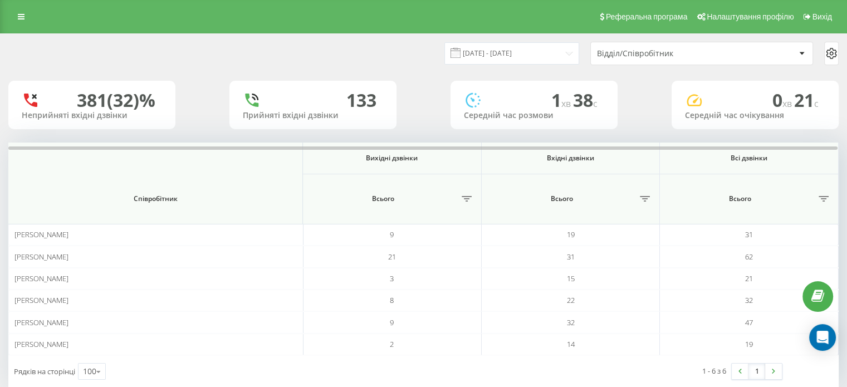
click at [799, 51] on div at bounding box center [801, 53] width 13 height 13
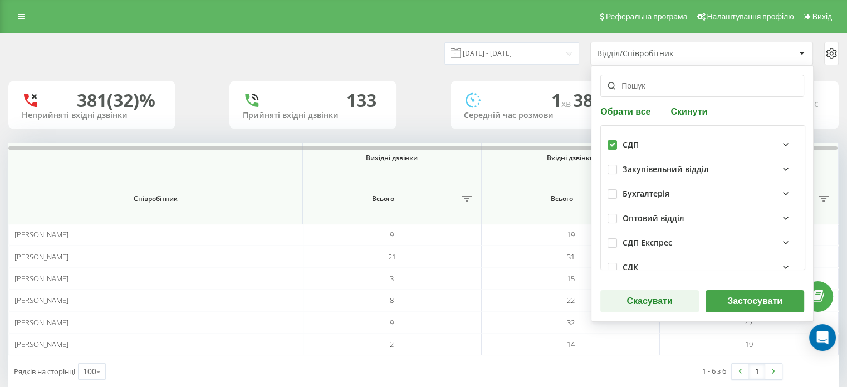
click at [731, 299] on button "Застосувати" at bounding box center [755, 301] width 99 height 22
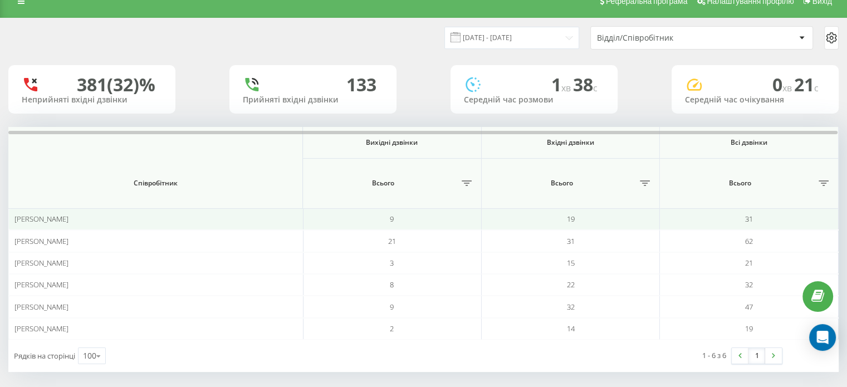
scroll to position [21, 0]
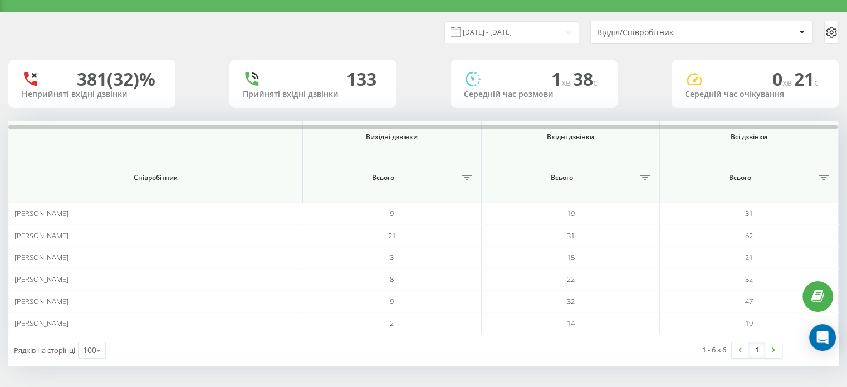
click at [732, 38] on div "Відділ/Співробітник" at bounding box center [702, 32] width 222 height 22
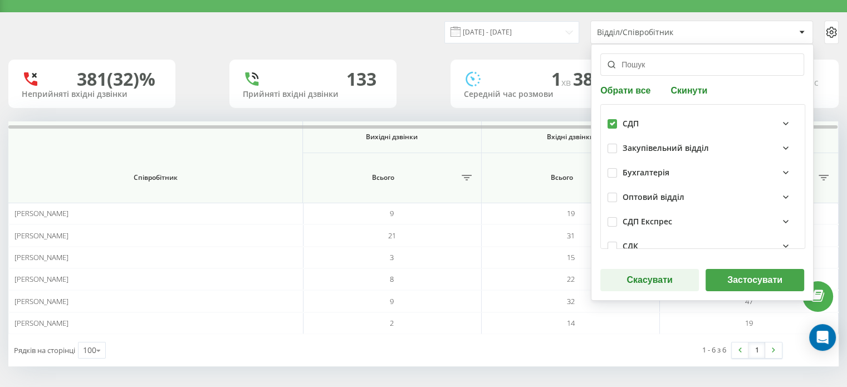
click at [636, 88] on button "Обрати все" at bounding box center [626, 90] width 53 height 11
checkbox input "true"
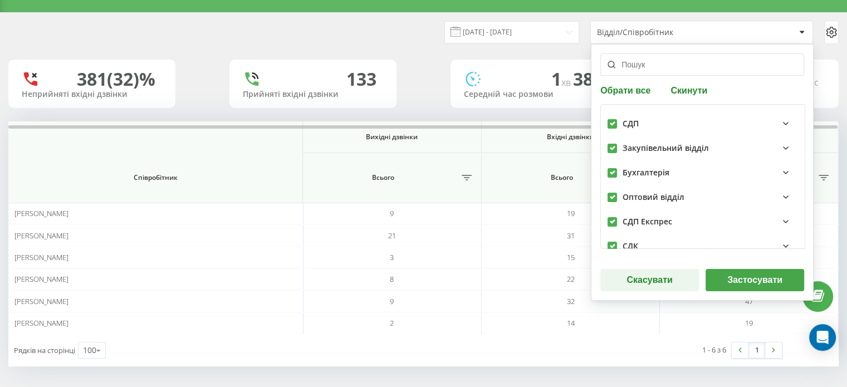
checkbox input "true"
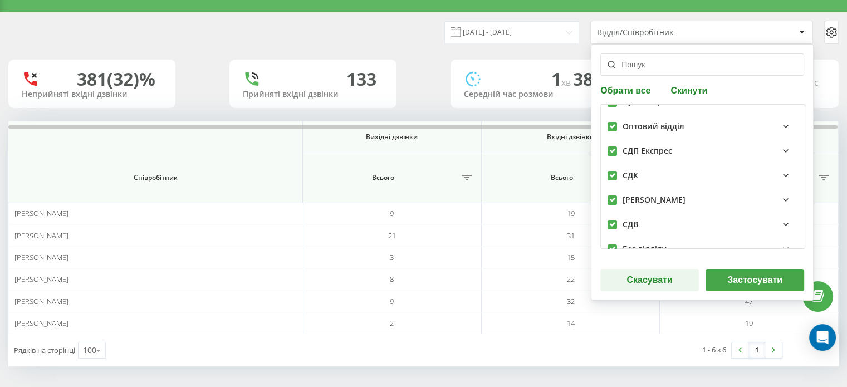
scroll to position [90, 0]
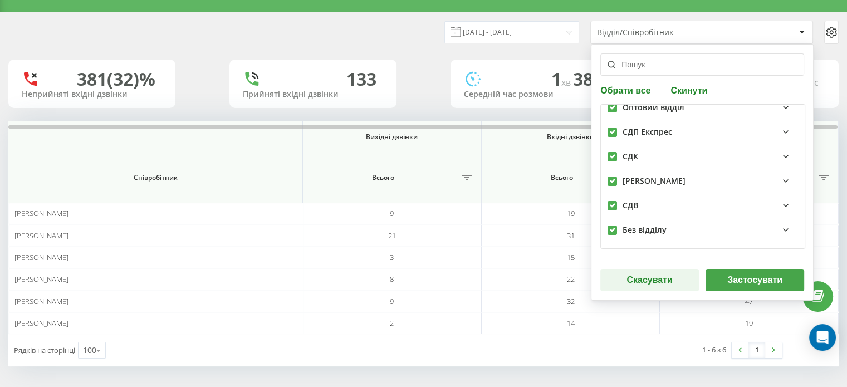
click at [784, 229] on icon at bounding box center [786, 230] width 4 height 2
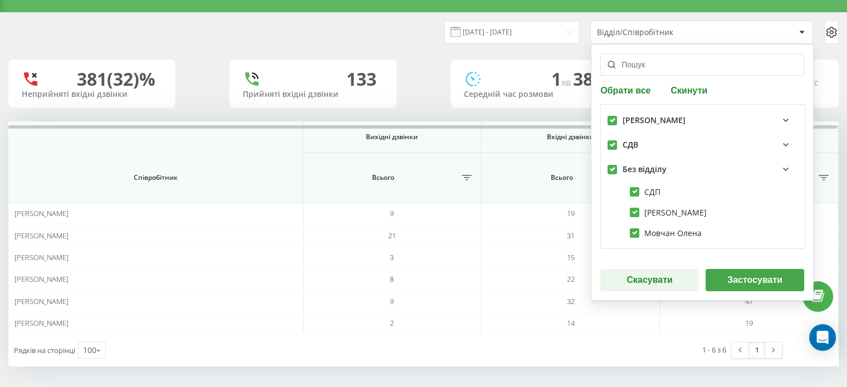
scroll to position [172, 0]
click at [733, 279] on button "Застосувати" at bounding box center [755, 280] width 99 height 22
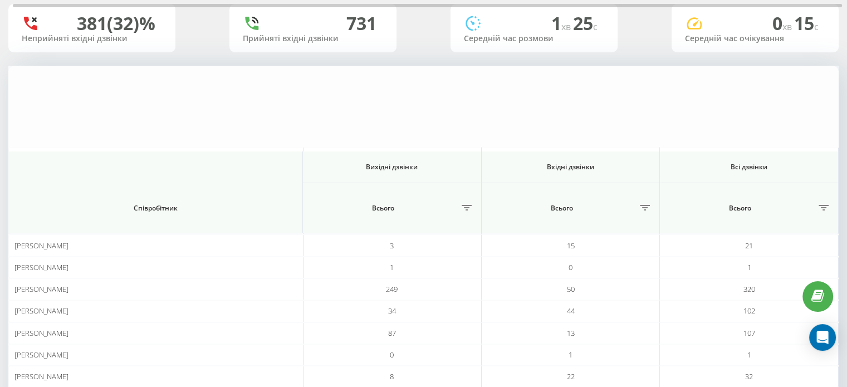
scroll to position [0, 0]
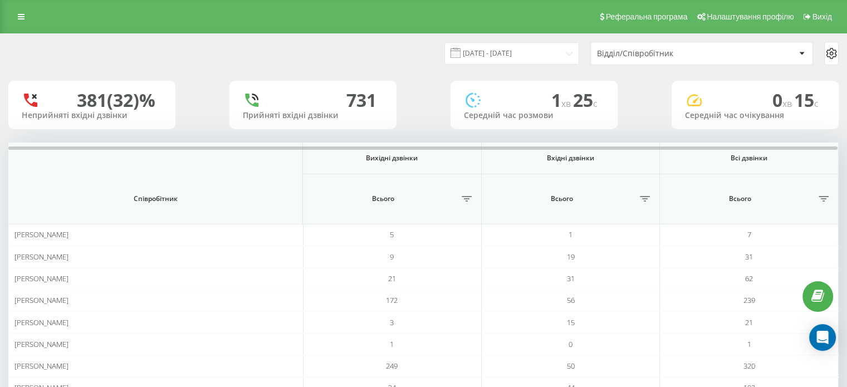
click at [667, 51] on div "Відділ/Співробітник" at bounding box center [663, 53] width 133 height 9
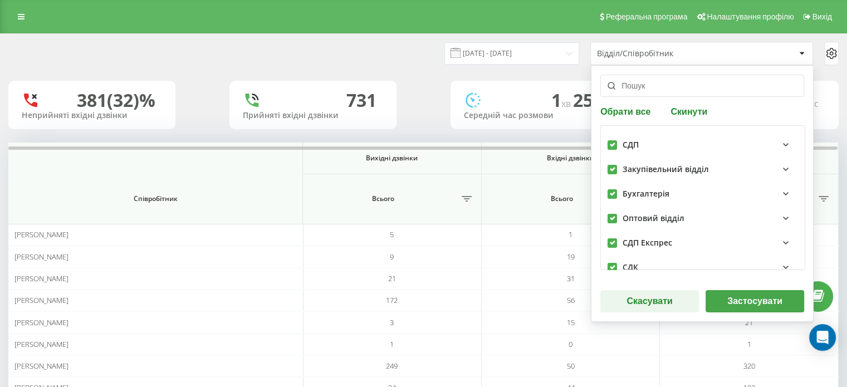
click at [784, 145] on icon at bounding box center [786, 145] width 4 height 2
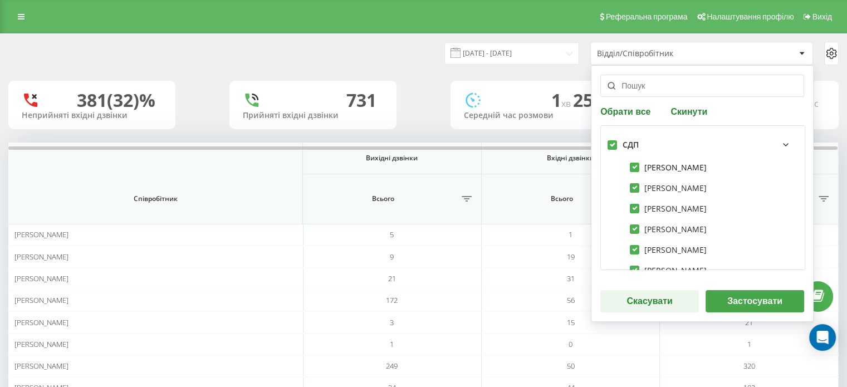
click at [633, 167] on label "Гайдай Антон" at bounding box center [668, 167] width 77 height 9
checkbox input "false"
click at [630, 187] on label "Лагутіна Анна" at bounding box center [668, 187] width 77 height 9
checkbox input "false"
click at [630, 207] on label "Білий Андрій" at bounding box center [668, 208] width 77 height 9
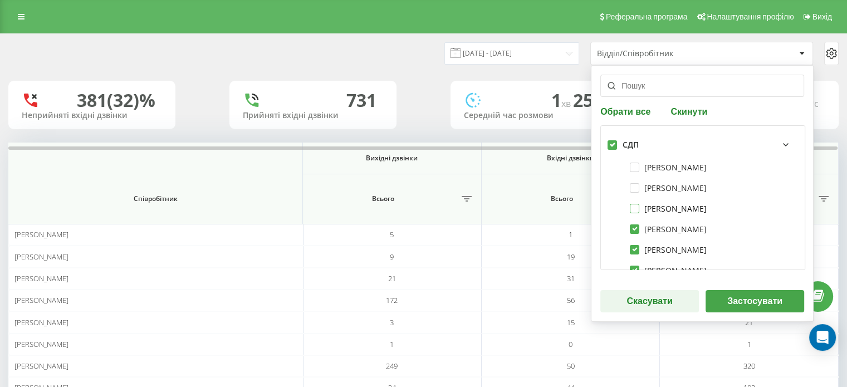
checkbox input "false"
click at [631, 228] on label "Іпатова Вікторія" at bounding box center [668, 228] width 77 height 9
checkbox input "false"
click at [631, 247] on label "Сова Віктор" at bounding box center [668, 249] width 77 height 9
checkbox input "false"
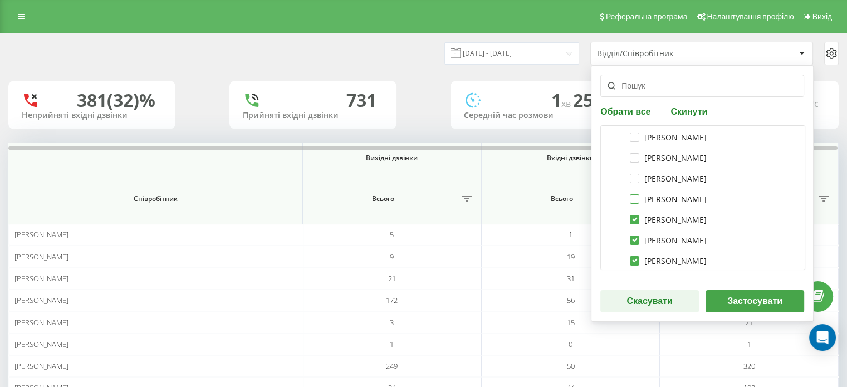
scroll to position [111, 0]
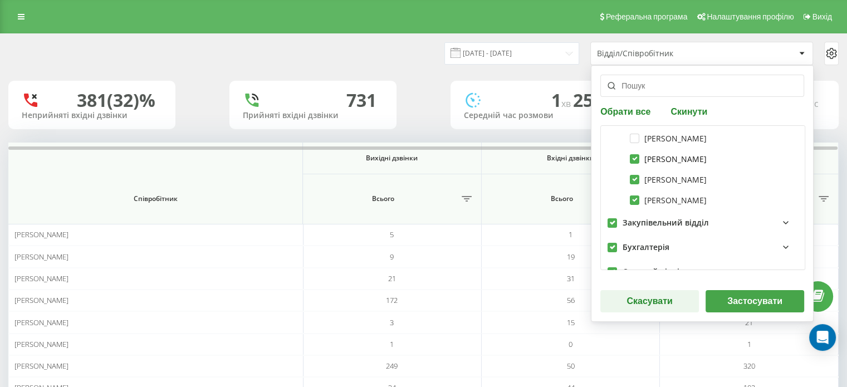
click at [633, 160] on label "[PERSON_NAME]" at bounding box center [668, 158] width 77 height 9
checkbox input "false"
click at [631, 177] on label "Колєснік Ірина" at bounding box center [668, 179] width 77 height 9
checkbox input "false"
click at [632, 193] on div "Івченко Володимир" at bounding box center [703, 200] width 190 height 21
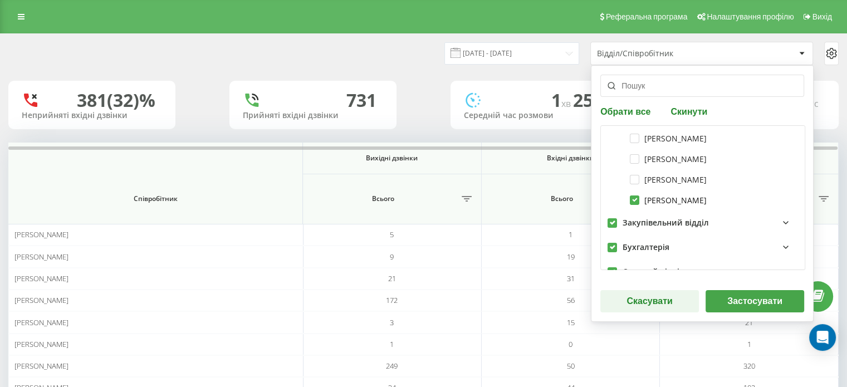
click at [632, 198] on label "Івченко Володимир" at bounding box center [668, 199] width 77 height 9
checkbox input "false"
click at [779, 224] on icon at bounding box center [785, 222] width 13 height 13
click at [667, 243] on label "Портна Марина" at bounding box center [668, 245] width 76 height 9
checkbox input "false"
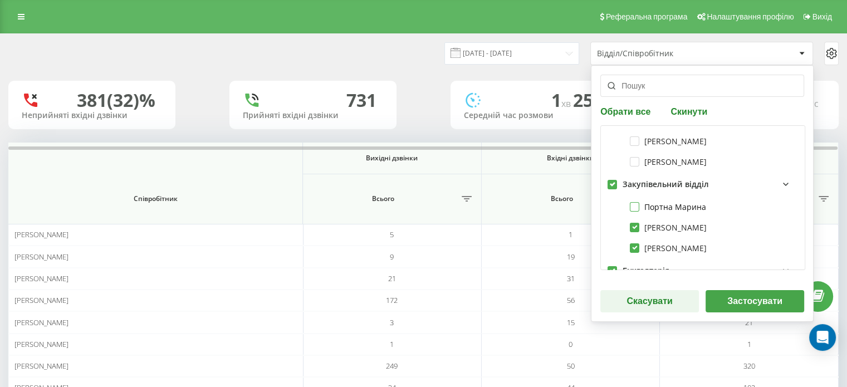
scroll to position [167, 0]
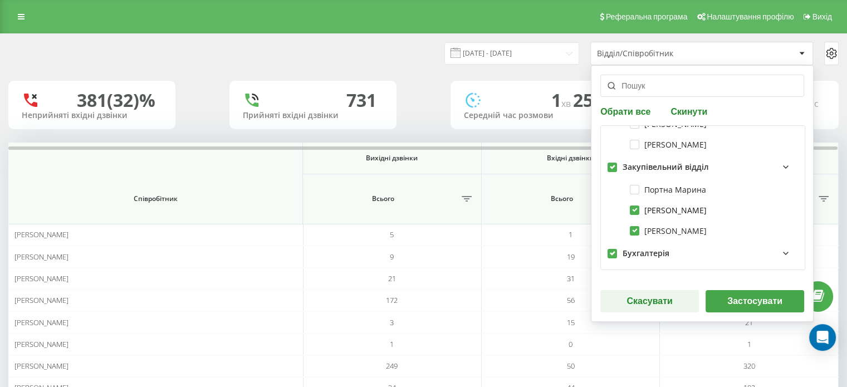
click at [657, 212] on label "Йовса Оксана" at bounding box center [668, 210] width 77 height 9
checkbox input "false"
click at [654, 228] on label "[PERSON_NAME]" at bounding box center [668, 230] width 77 height 9
checkbox input "false"
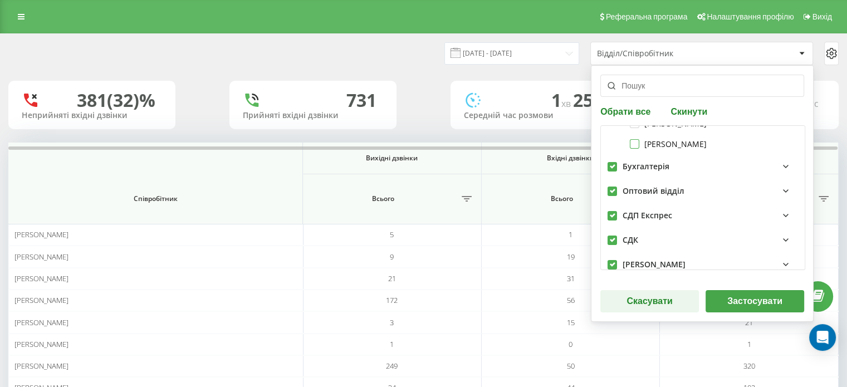
scroll to position [278, 0]
click at [779, 142] on icon at bounding box center [785, 141] width 13 height 13
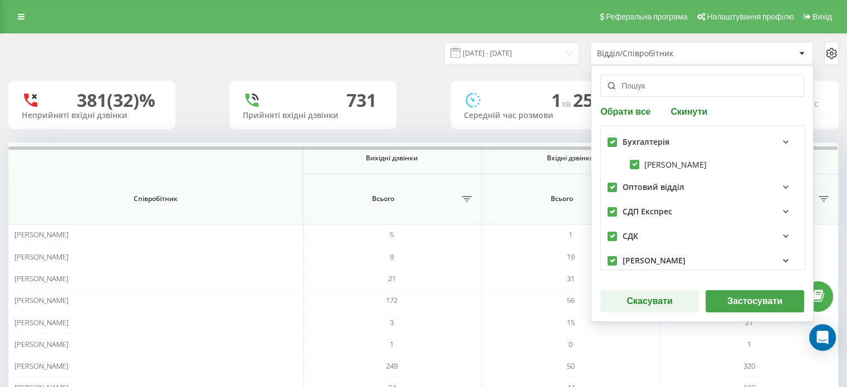
click at [661, 158] on div "Завалішина Юлія" at bounding box center [703, 164] width 190 height 21
click at [663, 163] on label "Завалішина Юлія" at bounding box center [668, 164] width 77 height 9
checkbox input "false"
click at [779, 190] on icon at bounding box center [785, 186] width 13 height 13
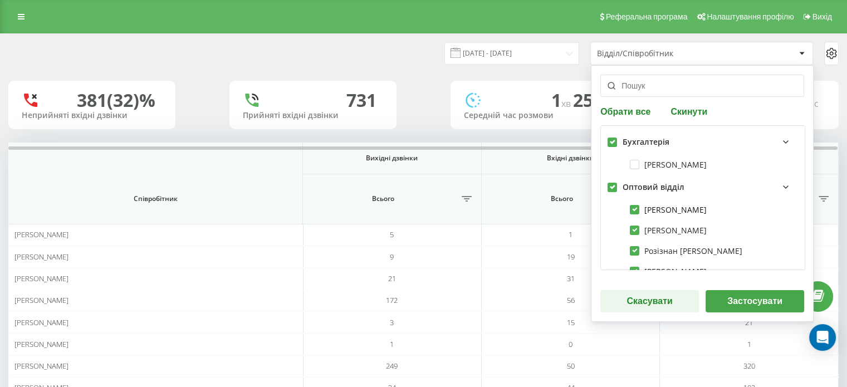
click at [658, 208] on label "[PERSON_NAME]" at bounding box center [668, 209] width 77 height 9
checkbox input "false"
click at [654, 226] on label "Бондаренко Євгенія" at bounding box center [668, 230] width 77 height 9
checkbox input "false"
click at [656, 247] on label "Розізнан Юлія" at bounding box center [686, 250] width 113 height 9
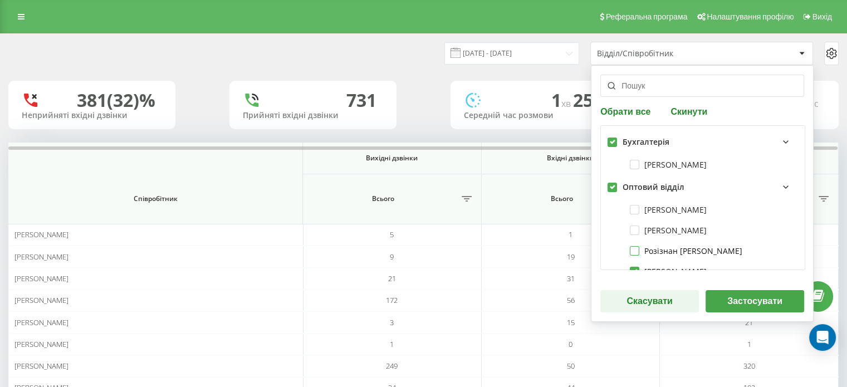
checkbox input "false"
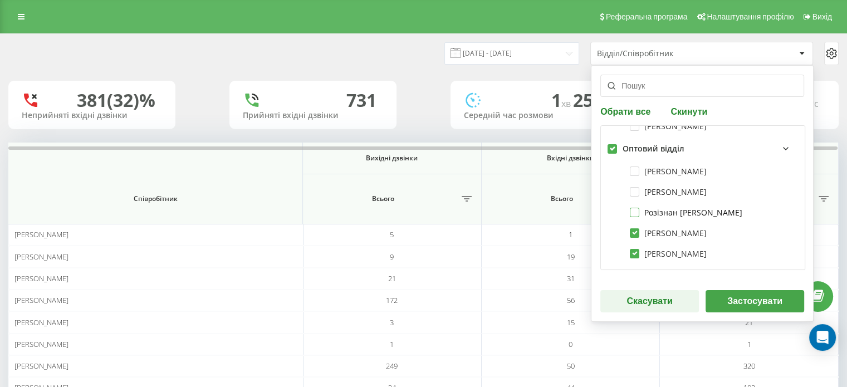
scroll to position [334, 0]
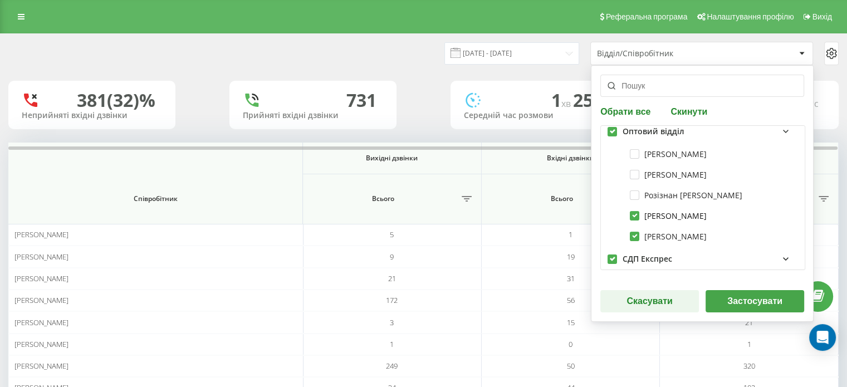
click at [655, 216] on label "Галавур Олександр" at bounding box center [668, 215] width 77 height 9
checkbox input "false"
click at [648, 234] on label "Іопа Олег" at bounding box center [668, 236] width 77 height 9
checkbox input "false"
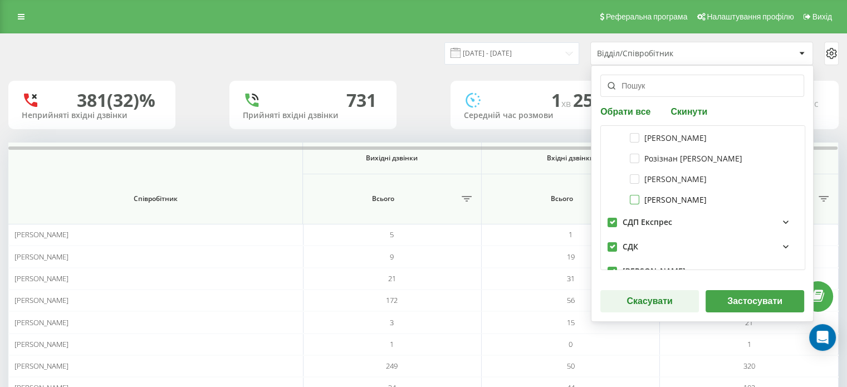
scroll to position [390, 0]
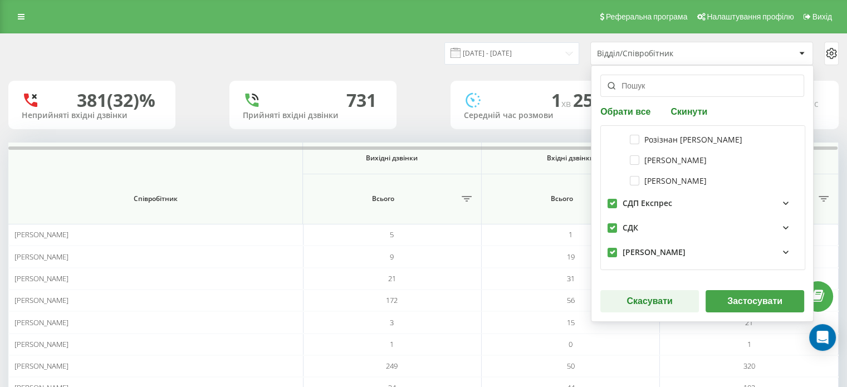
click at [779, 205] on icon at bounding box center [785, 203] width 13 height 13
click at [643, 226] on label "СДП Експрес" at bounding box center [661, 225] width 63 height 9
checkbox input "false"
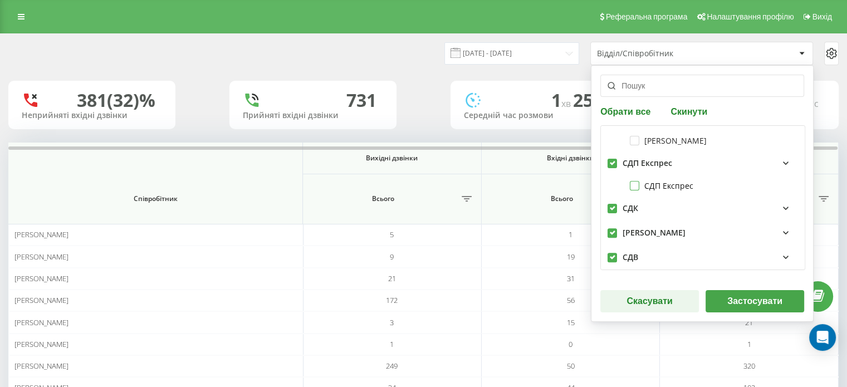
scroll to position [501, 0]
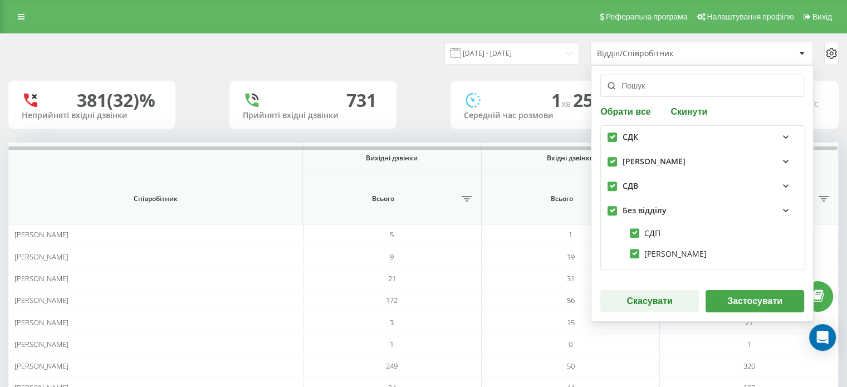
click at [779, 138] on icon at bounding box center [785, 136] width 13 height 13
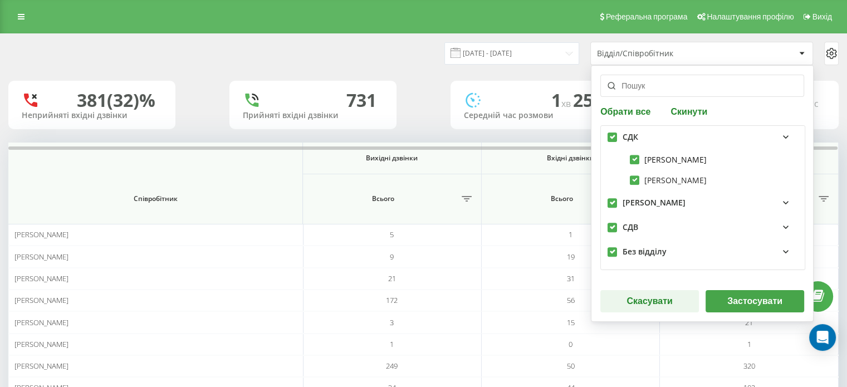
click at [658, 159] on label "Губенко Олексій" at bounding box center [668, 159] width 77 height 9
checkbox input "false"
click at [656, 176] on label "[PERSON_NAME]" at bounding box center [668, 179] width 77 height 9
checkbox input "false"
click at [779, 201] on icon at bounding box center [785, 202] width 13 height 13
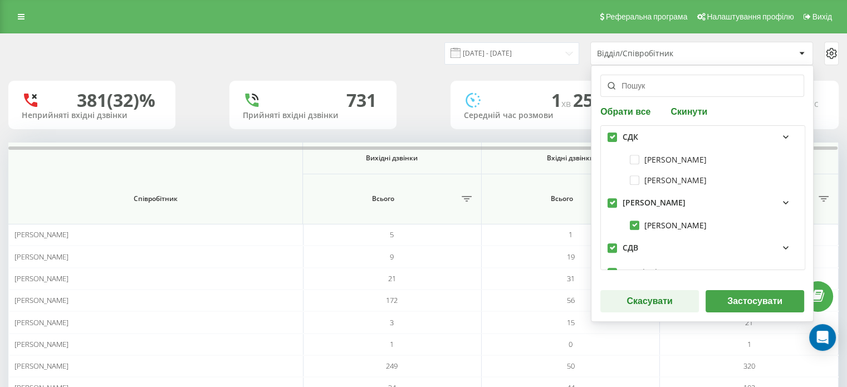
click at [653, 225] on label "Інтернет Магазин" at bounding box center [668, 225] width 77 height 9
checkbox input "false"
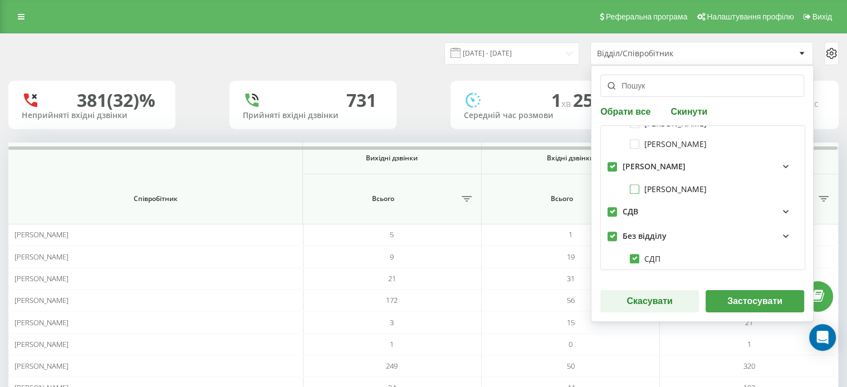
scroll to position [557, 0]
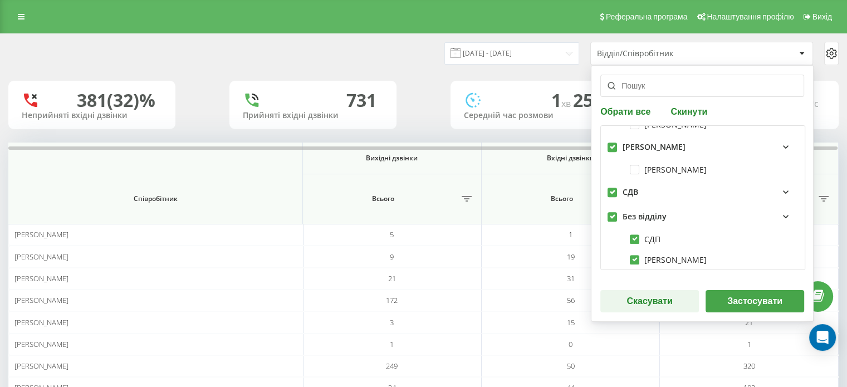
click at [779, 190] on icon at bounding box center [785, 191] width 13 height 13
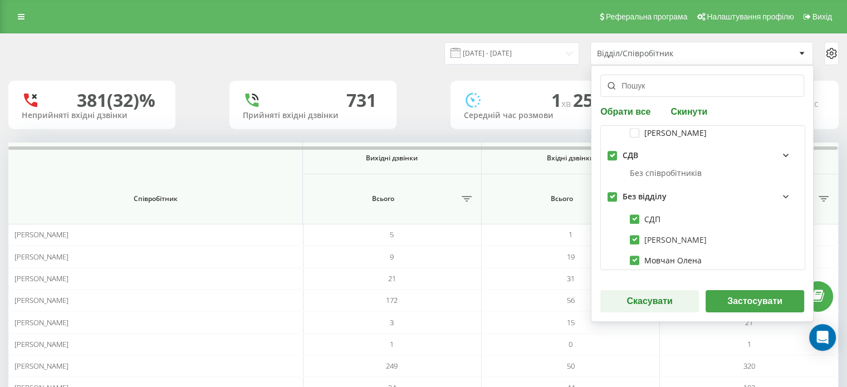
scroll to position [622, 0]
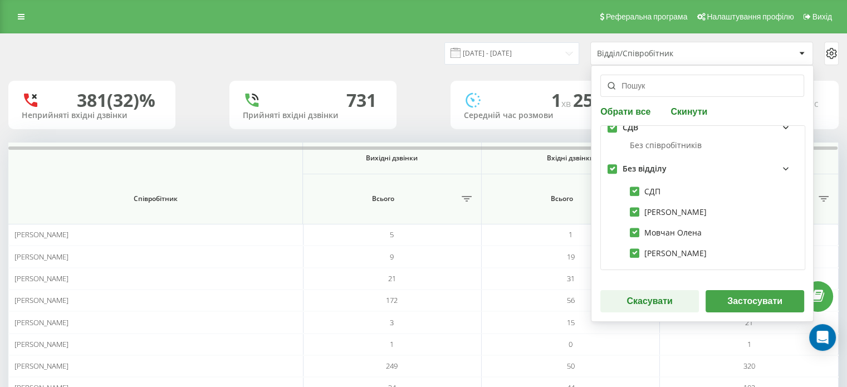
click at [735, 299] on button "Застосувати" at bounding box center [755, 301] width 99 height 22
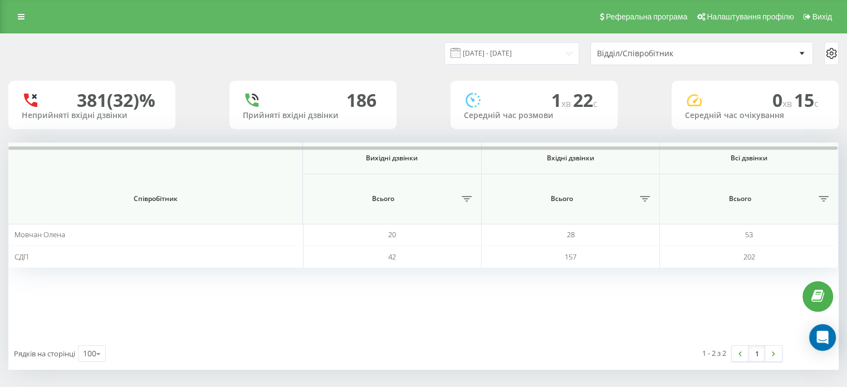
click at [787, 52] on div "Відділ/Співробітник" at bounding box center [696, 53] width 198 height 9
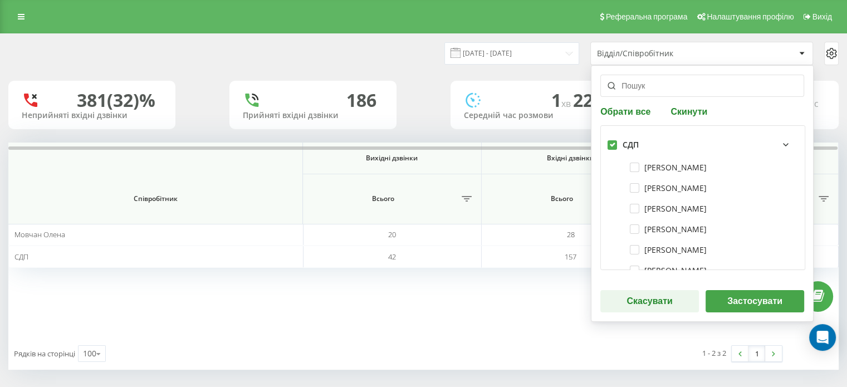
click at [625, 145] on div "СДП" at bounding box center [631, 144] width 16 height 9
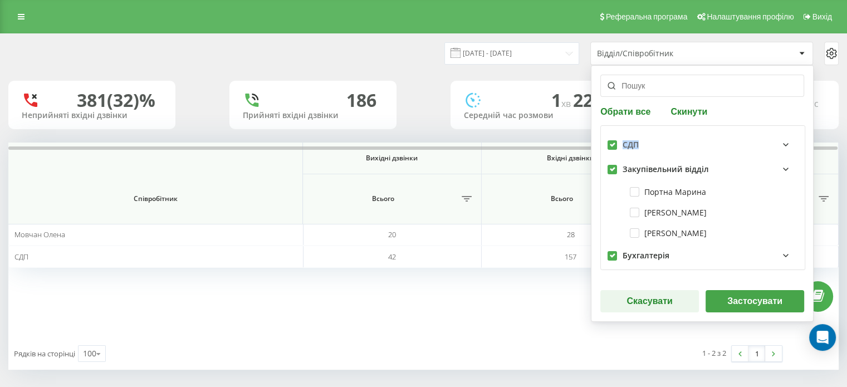
click at [625, 145] on div "СДП" at bounding box center [631, 144] width 16 height 9
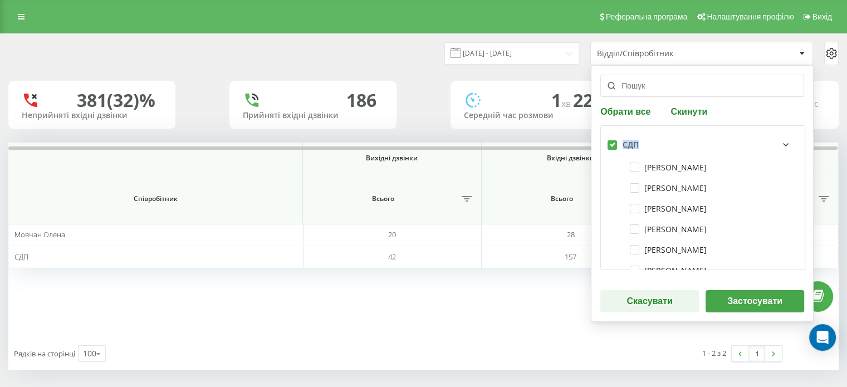
click at [625, 145] on div "СДП" at bounding box center [631, 144] width 16 height 9
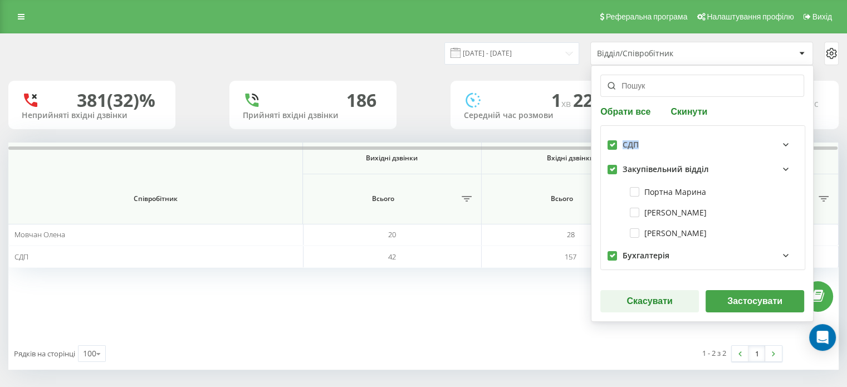
click at [625, 144] on div "СДП" at bounding box center [631, 144] width 16 height 9
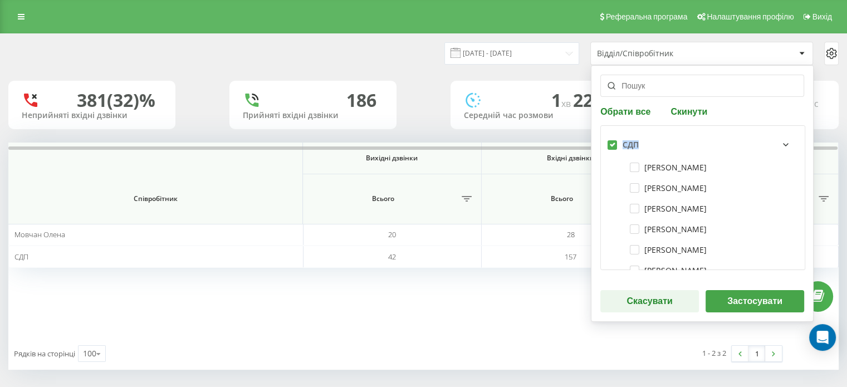
click at [625, 144] on div "СДП" at bounding box center [631, 144] width 16 height 9
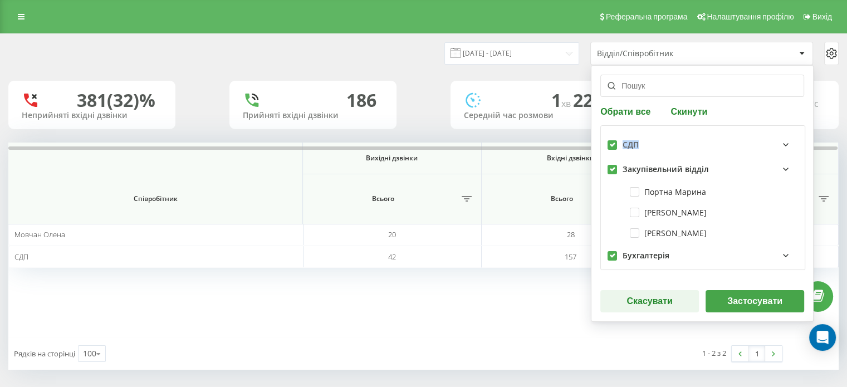
click at [625, 144] on div "СДП" at bounding box center [631, 144] width 16 height 9
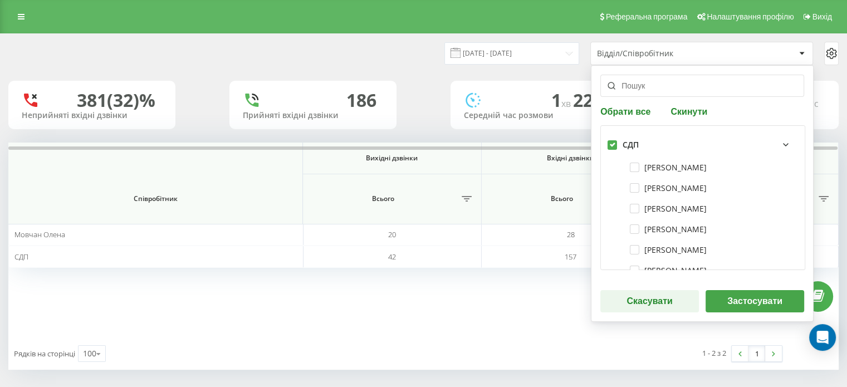
click at [623, 107] on button "Обрати все" at bounding box center [626, 111] width 53 height 11
checkbox input "true"
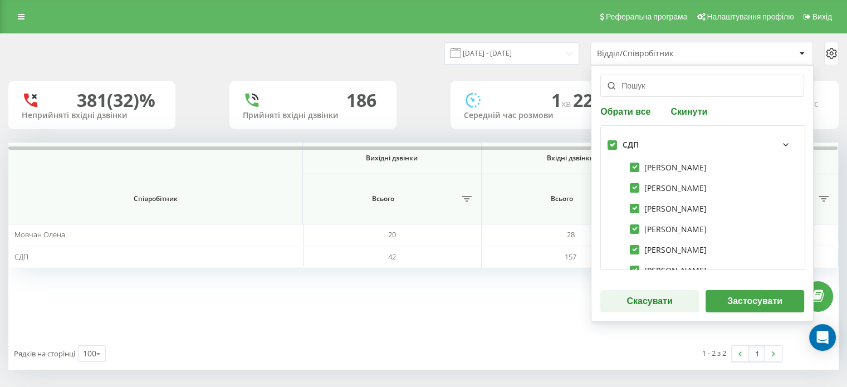
checkbox input "true"
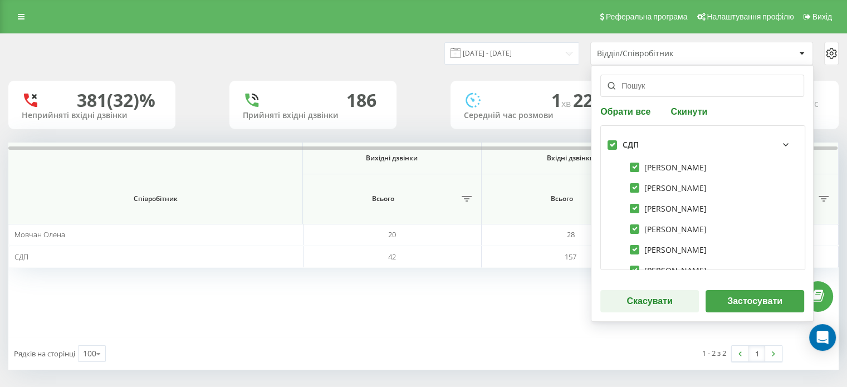
checkbox input "true"
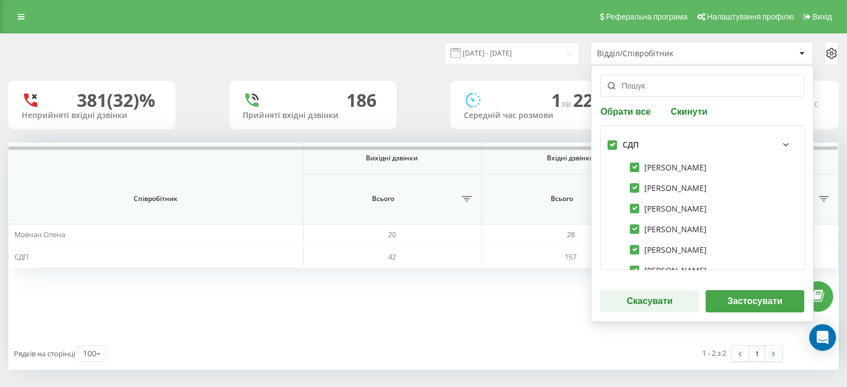
checkbox input "true"
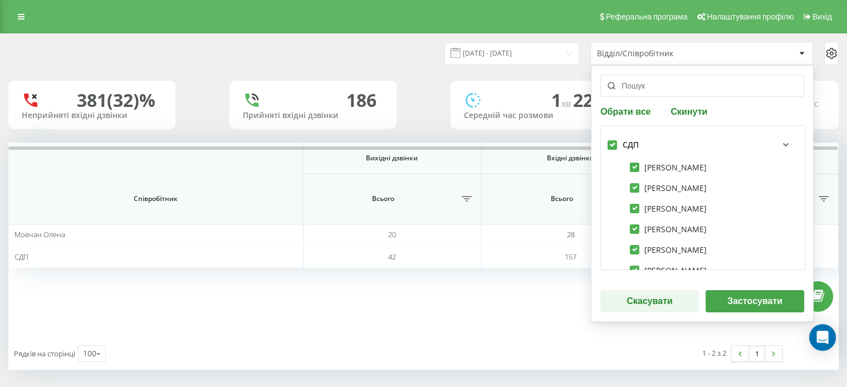
checkbox input "true"
click at [759, 301] on button "Застосувати" at bounding box center [755, 301] width 99 height 22
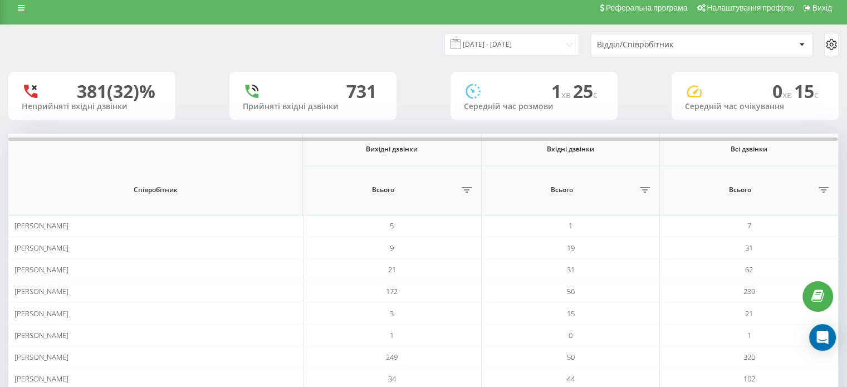
scroll to position [0, 0]
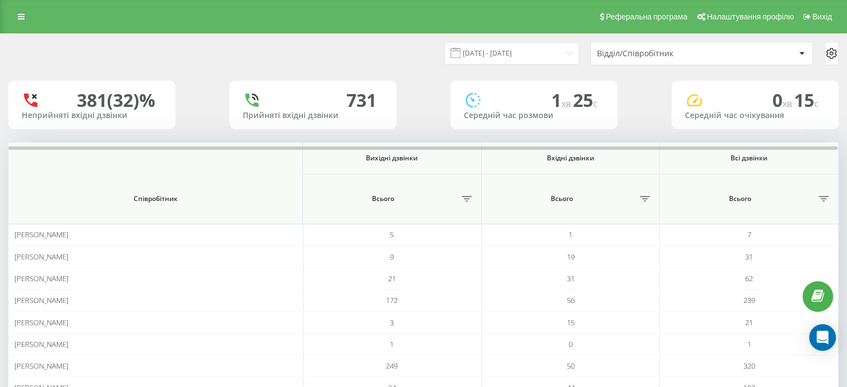
click at [837, 48] on div at bounding box center [831, 53] width 13 height 13
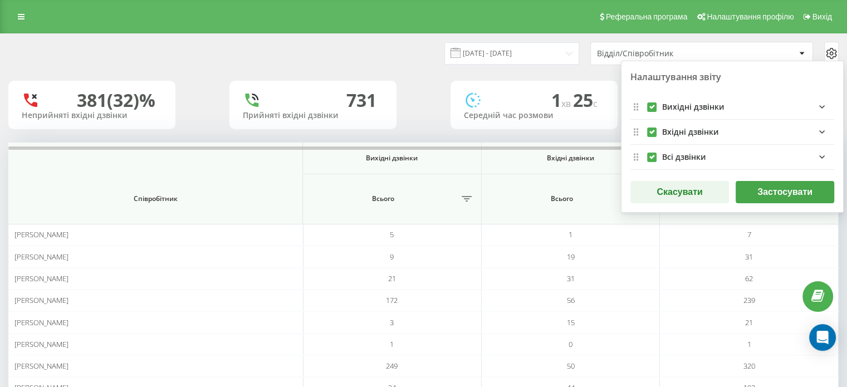
click at [820, 134] on icon "incomingFields quote list" at bounding box center [821, 131] width 13 height 13
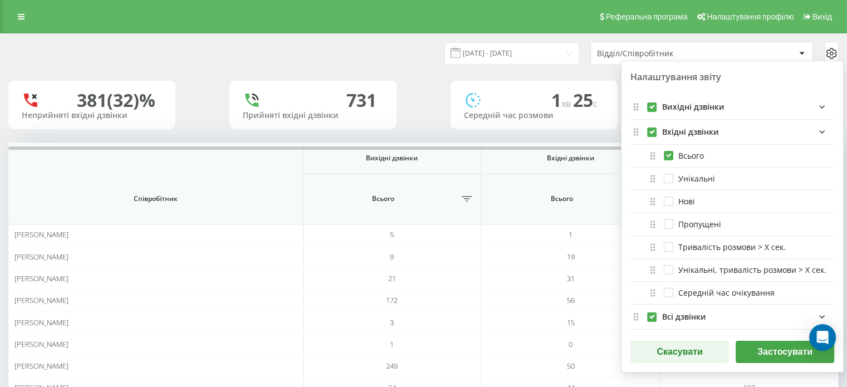
click at [819, 131] on icon "incomingFields quote list" at bounding box center [821, 131] width 13 height 13
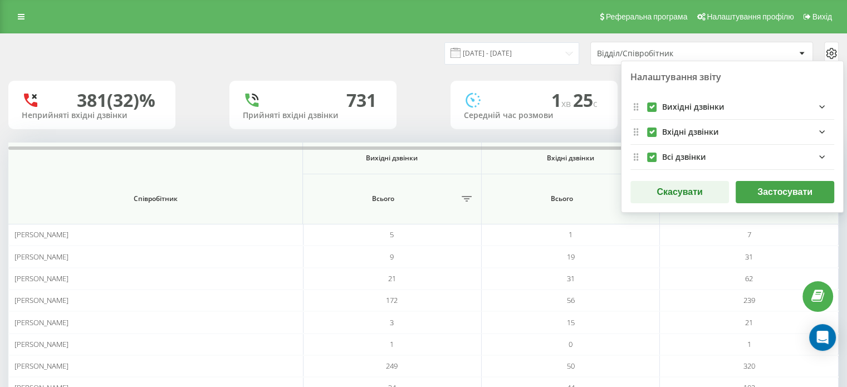
click at [701, 80] on div "Налаштування звіту" at bounding box center [733, 82] width 204 height 25
click at [776, 189] on button "Застосувати" at bounding box center [785, 192] width 99 height 22
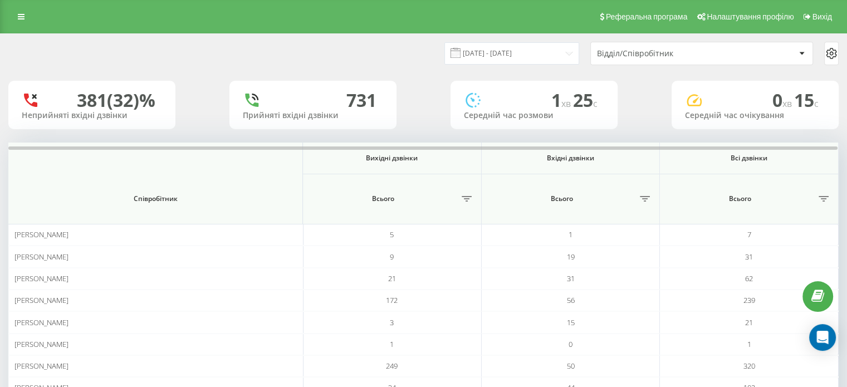
click at [825, 53] on div at bounding box center [831, 53] width 13 height 13
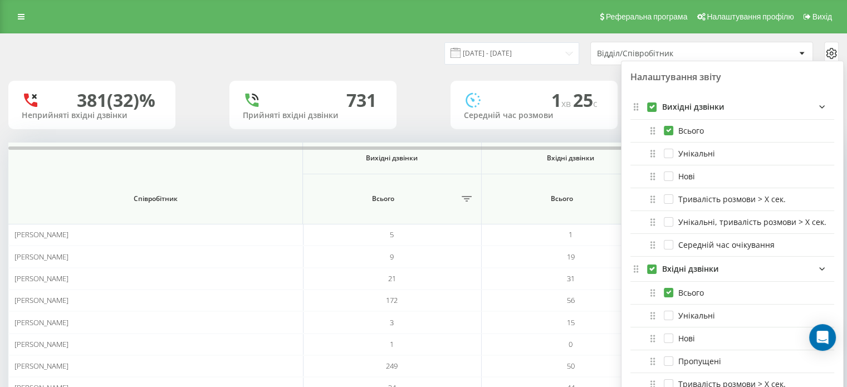
click at [671, 160] on div "Унікальні" at bounding box center [733, 154] width 204 height 23
click at [667, 177] on label "Нові" at bounding box center [679, 176] width 31 height 9
click at [667, 178] on label "Нові" at bounding box center [679, 176] width 31 height 9
checkbox input "false"
click at [668, 155] on label "Унікальні" at bounding box center [689, 153] width 51 height 9
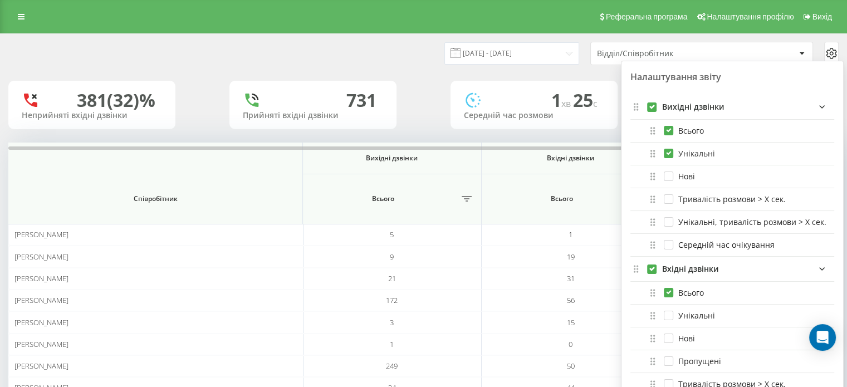
checkbox input "true"
click at [668, 176] on label "Нові" at bounding box center [679, 176] width 31 height 9
checkbox input "true"
drag, startPoint x: 666, startPoint y: 197, endPoint x: 665, endPoint y: 211, distance: 14.5
click at [666, 197] on label "Тривалість розмови > Х сек." at bounding box center [725, 198] width 122 height 9
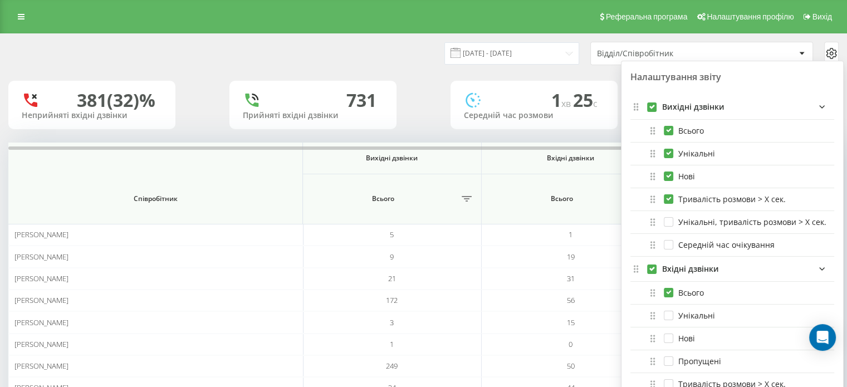
checkbox input "true"
click at [664, 225] on label "Унікальні, тривалість розмови > Х сек." at bounding box center [745, 221] width 163 height 9
checkbox input "true"
click at [667, 247] on label "Середній час очікування" at bounding box center [719, 244] width 111 height 9
checkbox input "true"
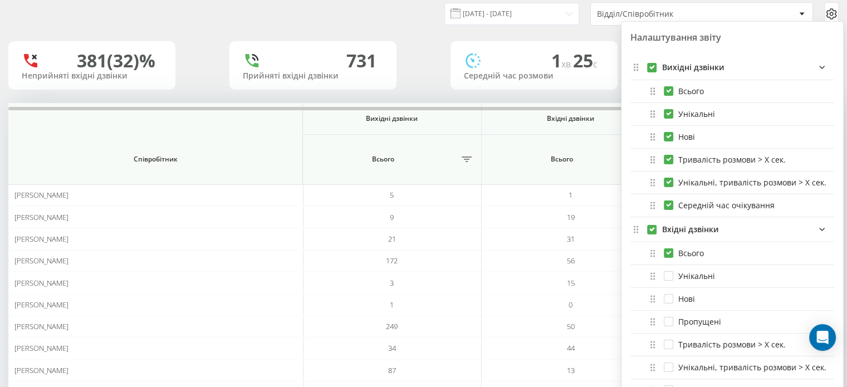
scroll to position [56, 0]
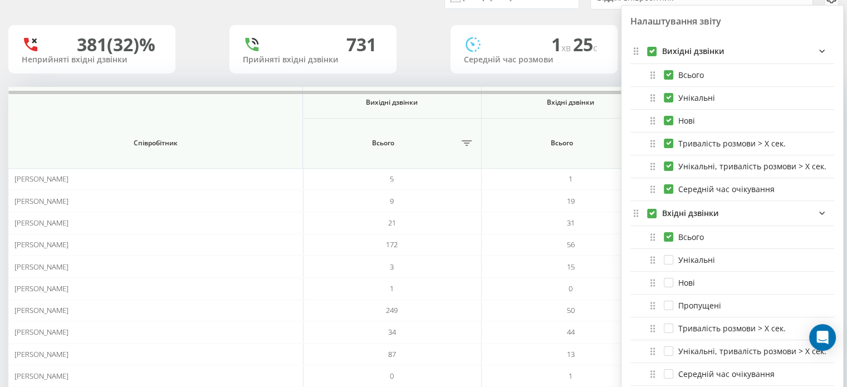
click at [671, 267] on div "Унікальні" at bounding box center [733, 260] width 204 height 23
click at [668, 260] on label "Унікальні" at bounding box center [689, 259] width 51 height 9
checkbox input "true"
click at [671, 282] on label "Нові" at bounding box center [679, 282] width 31 height 9
checkbox input "true"
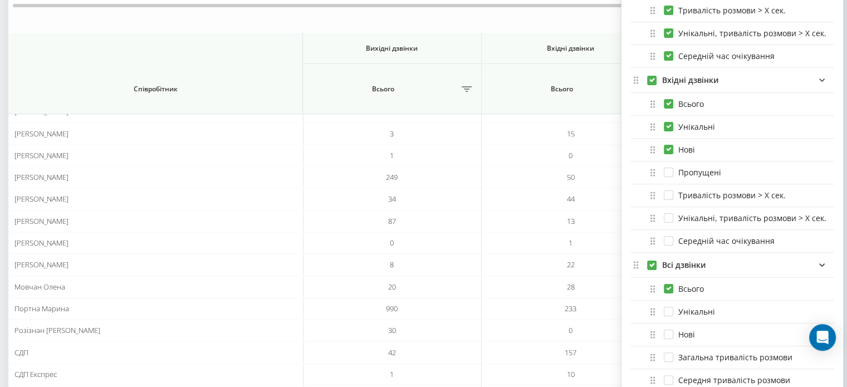
scroll to position [223, 0]
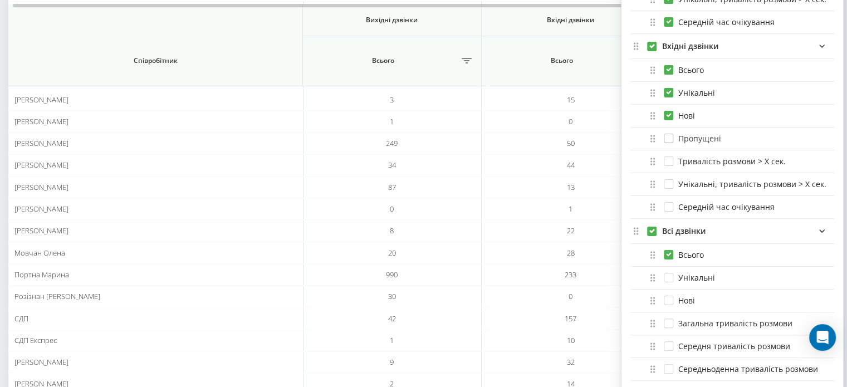
click at [668, 141] on label "Пропущені" at bounding box center [692, 138] width 57 height 9
checkbox input "true"
click at [666, 169] on div "Тривалість розмови > Х сек." at bounding box center [733, 161] width 204 height 23
click at [668, 161] on label "Тривалість розмови > Х сек." at bounding box center [725, 161] width 122 height 9
checkbox input "true"
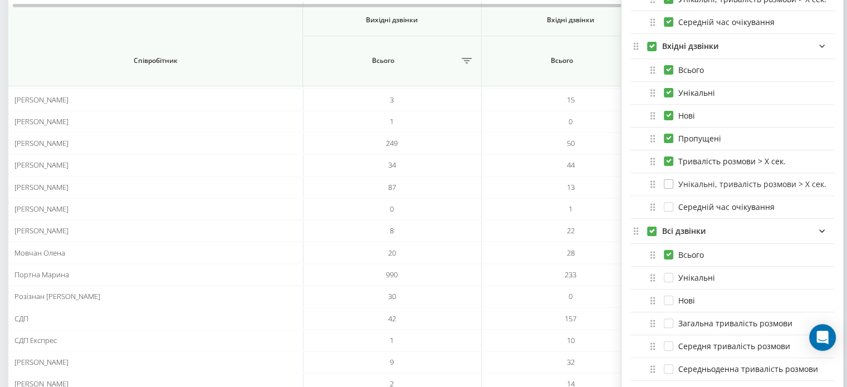
click at [668, 182] on label "Унікальні, тривалість розмови > Х сек." at bounding box center [745, 183] width 163 height 9
checkbox input "true"
click at [670, 203] on label "Середній час очікування" at bounding box center [719, 206] width 111 height 9
checkbox input "true"
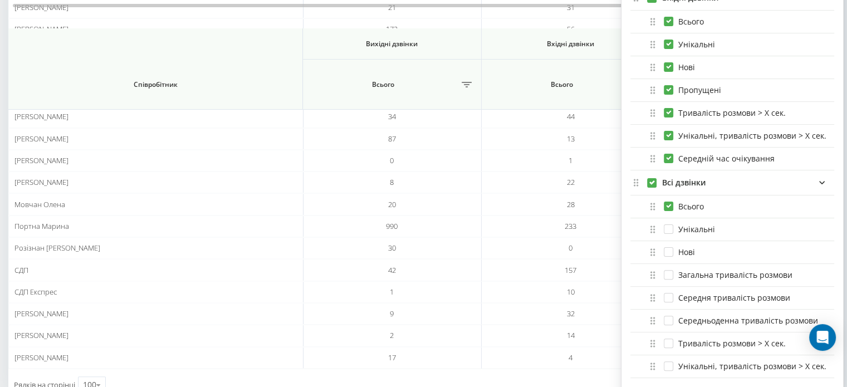
scroll to position [303, 0]
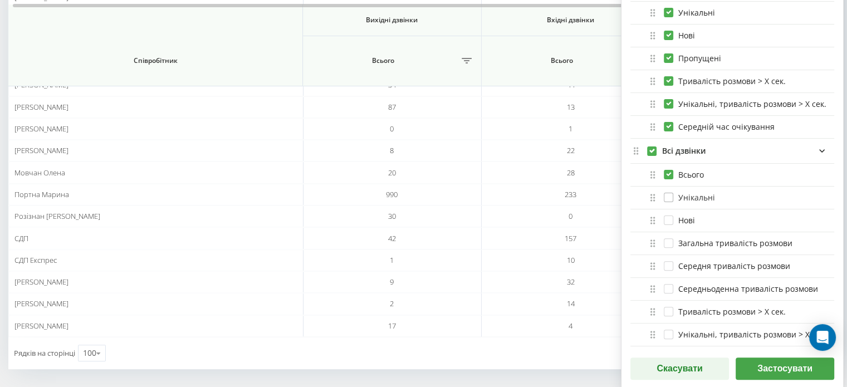
click at [667, 193] on label "Унікальні" at bounding box center [689, 197] width 51 height 9
checkbox input "true"
click at [664, 223] on div "Нові" at bounding box center [671, 220] width 48 height 11
click at [666, 222] on label "Нові" at bounding box center [679, 220] width 31 height 9
checkbox input "true"
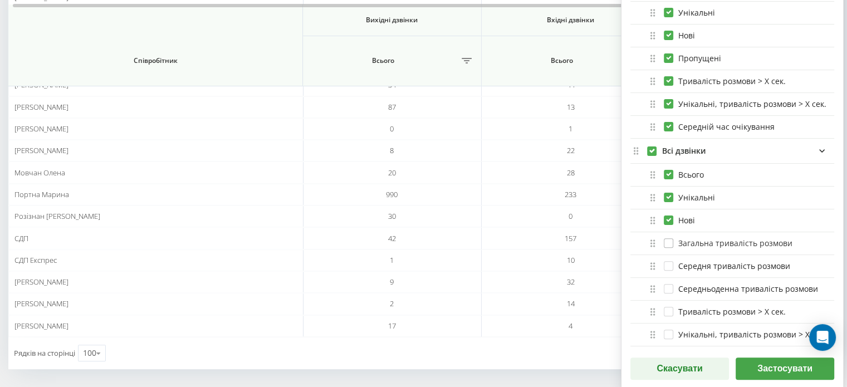
click at [668, 241] on label "Загальна тривалість розмови" at bounding box center [728, 242] width 129 height 9
checkbox input "true"
click at [669, 262] on label "Середня тривалість розмови" at bounding box center [727, 265] width 126 height 9
checkbox input "true"
click at [666, 286] on label "Середньоденна тривалість розмови" at bounding box center [741, 288] width 154 height 9
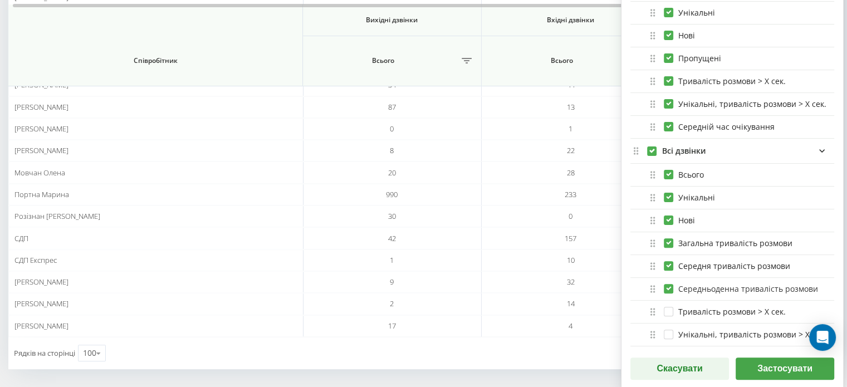
checkbox input "true"
click at [664, 309] on label "Тривалість розмови > Х сек." at bounding box center [725, 311] width 122 height 9
checkbox input "true"
click at [666, 327] on div "Унікальні, тривалість розмови > Х сек." at bounding box center [733, 335] width 204 height 23
click at [665, 330] on label "Унікальні, тривалість розмови > Х сек." at bounding box center [745, 334] width 163 height 9
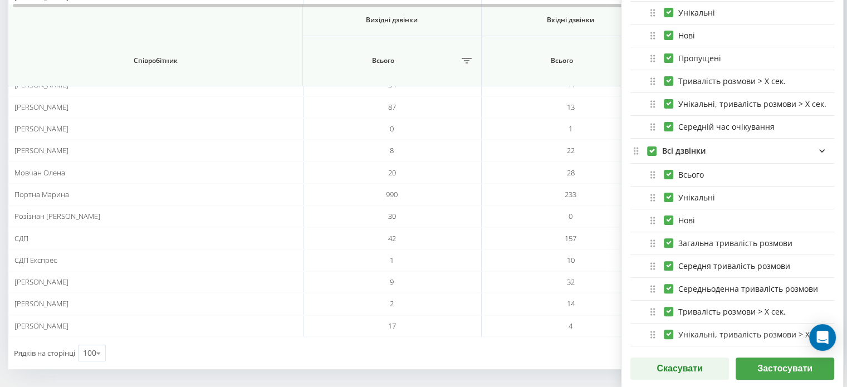
checkbox input "true"
click at [769, 364] on button "Застосувати" at bounding box center [785, 369] width 99 height 22
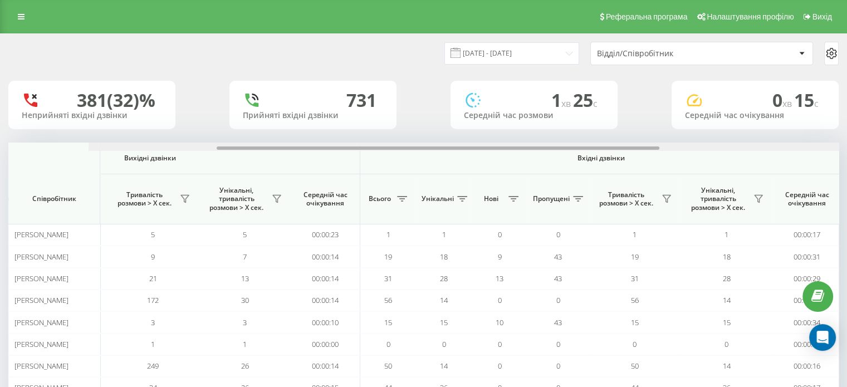
scroll to position [0, 0]
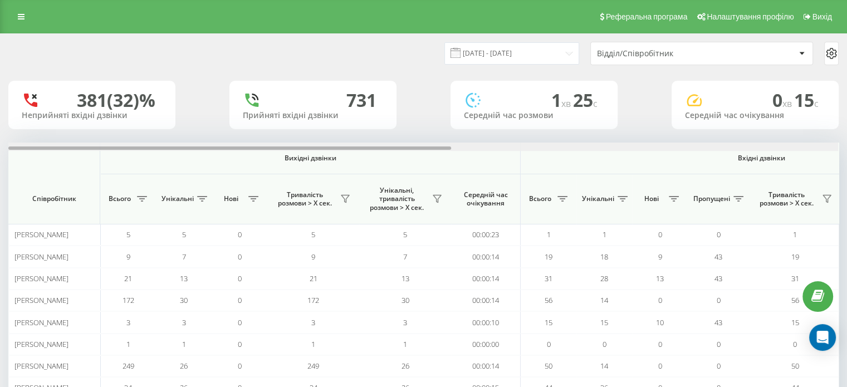
drag, startPoint x: 284, startPoint y: 148, endPoint x: 135, endPoint y: 189, distance: 153.6
click at [144, 189] on div "Вихідні дзвінки Вхідні дзвінки Всі дзвінки Співробітник Всього Унікальні Нові Т…" at bounding box center [423, 391] width 830 height 497
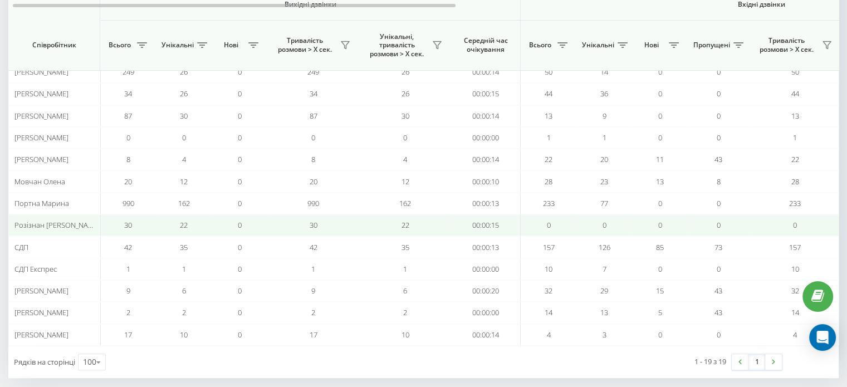
scroll to position [303, 0]
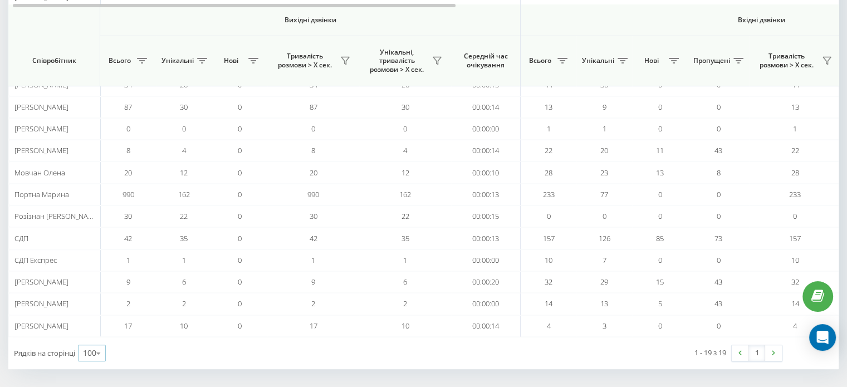
click at [102, 348] on icon at bounding box center [98, 354] width 17 height 22
click at [99, 332] on div "100" at bounding box center [92, 337] width 27 height 16
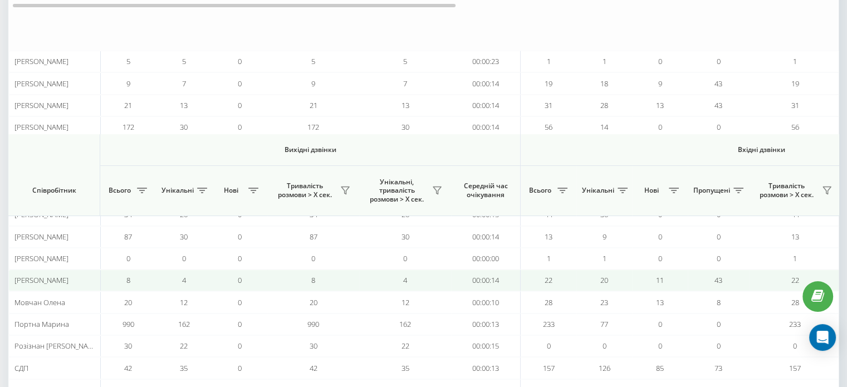
scroll to position [0, 0]
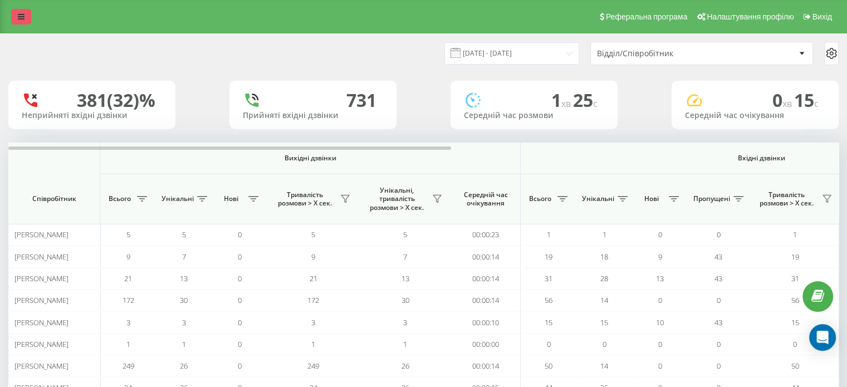
click at [29, 11] on link at bounding box center [21, 17] width 20 height 16
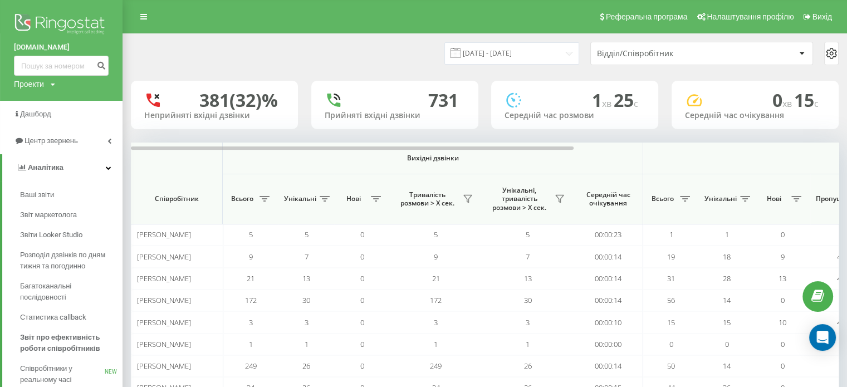
click at [33, 86] on div "Проекти" at bounding box center [29, 84] width 30 height 11
click at [34, 85] on div "Проекти" at bounding box center [29, 84] width 30 height 11
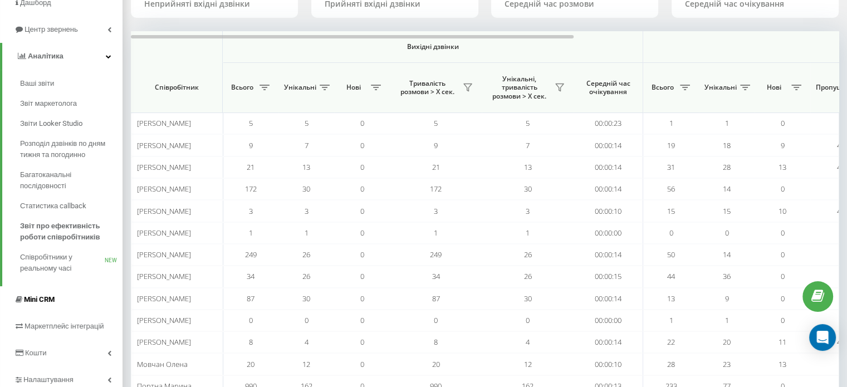
scroll to position [167, 0]
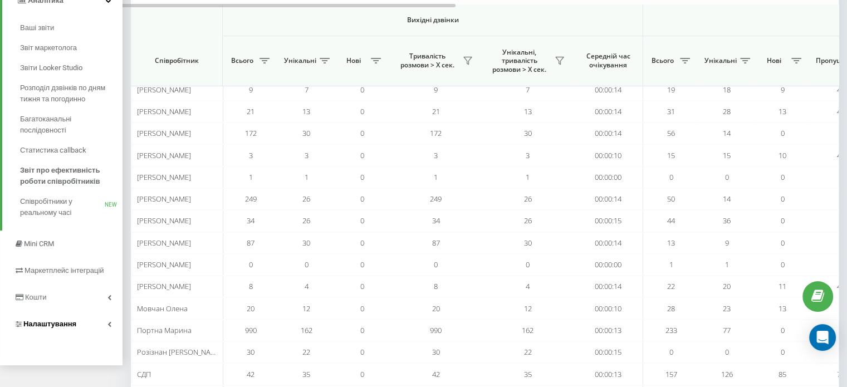
click at [67, 325] on span "Налаштування" at bounding box center [49, 324] width 53 height 8
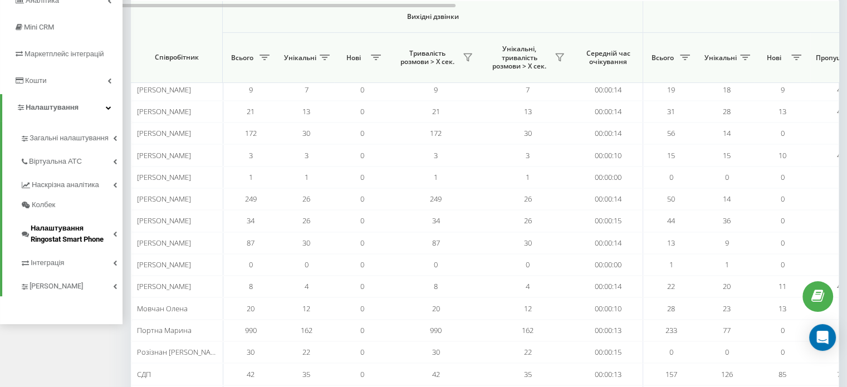
scroll to position [0, 0]
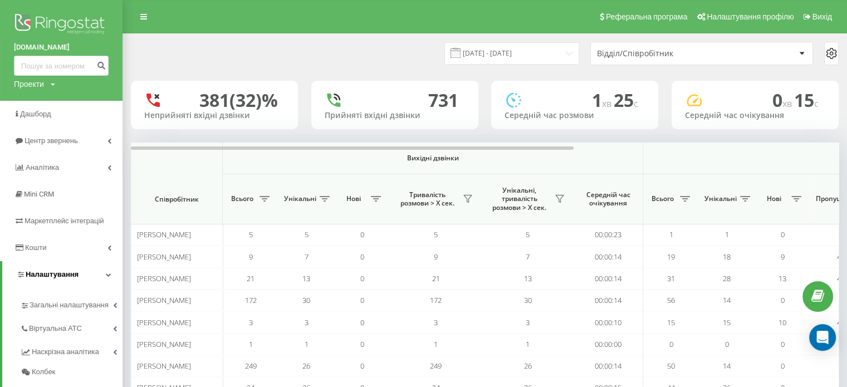
click at [82, 277] on link "Налаштування" at bounding box center [62, 274] width 120 height 27
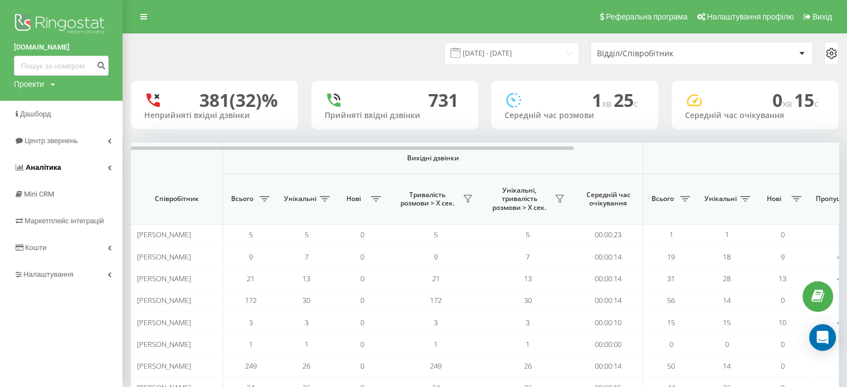
click at [46, 170] on span "Аналiтика" at bounding box center [44, 167] width 36 height 8
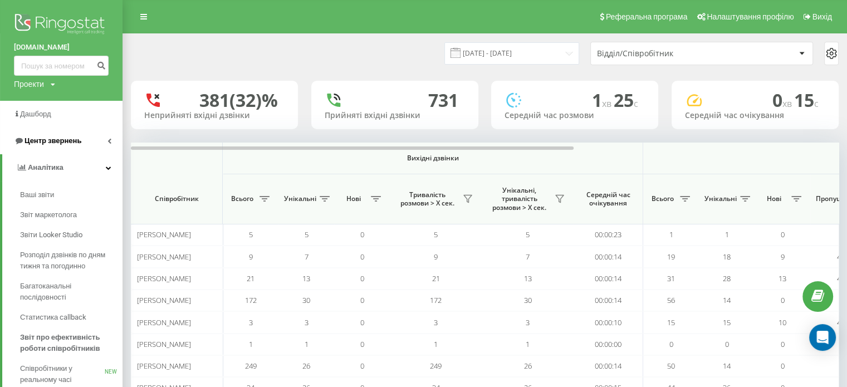
click at [76, 143] on span "Центр звернень" at bounding box center [53, 140] width 57 height 8
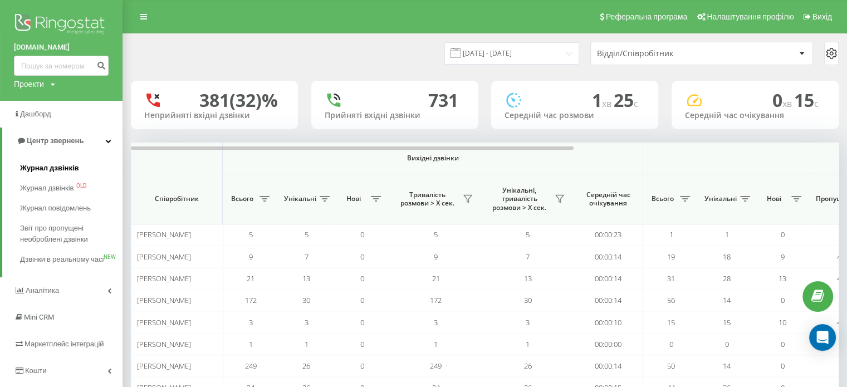
click at [56, 165] on span "Журнал дзвінків" at bounding box center [49, 168] width 59 height 11
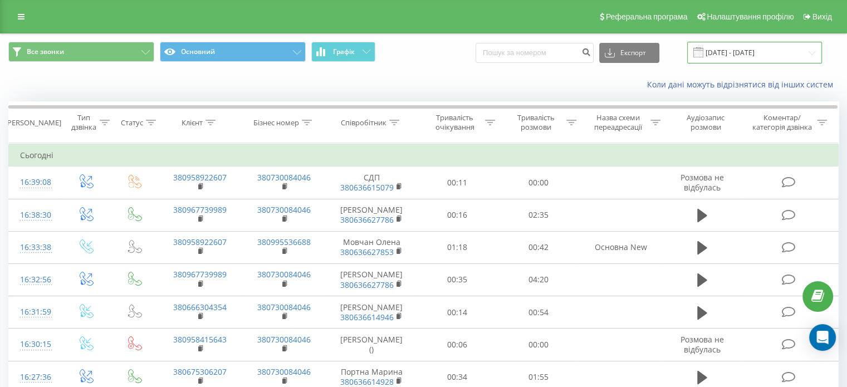
click at [818, 51] on input "[DATE] - [DATE]" at bounding box center [754, 53] width 135 height 22
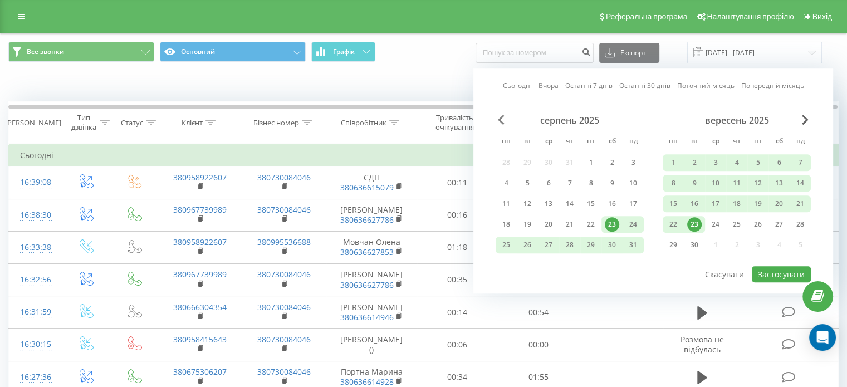
click at [500, 122] on span "Previous Month" at bounding box center [501, 120] width 7 height 10
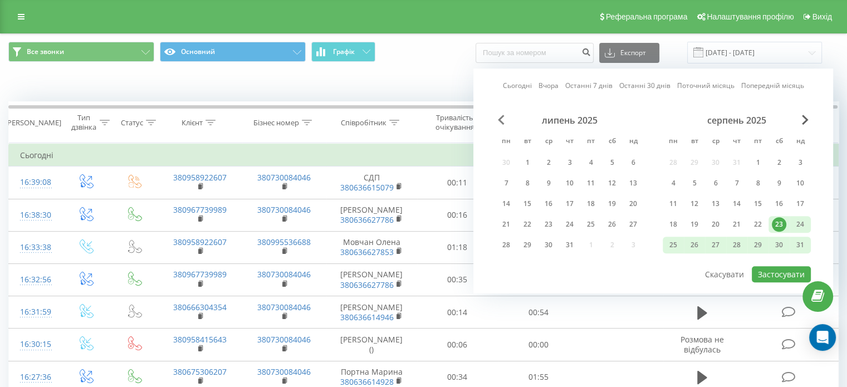
click at [499, 122] on span "Previous Month" at bounding box center [501, 120] width 7 height 10
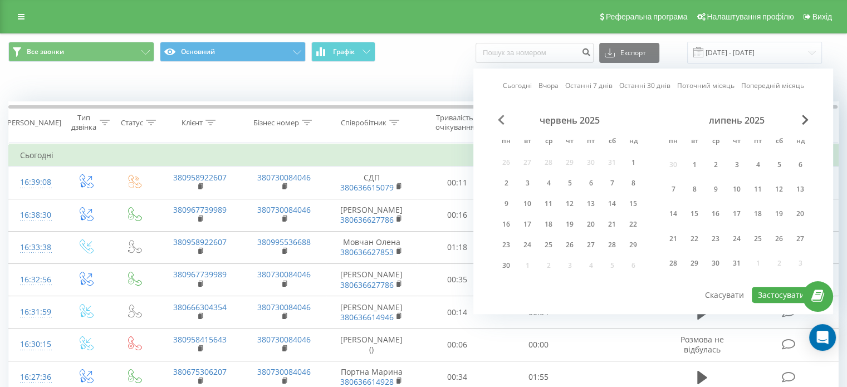
click at [499, 122] on span "Previous Month" at bounding box center [501, 120] width 7 height 10
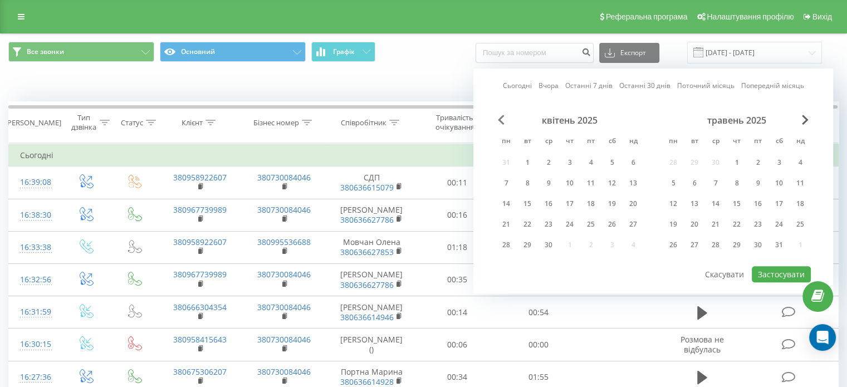
click at [499, 122] on span "Previous Month" at bounding box center [501, 120] width 7 height 10
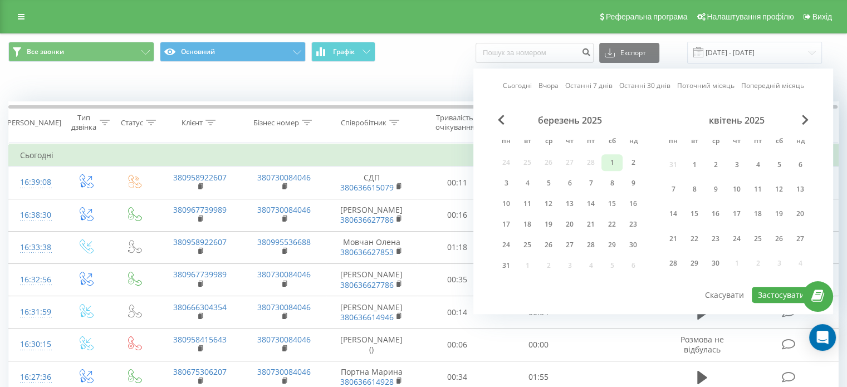
click at [615, 158] on div "1" at bounding box center [612, 162] width 14 height 14
click at [501, 267] on div "31" at bounding box center [506, 265] width 14 height 14
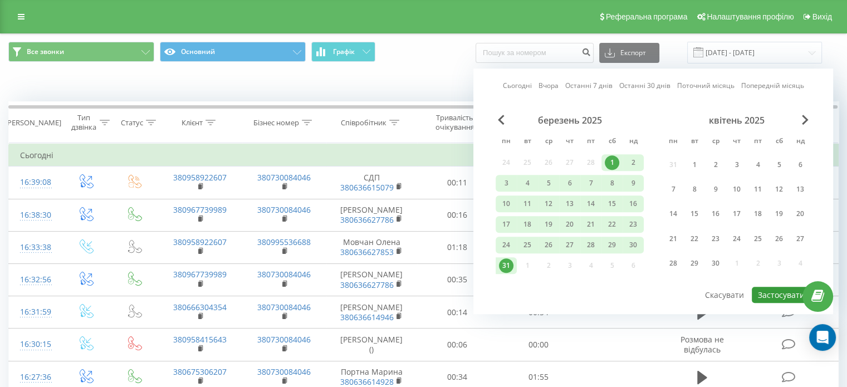
click at [788, 289] on button "Застосувати" at bounding box center [781, 295] width 59 height 16
type input "[DATE] - [DATE]"
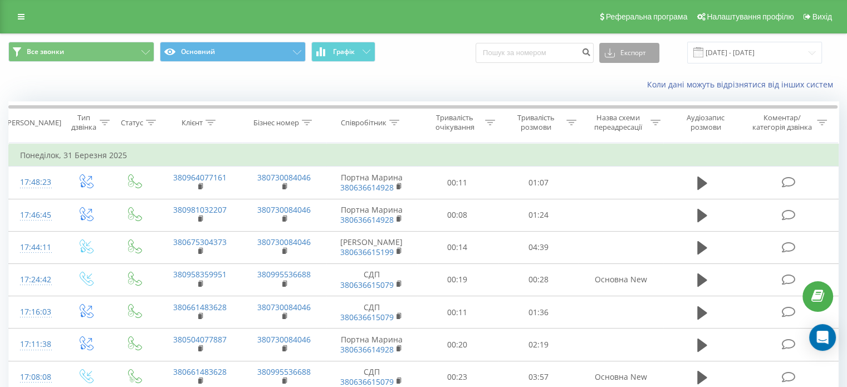
click at [639, 52] on button "Експорт" at bounding box center [629, 53] width 60 height 20
click at [625, 115] on span ".xlsx" at bounding box center [617, 113] width 16 height 11
